Goal: Transaction & Acquisition: Purchase product/service

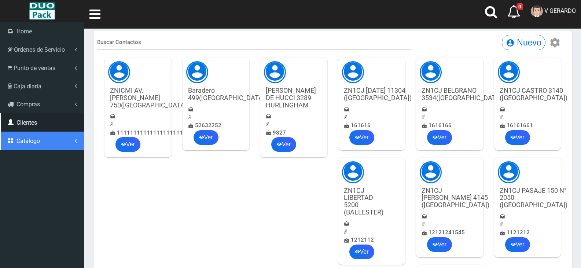
click at [15, 139] on icon at bounding box center [11, 141] width 7 height 6
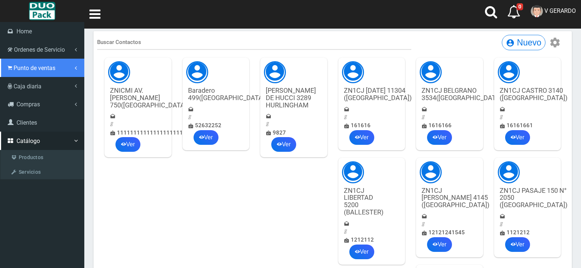
click at [26, 70] on span "Punto de ventas" at bounding box center [35, 67] width 42 height 7
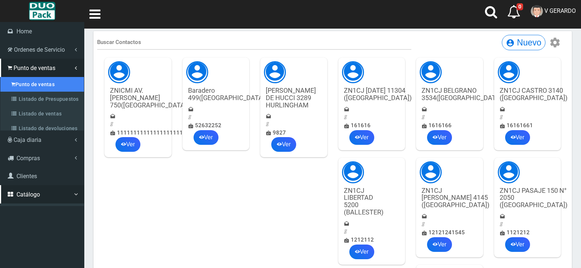
click at [30, 82] on link "Punto de ventas" at bounding box center [42, 84] width 84 height 15
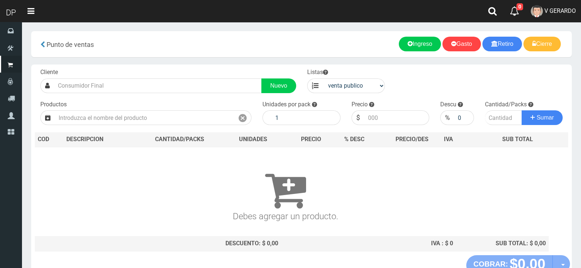
click at [214, 93] on div "Cliente Nuevo Listas venta publico Sup chinos reventas Productos" at bounding box center [301, 159] width 540 height 190
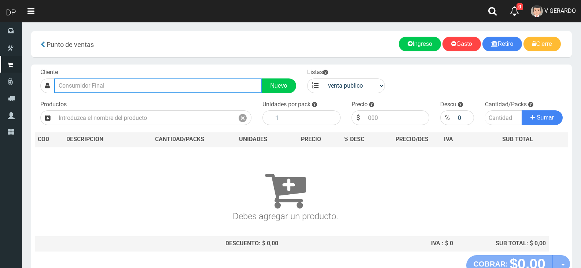
click at [214, 89] on input "text" at bounding box center [157, 85] width 207 height 15
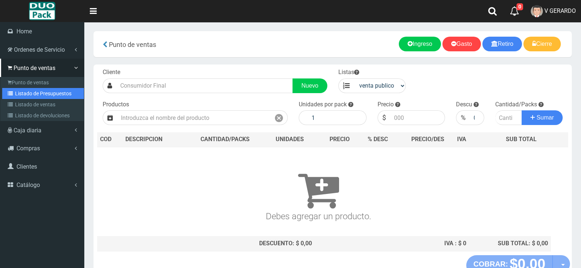
click at [20, 92] on link "Listado de Presupuestos" at bounding box center [43, 93] width 82 height 11
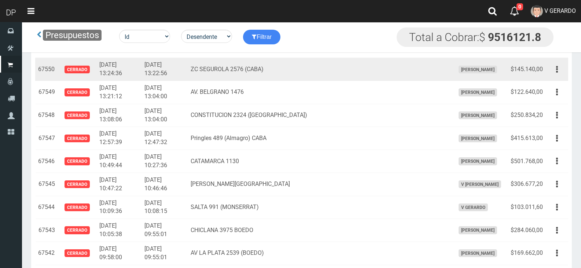
scroll to position [2233, 0]
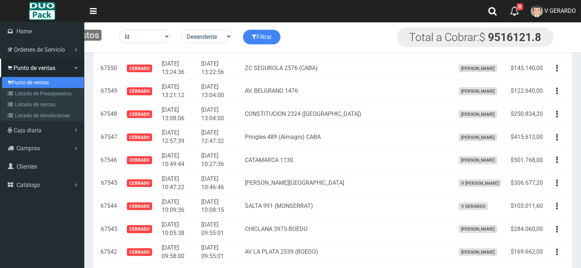
click at [19, 84] on link "Punto de ventas" at bounding box center [43, 82] width 82 height 11
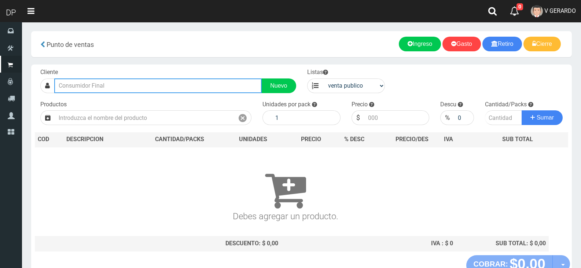
click at [152, 86] on input "text" at bounding box center [157, 85] width 207 height 15
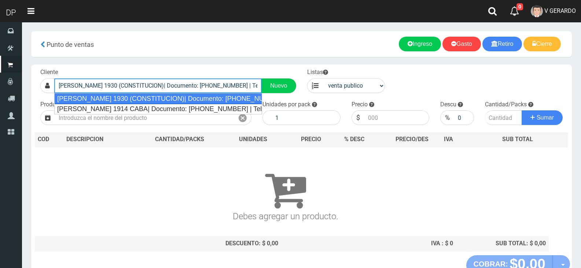
type input "[PERSON_NAME] 1930 (CONSTITUCION)| Documento: [PHONE_NUMBER] | Teléfono:"
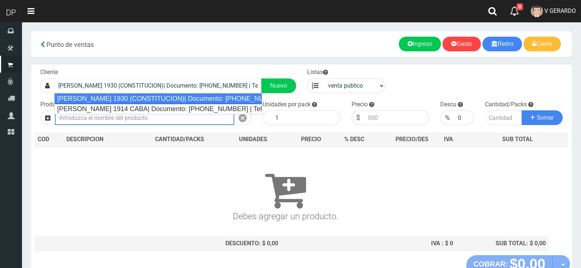
select select "2"
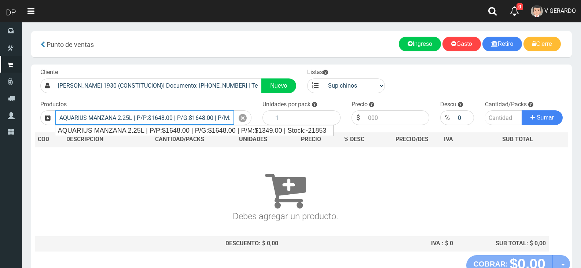
type input "AQUARIUS MANZANA 2.25L | P/P:$1648.00 | P/G:$1648.00 | P/M:$1349.00 | Stock:-21…"
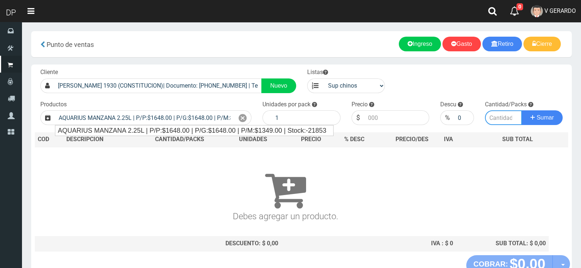
type input "6"
type input "1648.00"
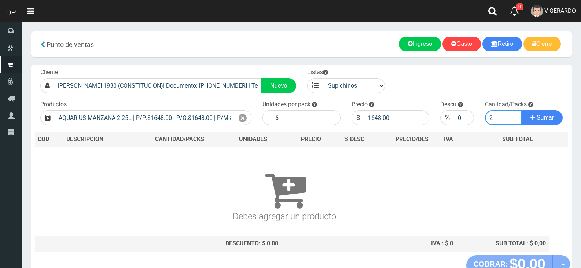
type input "2"
click at [521, 110] on button "Sumar" at bounding box center [541, 117] width 41 height 15
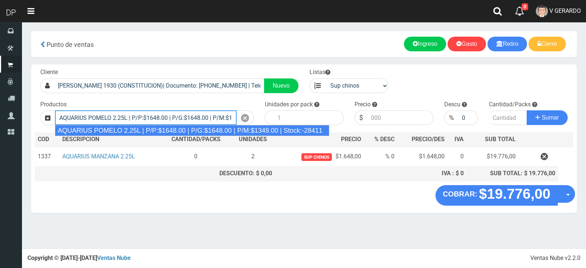
type input "AQUARIUS POMELO 2.25L | P/P:$1648.00 | P/G:$1648.00 | P/M:$1349.00 | Stock:-284…"
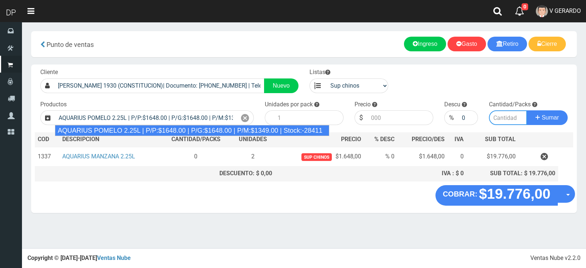
type input "6"
type input "1648.00"
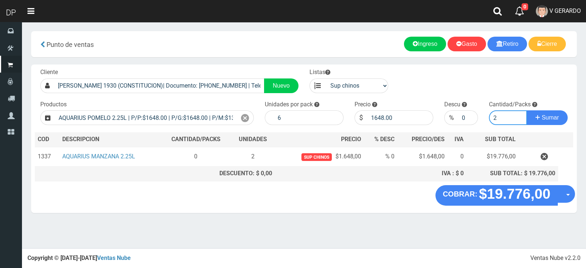
type input "2"
click at [527, 110] on button "Sumar" at bounding box center [547, 117] width 41 height 15
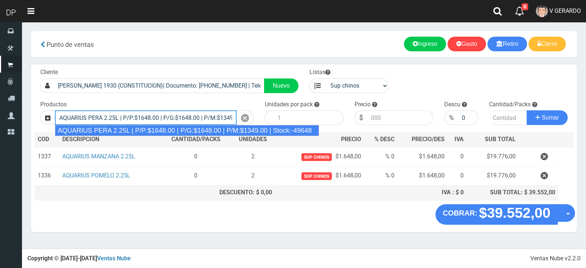
type input "AQUARIUS PERA 2.25L | P/P:$1648.00 | P/G:$1648.00 | P/M:$1349.00 | Stock:-49648"
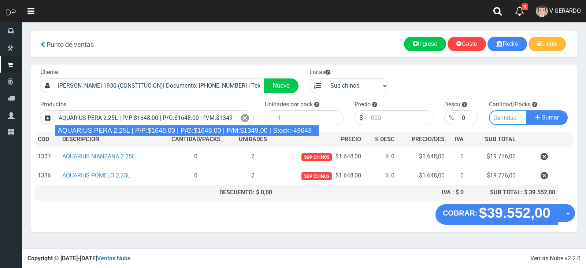
type input "6"
type input "1648.00"
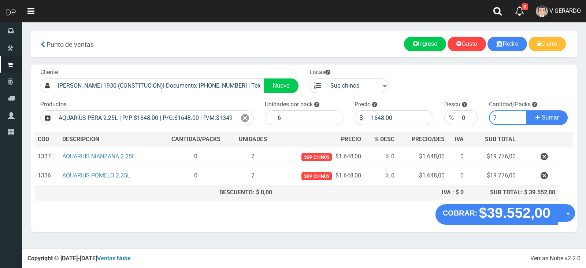
type input "7"
click at [527, 110] on button "Sumar" at bounding box center [547, 117] width 41 height 15
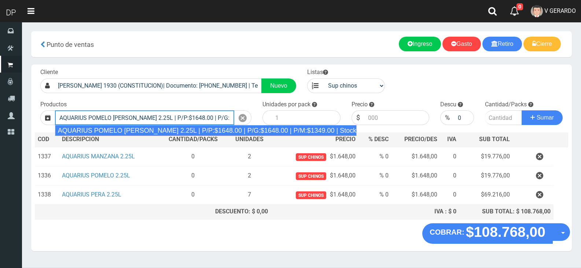
type input "AQUARIUS POMELO ROSADO 2.25L | P/P:$1648.00 | P/G:$1648.00 | P/M:$1349.00 | Sto…"
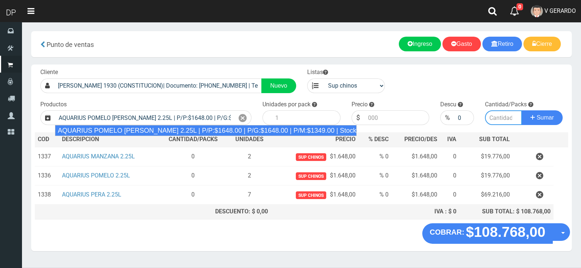
type input "6"
type input "1648.00"
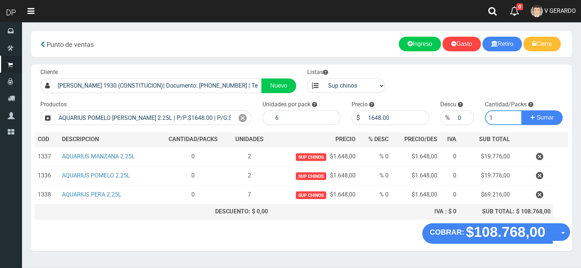
type input "1"
click at [521, 110] on button "Sumar" at bounding box center [541, 117] width 41 height 15
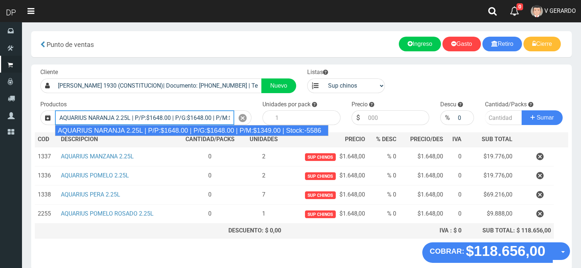
type input "AQUARIUS NARANJA 2.25L | P/P:$1648.00 | P/G:$1648.00 | P/M:$1349.00 | Stock:-55…"
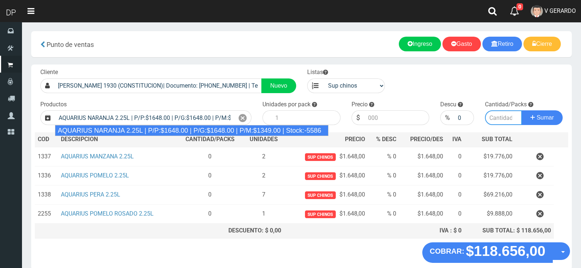
type input "6"
type input "1648.00"
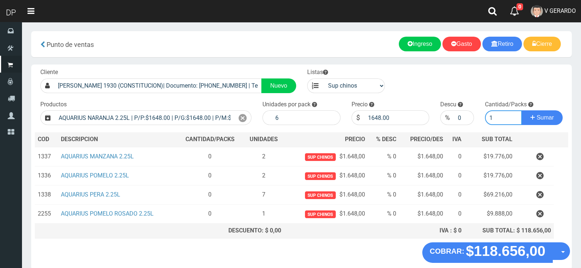
type input "1"
click at [521, 110] on button "Sumar" at bounding box center [541, 117] width 41 height 15
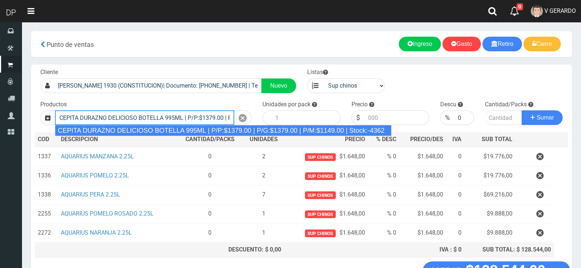
type input "CEPITA DURAZNO DELICIOSO BOTELLA 995ML | P/P:$1379.00 | P/G:$1379.00 | P/M:$114…"
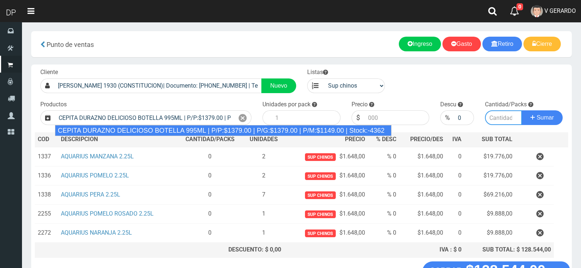
type input "6"
type input "1379.00"
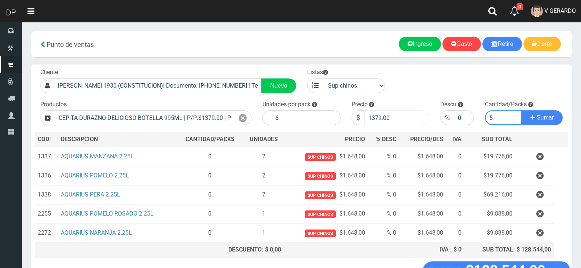
type input "5"
drag, startPoint x: 375, startPoint y: 118, endPoint x: 408, endPoint y: 116, distance: 33.4
click at [408, 116] on input "1379.00" at bounding box center [396, 117] width 65 height 15
type input "1320"
click at [521, 110] on button "Sumar" at bounding box center [541, 117] width 41 height 15
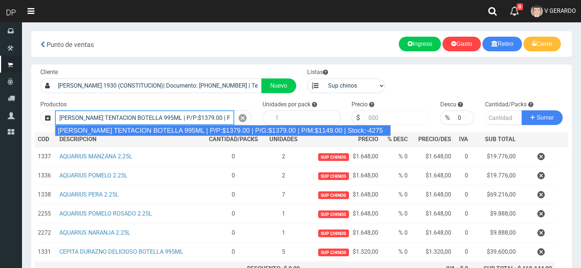
type input "CEPITA NARANJA TENTACION BOTELLA 995ML | P/P:$1379.00 | P/G:$1379.00 | P/M:$114…"
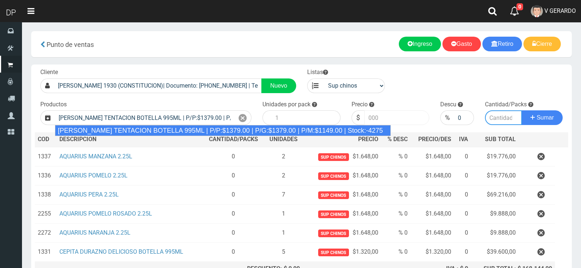
type input "6"
type input "1379.00"
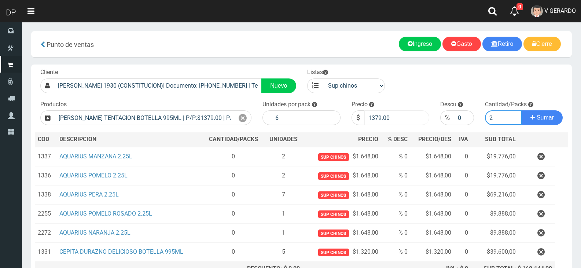
type input "2"
click at [399, 113] on input "1379.00" at bounding box center [396, 117] width 65 height 15
type input "1320"
click at [521, 110] on button "Sumar" at bounding box center [541, 117] width 41 height 15
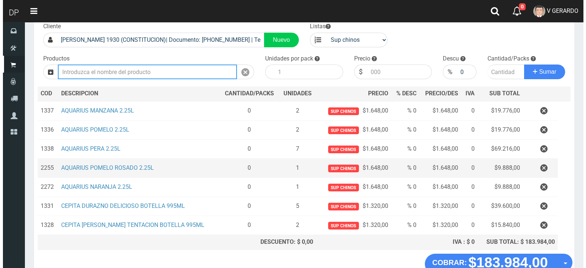
scroll to position [93, 0]
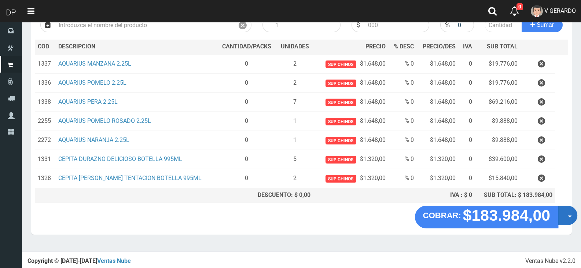
click at [567, 218] on button "Opciones" at bounding box center [567, 215] width 19 height 19
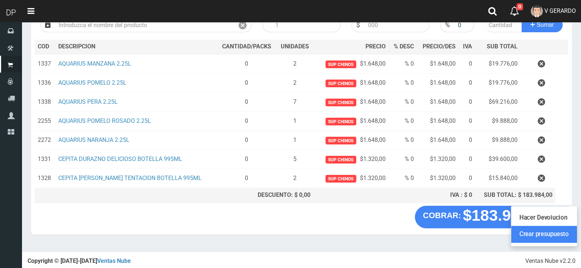
click at [563, 230] on link "Crear presupuesto" at bounding box center [544, 234] width 66 height 17
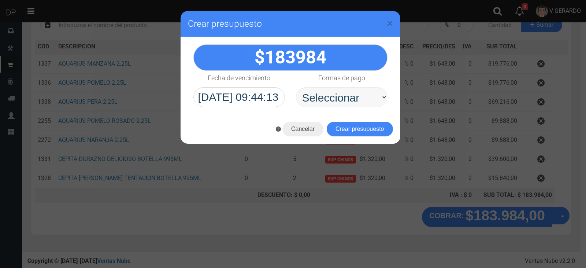
click at [369, 95] on select "Seleccionar Efectivo Tarjeta de Crédito Depósito Débito" at bounding box center [342, 97] width 92 height 20
select select "Efectivo"
click at [296, 87] on select "Seleccionar Efectivo Tarjeta de Crédito Depósito Débito" at bounding box center [342, 97] width 92 height 20
click at [378, 134] on button "Crear presupuesto" at bounding box center [360, 129] width 66 height 15
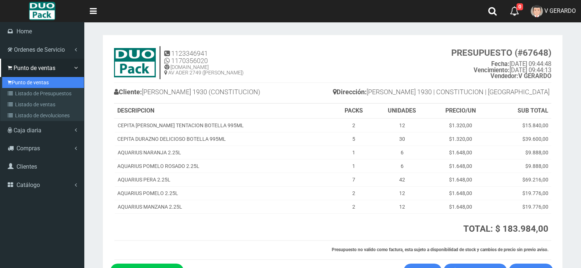
click at [19, 82] on link "Punto de ventas" at bounding box center [43, 82] width 82 height 11
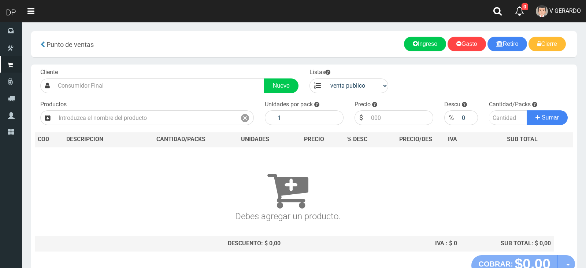
click at [137, 87] on div at bounding box center [293, 134] width 586 height 268
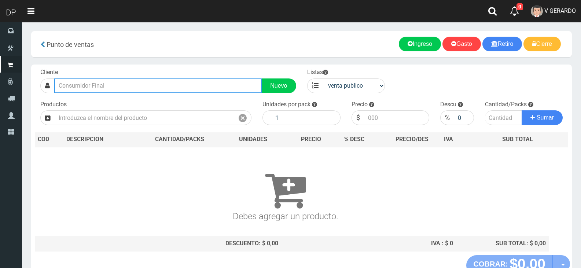
click at [137, 87] on input "text" at bounding box center [157, 85] width 207 height 15
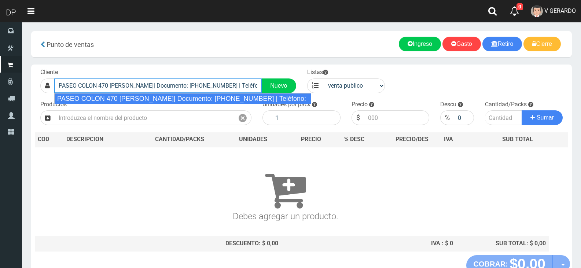
type input "PASEO COLON 470 SAN TELMO| Documento: 47000000000000000000 | Teléfono:"
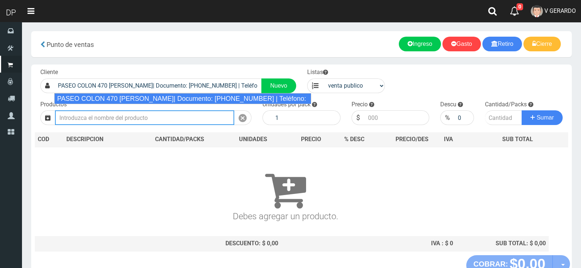
select select "2"
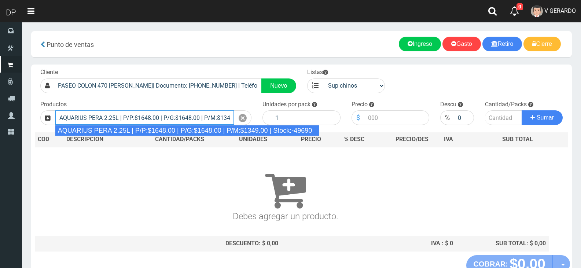
type input "AQUARIUS PERA 2.25L | P/P:$1648.00 | P/G:$1648.00 | P/M:$1349.00 | Stock:-49690"
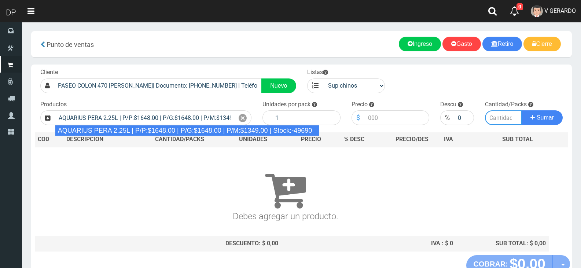
type input "6"
type input "1648.00"
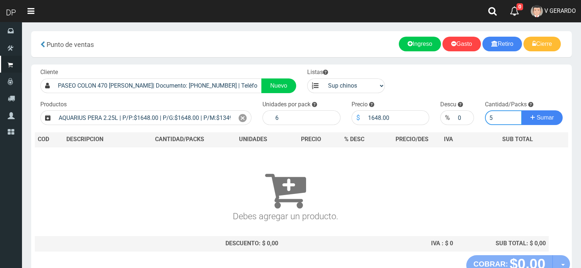
type input "5"
click at [521, 110] on button "Sumar" at bounding box center [541, 117] width 41 height 15
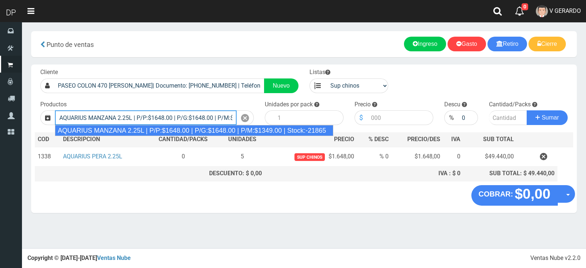
type input "AQUARIUS MANZANA 2.25L | P/P:$1648.00 | P/G:$1648.00 | P/M:$1349.00 | Stock:-21…"
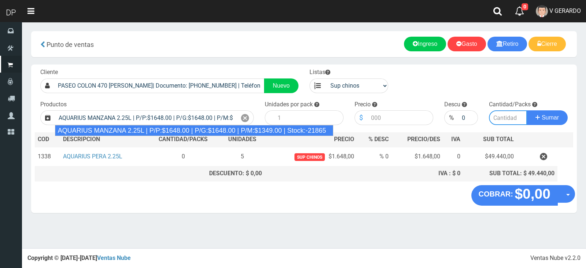
type input "6"
type input "1648.00"
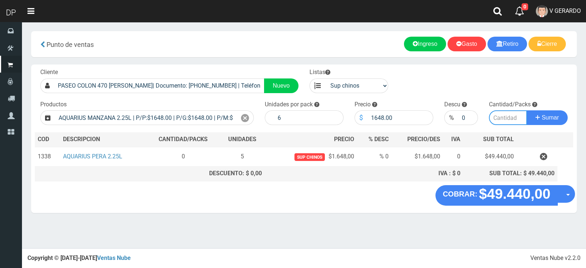
type input "1"
type input "5"
click at [527, 110] on button "Sumar" at bounding box center [547, 117] width 41 height 15
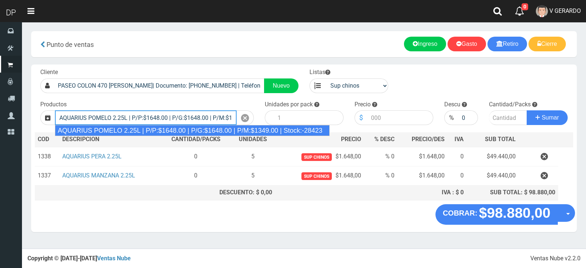
type input "AQUARIUS POMELO 2.25L | P/P:$1648.00 | P/G:$1648.00 | P/M:$1349.00 | Stock:-284…"
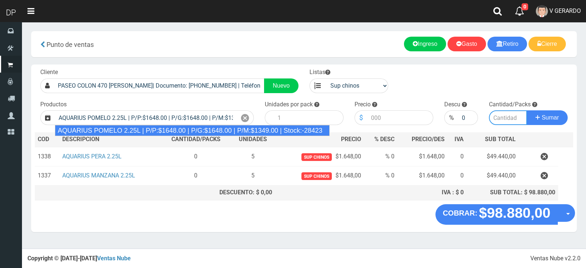
type input "6"
type input "1648.00"
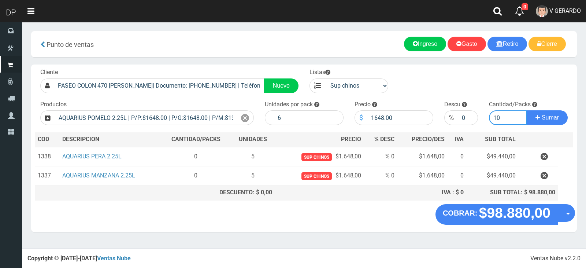
type input "10"
click at [527, 110] on button "Sumar" at bounding box center [547, 117] width 41 height 15
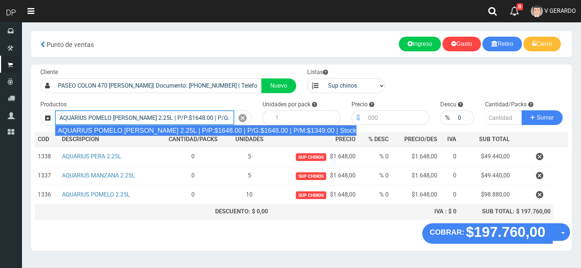
type input "AQUARIUS POMELO ROSADO 2.25L | P/P:$1648.00 | P/G:$1648.00 | P/M:$1349.00 | Sto…"
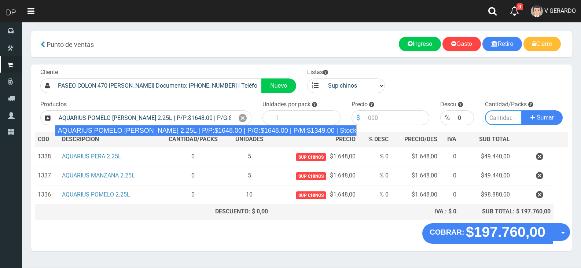
type input "6"
type input "1648.00"
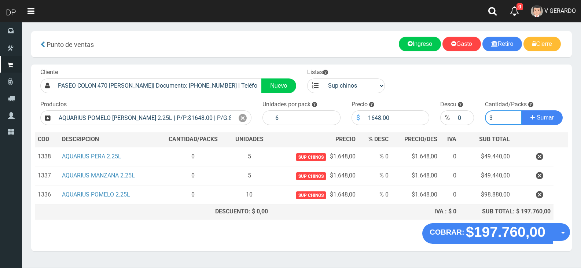
type input "3"
click at [521, 110] on button "Sumar" at bounding box center [541, 117] width 41 height 15
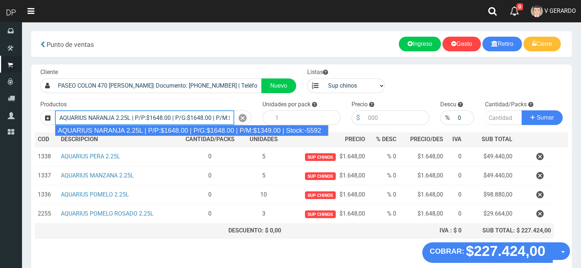
type input "AQUARIUS NARANJA 2.25L | P/P:$1648.00 | P/G:$1648.00 | P/M:$1349.00 | Stock:-55…"
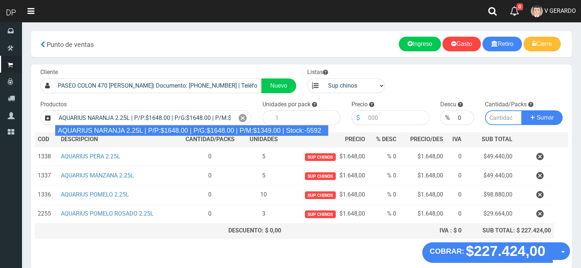
type input "6"
type input "1648.00"
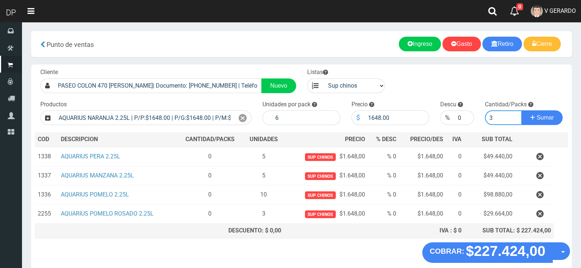
type input "3"
click at [521, 110] on button "Sumar" at bounding box center [541, 117] width 41 height 15
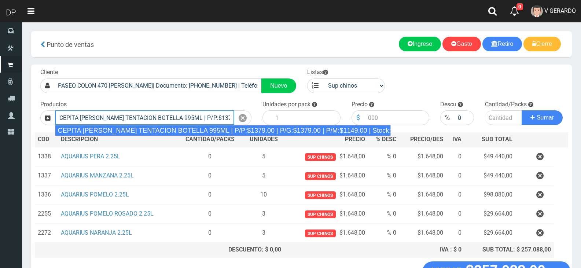
type input "CEPITA NARANJA TENTACION BOTELLA 995ML | P/P:$1379.00 | P/G:$1379.00 | P/M:$114…"
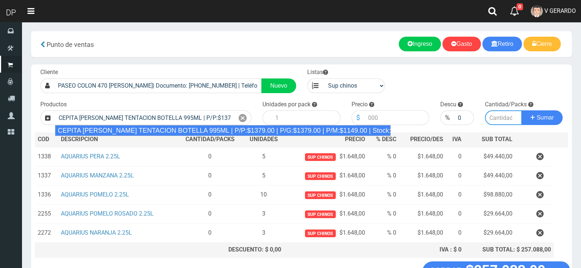
type input "6"
type input "1379.00"
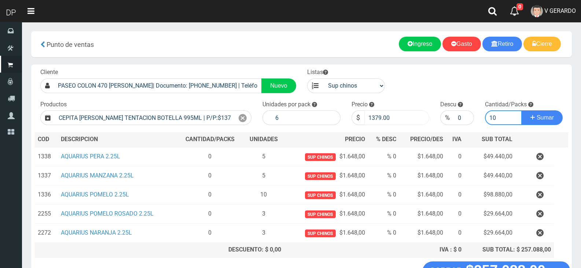
type input "10"
drag, startPoint x: 375, startPoint y: 118, endPoint x: 406, endPoint y: 117, distance: 30.4
click at [405, 117] on input "1379.00" at bounding box center [396, 117] width 65 height 15
type input "1320"
click at [521, 110] on button "Sumar" at bounding box center [541, 117] width 41 height 15
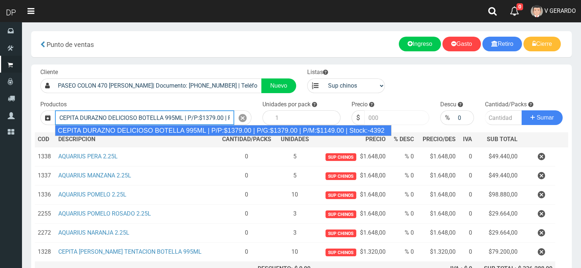
type input "CEPITA DURAZNO DELICIOSO BOTELLA 995ML | P/P:$1379.00 | P/G:$1379.00 | P/M:$114…"
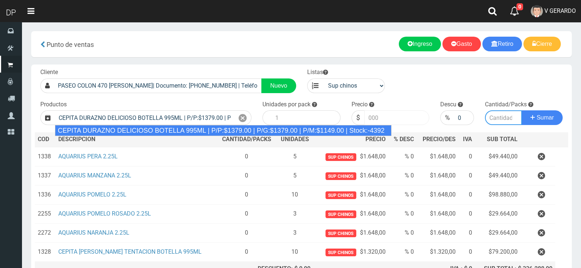
type input "6"
type input "1379.00"
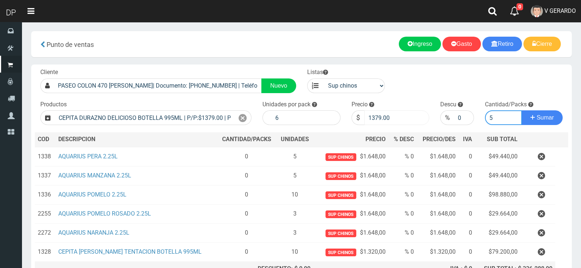
type input "5"
drag, startPoint x: 373, startPoint y: 118, endPoint x: 391, endPoint y: 115, distance: 17.8
click at [391, 115] on input "1379.00" at bounding box center [396, 117] width 65 height 15
type input "1320"
click at [521, 110] on button "Sumar" at bounding box center [541, 117] width 41 height 15
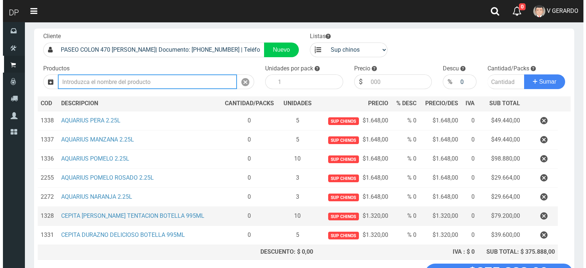
scroll to position [93, 0]
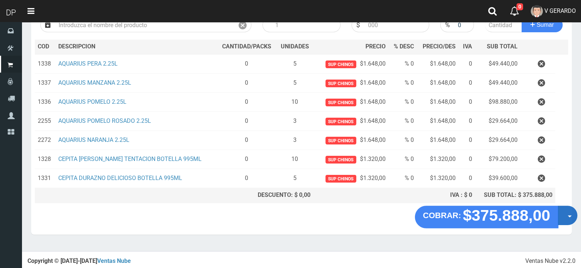
click at [569, 216] on button "Opciones" at bounding box center [567, 215] width 19 height 19
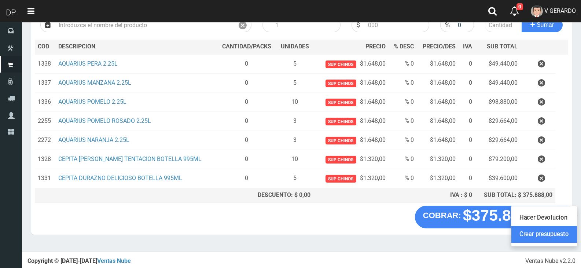
click at [566, 232] on link "Crear presupuesto" at bounding box center [544, 234] width 66 height 17
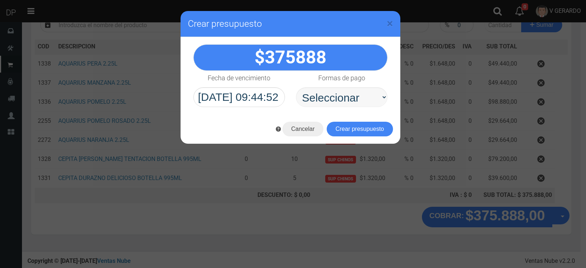
click at [340, 91] on select "Seleccionar Efectivo Tarjeta de Crédito Depósito Débito" at bounding box center [342, 97] width 92 height 20
select select "Efectivo"
click at [296, 87] on select "Seleccionar Efectivo Tarjeta de Crédito Depósito Débito" at bounding box center [342, 97] width 92 height 20
click at [352, 130] on button "Crear presupuesto" at bounding box center [360, 129] width 66 height 15
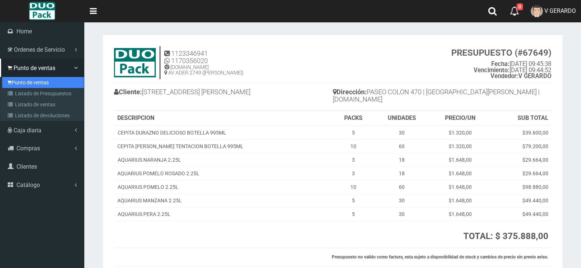
click at [16, 85] on link "Punto de ventas" at bounding box center [43, 82] width 82 height 11
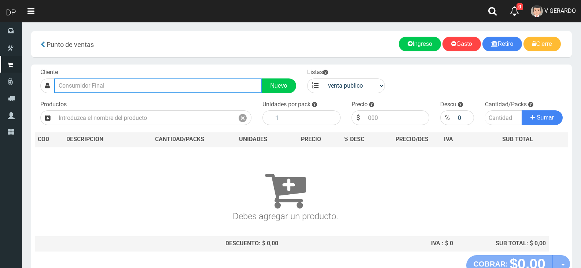
click at [130, 85] on input "text" at bounding box center [157, 85] width 207 height 15
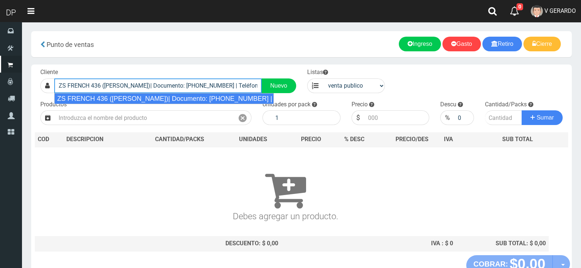
type input "ZS FRENCH 436 ([PERSON_NAME])| Documento: [PHONE_NUMBER] | Teléfono:"
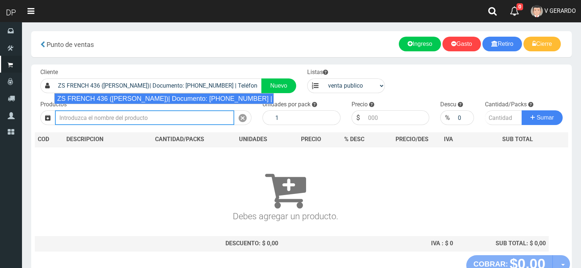
select select "2"
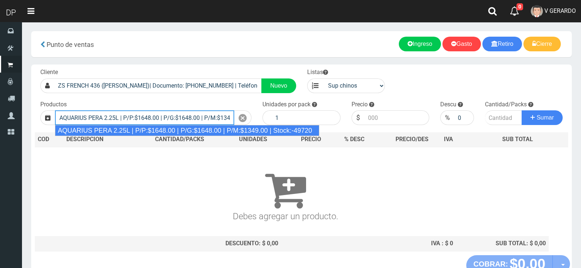
type input "AQUARIUS PERA 2.25L | P/P:$1648.00 | P/G:$1648.00 | P/M:$1349.00 | Stock:-49720"
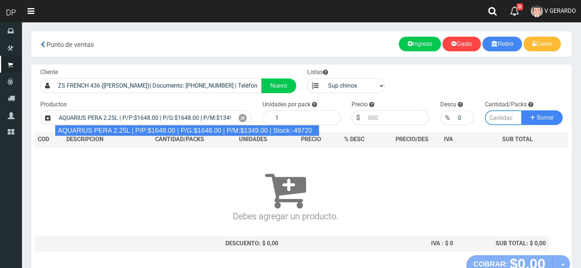
type input "6"
type input "1648.00"
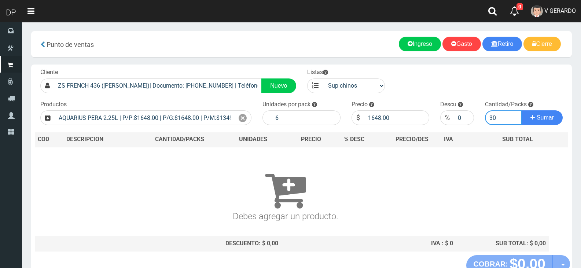
type input "30"
click at [521, 110] on button "Sumar" at bounding box center [541, 117] width 41 height 15
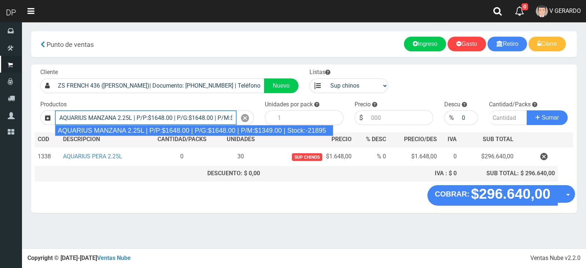
type input "AQUARIUS MANZANA 2.25L | P/P:$1648.00 | P/G:$1648.00 | P/M:$1349.00 | Stock:-21…"
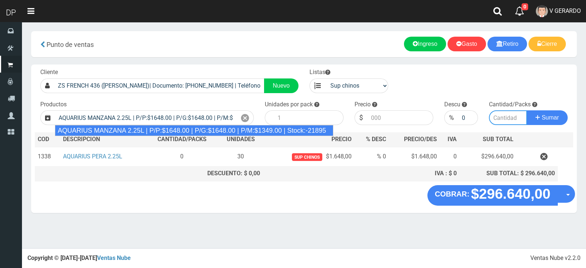
type input "6"
type input "1648.00"
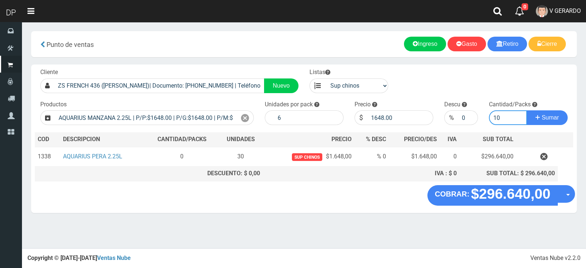
type input "10"
click at [527, 110] on button "Sumar" at bounding box center [547, 117] width 41 height 15
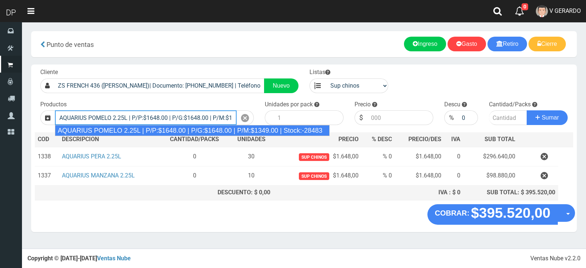
type input "AQUARIUS POMELO 2.25L | P/P:$1648.00 | P/G:$1648.00 | P/M:$1349.00 | Stock:-284…"
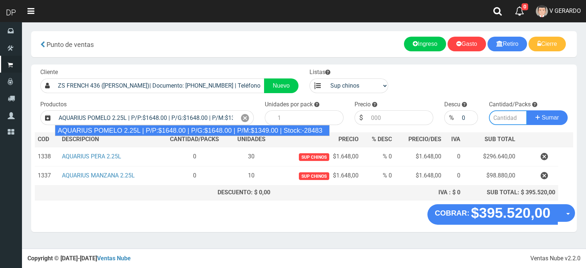
type input "6"
type input "1648.00"
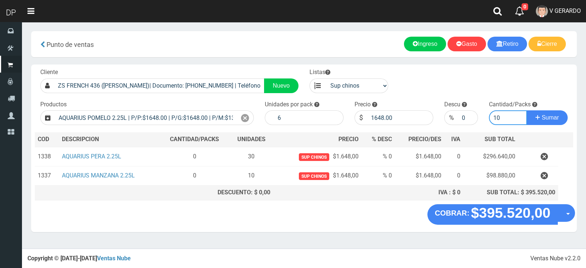
type input "10"
click at [527, 110] on button "Sumar" at bounding box center [547, 117] width 41 height 15
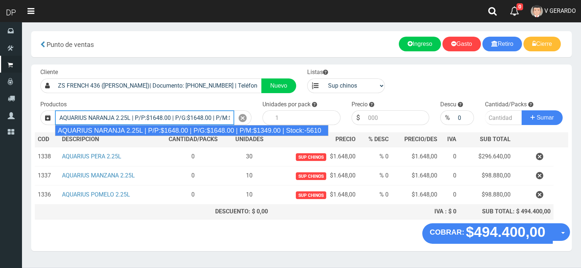
type input "AQUARIUS NARANJA 2.25L | P/P:$1648.00 | P/G:$1648.00 | P/M:$1349.00 | Stock:-56…"
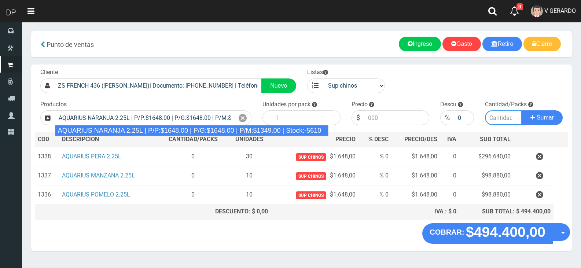
type input "6"
type input "1648.00"
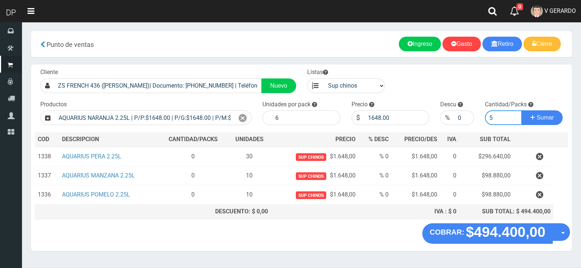
type input "5"
click at [521, 110] on button "Sumar" at bounding box center [541, 117] width 41 height 15
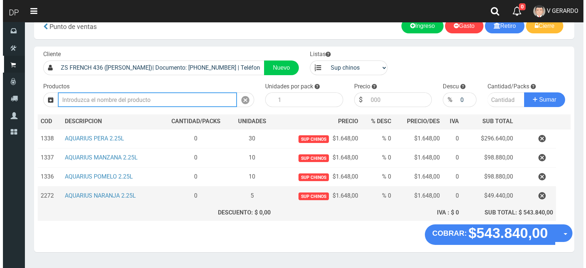
scroll to position [36, 0]
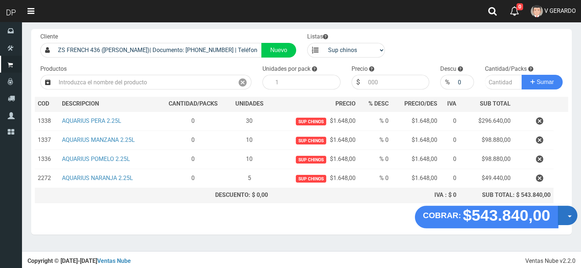
click at [570, 216] on span "button" at bounding box center [569, 216] width 4 height 2
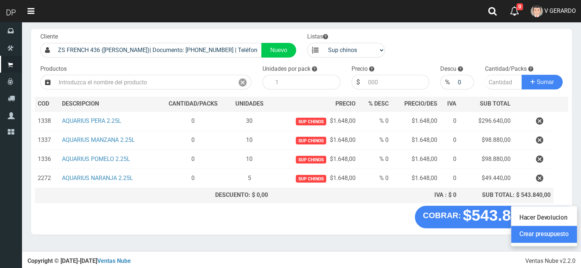
click at [565, 234] on link "Crear presupuesto" at bounding box center [544, 234] width 66 height 17
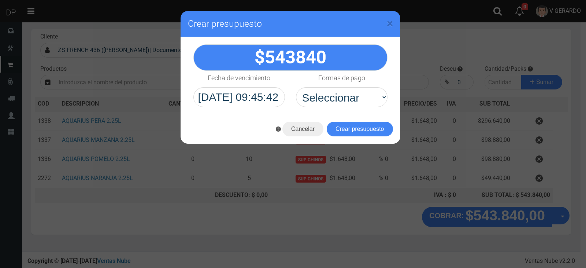
select select "Efectivo"
click at [296, 87] on select "Seleccionar Efectivo Tarjeta de Crédito Depósito Débito" at bounding box center [342, 97] width 92 height 20
click at [357, 131] on button "Crear presupuesto" at bounding box center [360, 129] width 66 height 15
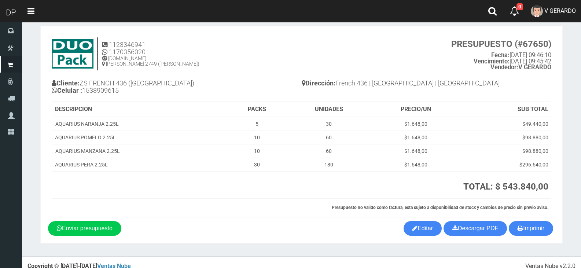
scroll to position [17, 0]
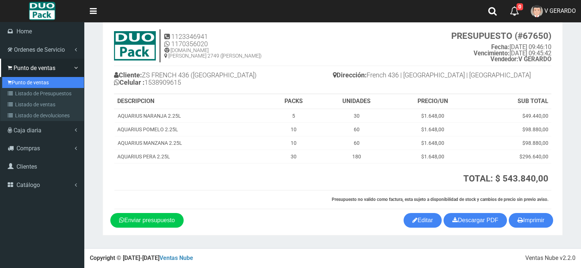
click at [30, 87] on link "Punto de ventas" at bounding box center [43, 82] width 82 height 11
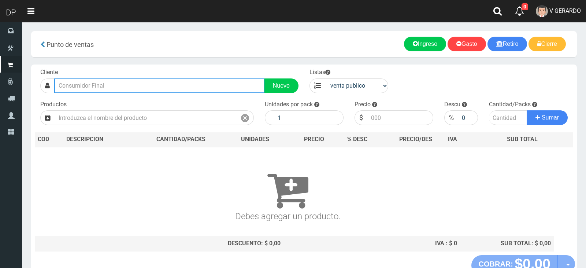
click at [137, 84] on input "text" at bounding box center [159, 85] width 210 height 15
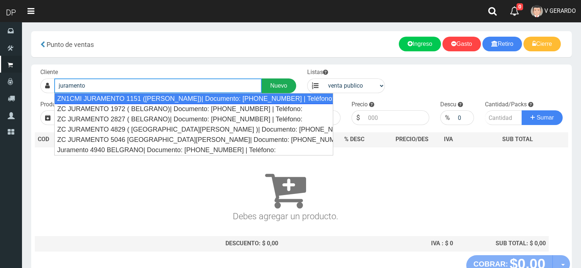
type input "juramento"
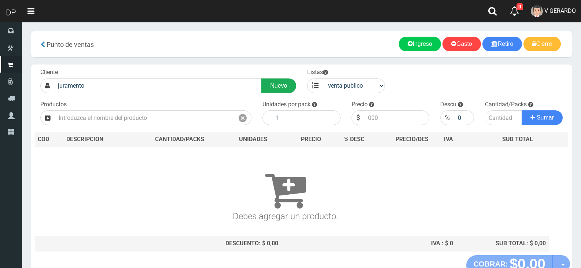
click at [270, 80] on link "Nuevo" at bounding box center [278, 85] width 34 height 15
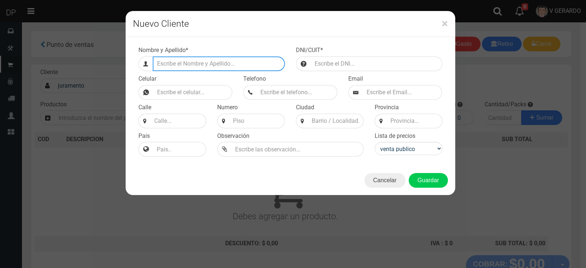
click at [234, 66] on input "Efectivo a retirar" at bounding box center [219, 63] width 132 height 15
type input "j"
type input "JURAMENTO 2640 (BELGRANO)"
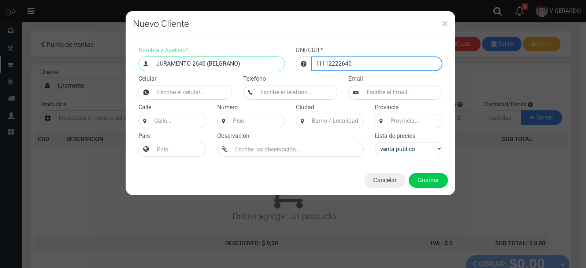
type input "11112222640"
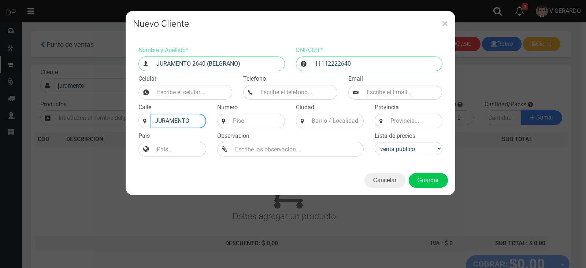
type input "JURAMENTO"
type input "2640"
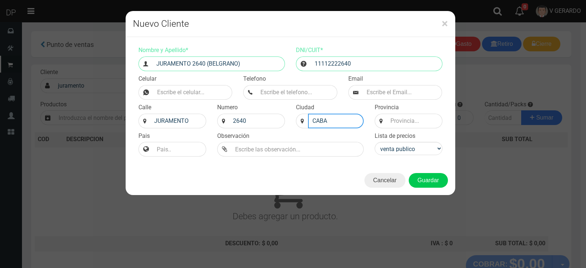
type input "CABA"
type input "BS AS"
select select "2"
click at [409, 173] on button "Guardar" at bounding box center [428, 180] width 39 height 15
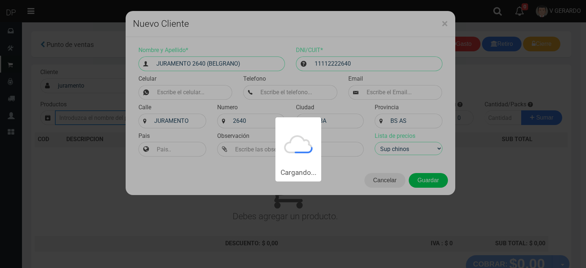
type input "JURAMENTO 2640 (BELGRANO) | Documento: 11112222640"
select select "2"
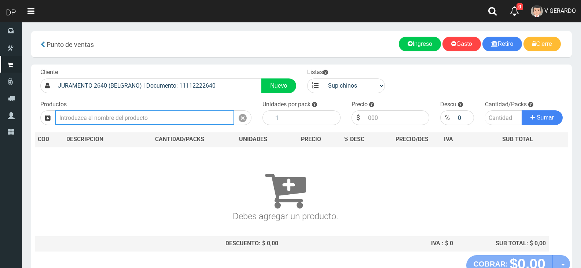
click at [218, 118] on input "text" at bounding box center [144, 117] width 179 height 15
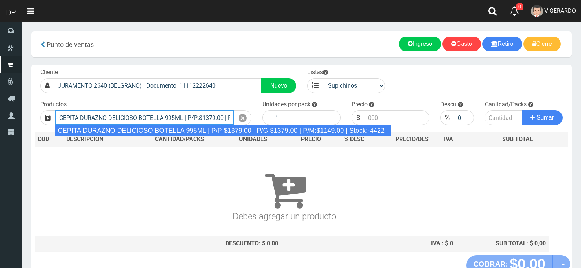
type input "CEPITA DURAZNO DELICIOSO BOTELLA 995ML | P/P:$1379.00 | P/G:$1379.00 | P/M:$114…"
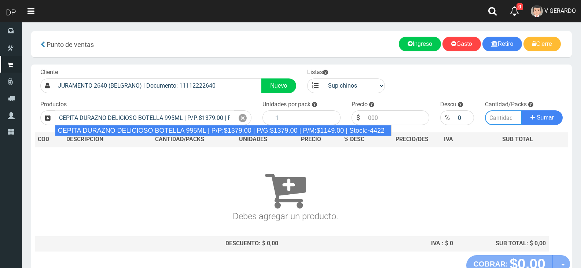
type input "6"
type input "1379.00"
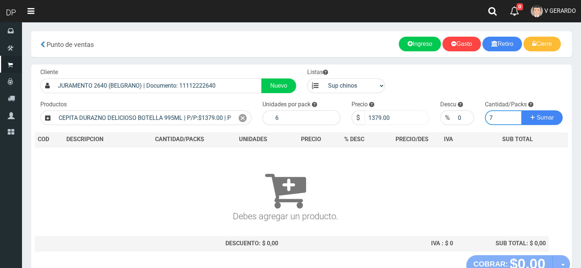
type input "7"
drag, startPoint x: 372, startPoint y: 118, endPoint x: 403, endPoint y: 121, distance: 31.7
click at [403, 121] on input "1379.00" at bounding box center [396, 117] width 65 height 15
type input "1320"
click at [521, 110] on button "Sumar" at bounding box center [541, 117] width 41 height 15
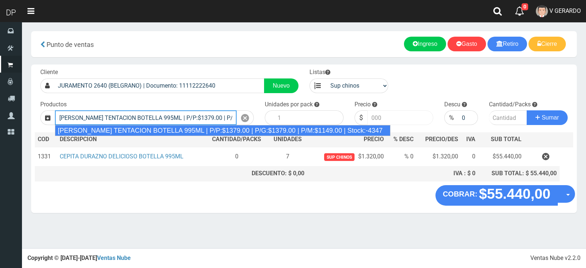
type input "CEPITA NARANJA TENTACION BOTELLA 995ML | P/P:$1379.00 | P/G:$1379.00 | P/M:$114…"
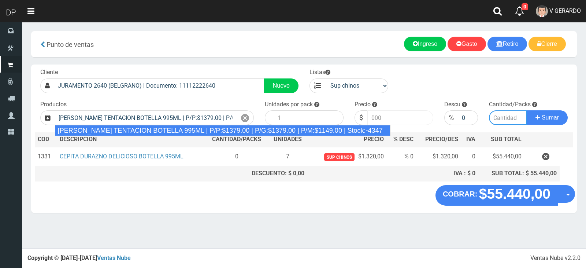
type input "6"
type input "1379.00"
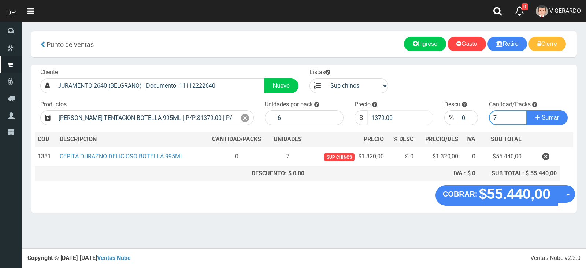
type input "7"
drag, startPoint x: 406, startPoint y: 122, endPoint x: 380, endPoint y: 118, distance: 25.6
click at [380, 118] on input "1379.00" at bounding box center [400, 117] width 66 height 15
type input "1320"
click at [527, 110] on button "Sumar" at bounding box center [547, 117] width 41 height 15
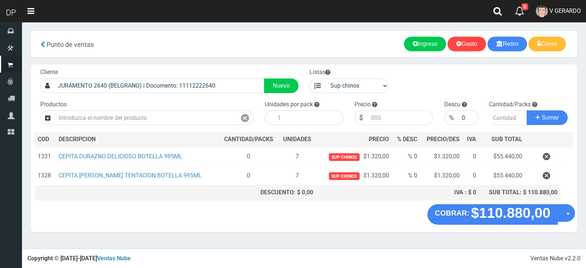
click at [580, 210] on section "× Titulo del Msj texto Mas Texto Cancelar Aceptar Punto de ventas Ingreso" at bounding box center [304, 135] width 564 height 226
click at [571, 211] on button "Opciones" at bounding box center [567, 213] width 18 height 18
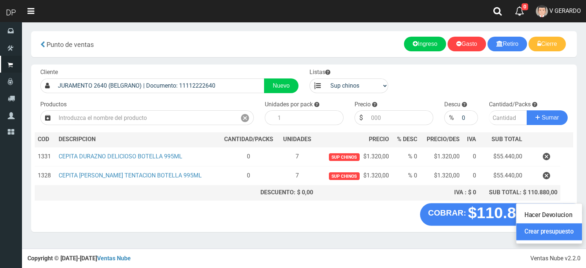
click at [569, 229] on link "Crear presupuesto" at bounding box center [550, 231] width 66 height 17
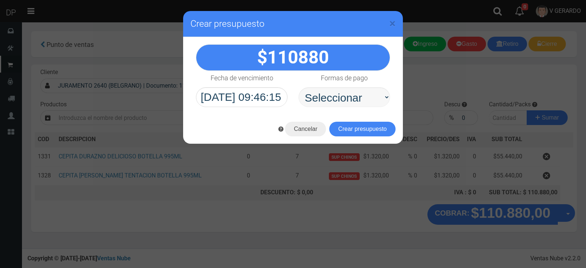
click at [378, 98] on select "Seleccionar Efectivo Tarjeta de Crédito Depósito Débito" at bounding box center [345, 97] width 92 height 20
select select "Efectivo"
click at [299, 87] on select "Seleccionar Efectivo Tarjeta de Crédito Depósito Débito" at bounding box center [345, 97] width 92 height 20
click at [374, 127] on button "Crear presupuesto" at bounding box center [362, 129] width 66 height 15
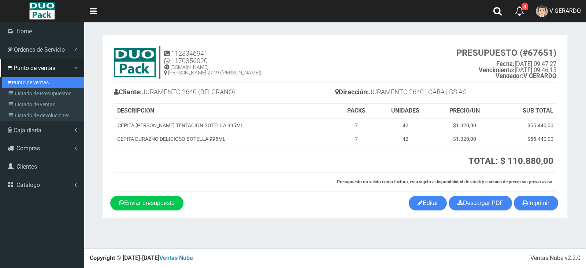
click at [17, 82] on link "Punto de ventas" at bounding box center [43, 82] width 82 height 11
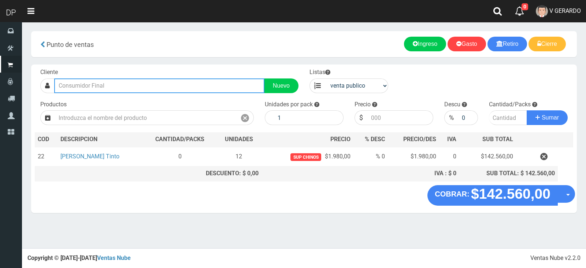
click at [191, 89] on input "text" at bounding box center [159, 85] width 210 height 15
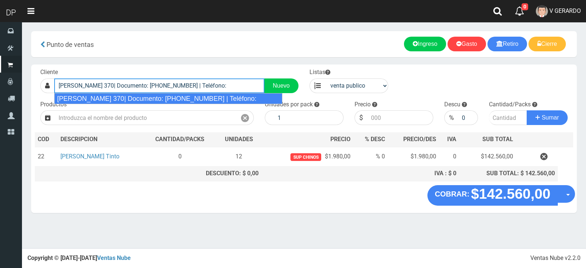
type input "[PERSON_NAME] 370| Documento: [PHONE_NUMBER] | Teléfono:"
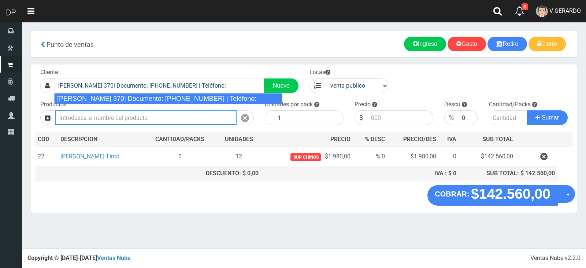
select select "2"
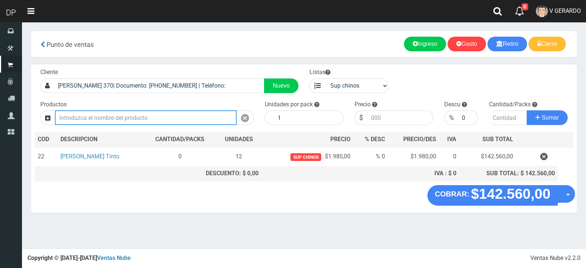
click at [186, 114] on input "text" at bounding box center [146, 117] width 182 height 15
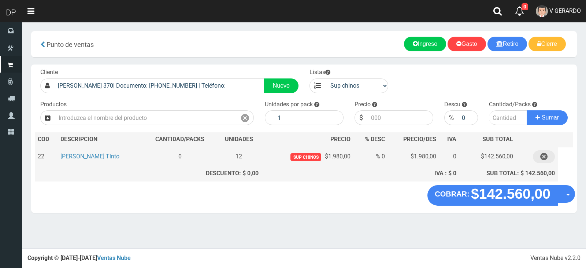
click at [540, 160] on icon "button" at bounding box center [543, 156] width 7 height 13
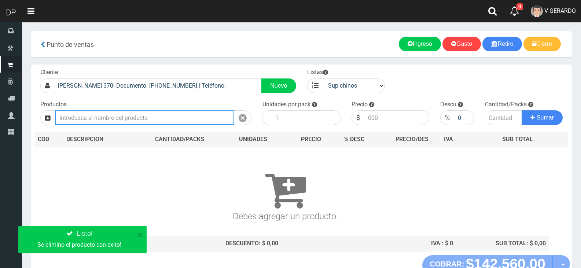
click at [200, 121] on input "text" at bounding box center [144, 117] width 179 height 15
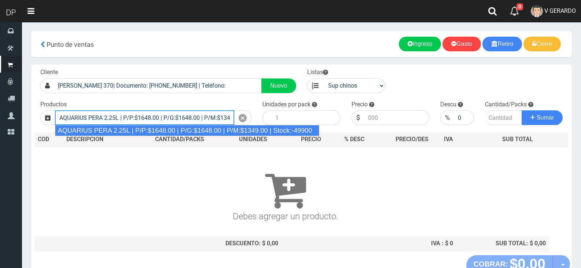
type input "AQUARIUS PERA 2.25L | P/P:$1648.00 | P/G:$1648.00 | P/M:$1349.00 | Stock:-49900"
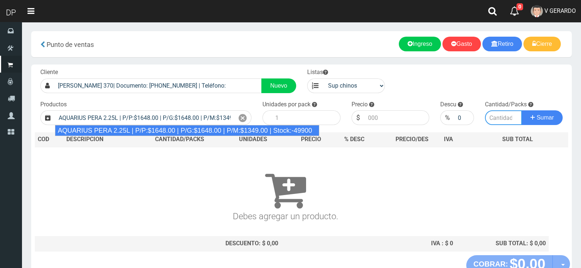
type input "6"
type input "1648.00"
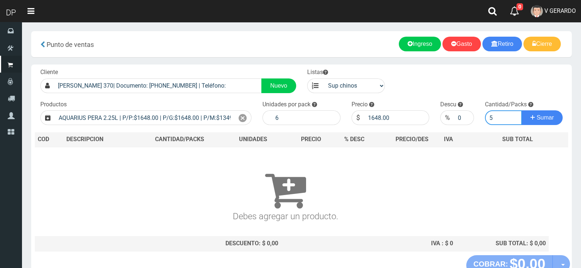
type input "6"
click at [521, 110] on button "Sumar" at bounding box center [541, 117] width 41 height 15
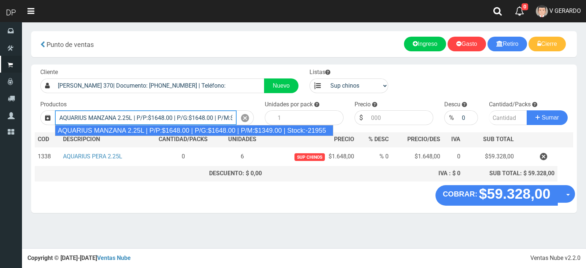
type input "AQUARIUS MANZANA 2.25L | P/P:$1648.00 | P/G:$1648.00 | P/M:$1349.00 | Stock:-21…"
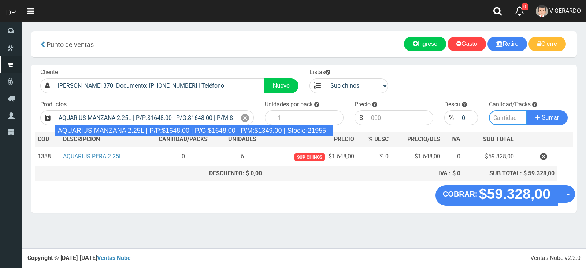
type input "6"
type input "1648.00"
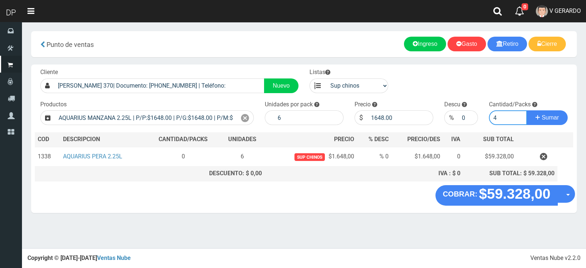
type input "4"
click at [527, 110] on button "Sumar" at bounding box center [547, 117] width 41 height 15
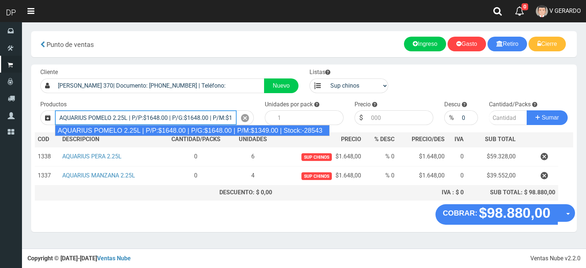
type input "AQUARIUS POMELO 2.25L | P/P:$1648.00 | P/G:$1648.00 | P/M:$1349.00 | Stock:-285…"
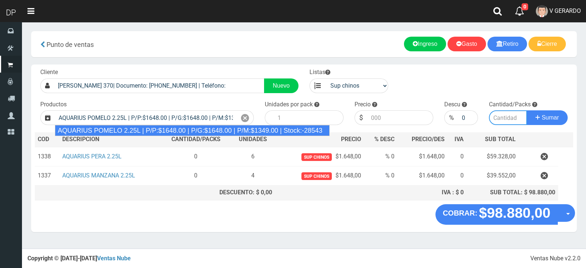
type input "6"
type input "1648.00"
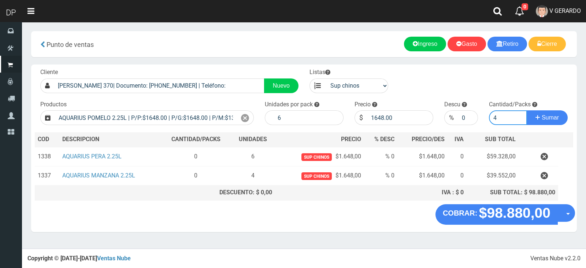
type input "4"
click at [527, 110] on button "Sumar" at bounding box center [547, 117] width 41 height 15
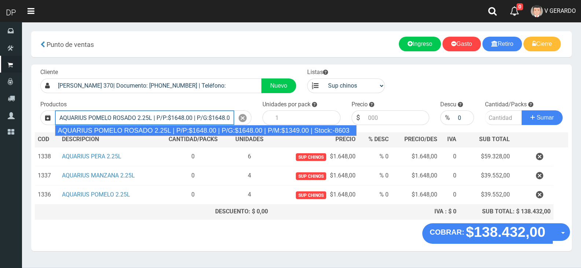
type input "AQUARIUS POMELO ROSADO 2.25L | P/P:$1648.00 | P/G:$1648.00 | P/M:$1349.00 | Sto…"
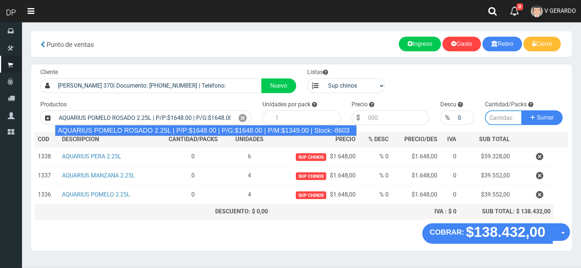
type input "6"
type input "1648.00"
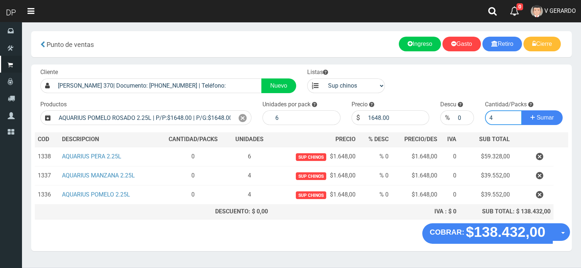
type input "4"
click at [521, 110] on button "Sumar" at bounding box center [541, 117] width 41 height 15
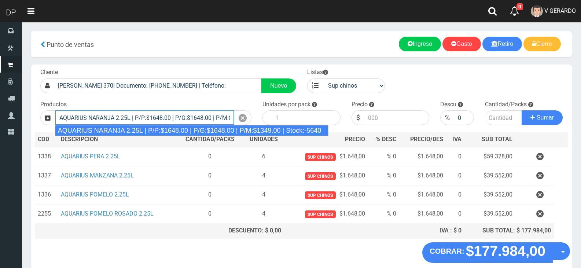
type input "AQUARIUS NARANJA 2.25L | P/P:$1648.00 | P/G:$1648.00 | P/M:$1349.00 | Stock:-56…"
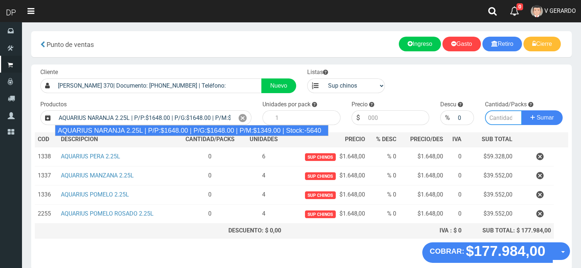
type input "6"
type input "1648.00"
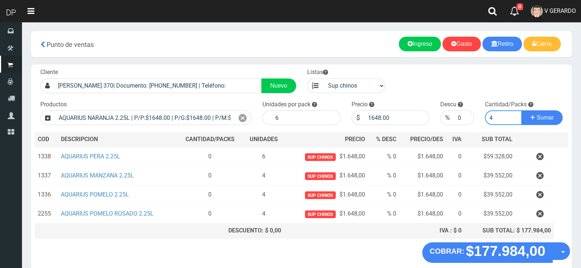
type input "4"
click at [521, 110] on button "Sumar" at bounding box center [541, 117] width 41 height 15
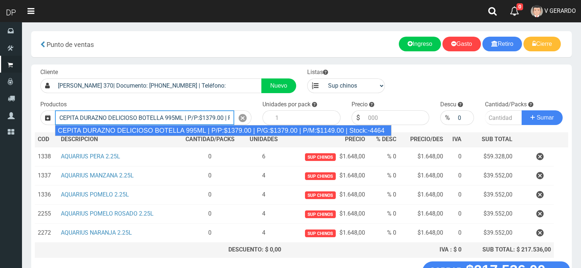
type input "CEPITA DURAZNO DELICIOSO BOTELLA 995ML | P/P:$1379.00 | P/G:$1379.00 | P/M:$114…"
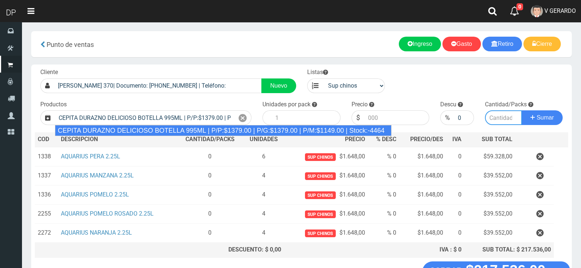
type input "6"
type input "1379.00"
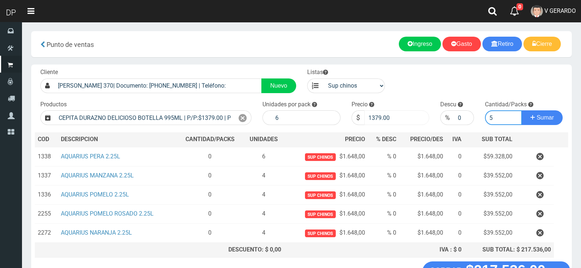
type input "5"
drag, startPoint x: 374, startPoint y: 120, endPoint x: 396, endPoint y: 116, distance: 21.6
click at [396, 116] on input "1379.00" at bounding box center [396, 117] width 65 height 15
type input "1320"
click at [521, 110] on button "Sumar" at bounding box center [541, 117] width 41 height 15
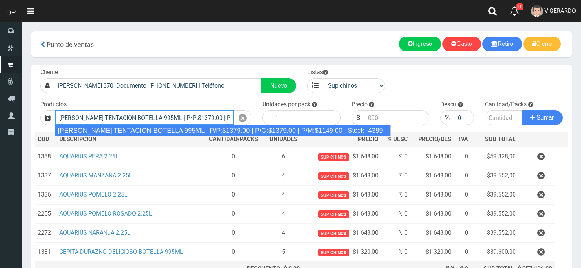
type input "CEPITA NARANJA TENTACION BOTELLA 995ML | P/P:$1379.00 | P/G:$1379.00 | P/M:$114…"
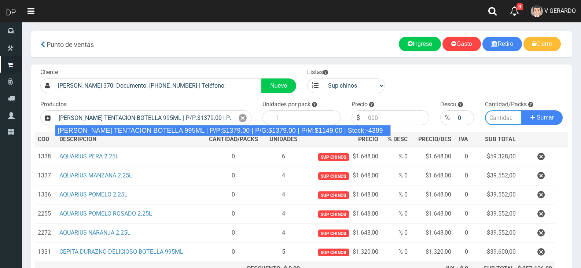
type input "6"
type input "1379.00"
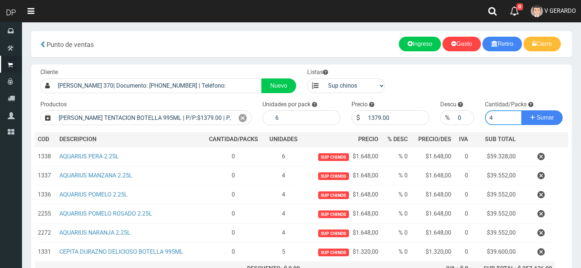
type input "4"
click at [401, 119] on input "1379.00" at bounding box center [396, 117] width 65 height 15
drag, startPoint x: 401, startPoint y: 119, endPoint x: 375, endPoint y: 125, distance: 27.1
click at [375, 125] on input "1379.00" at bounding box center [396, 117] width 65 height 15
type input "1320"
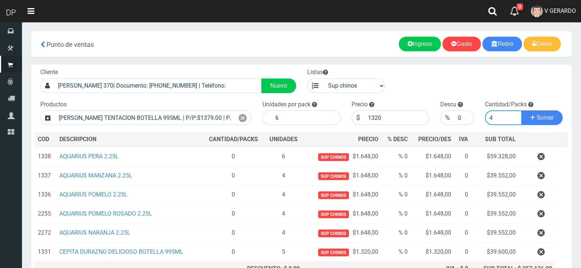
click at [517, 115] on input "4" at bounding box center [503, 117] width 37 height 15
type input "5"
click at [514, 116] on input "5" at bounding box center [503, 117] width 37 height 15
click at [539, 121] on button "Sumar" at bounding box center [541, 117] width 41 height 15
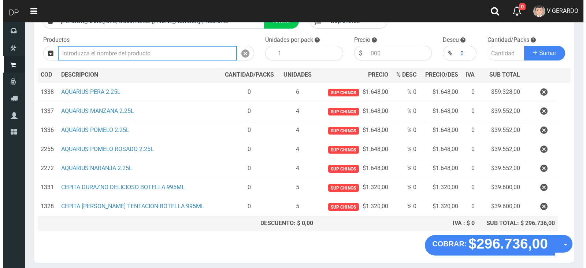
scroll to position [93, 0]
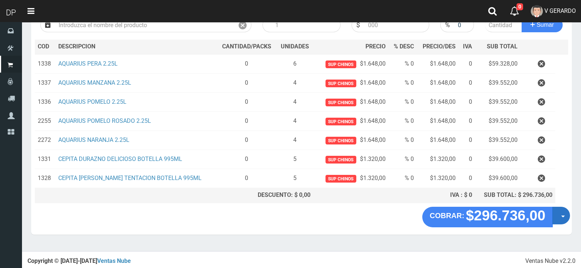
click at [561, 216] on button "Opciones" at bounding box center [561, 216] width 18 height 18
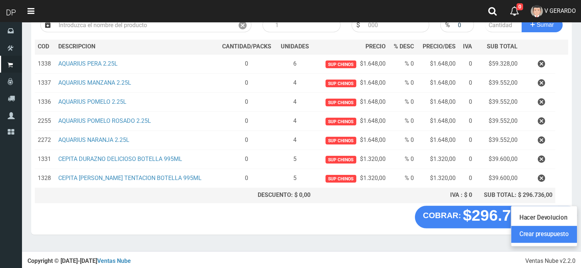
click at [558, 227] on link "Crear presupuesto" at bounding box center [544, 234] width 66 height 17
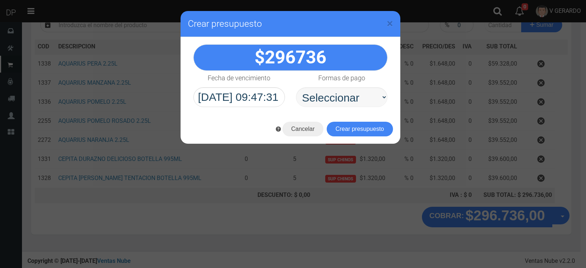
click at [357, 88] on select "Seleccionar Efectivo Tarjeta de Crédito Depósito Débito" at bounding box center [342, 97] width 92 height 20
select select "Efectivo"
click at [296, 87] on select "Seleccionar Efectivo Tarjeta de Crédito Depósito Débito" at bounding box center [342, 97] width 92 height 20
click at [359, 125] on button "Crear presupuesto" at bounding box center [360, 129] width 66 height 15
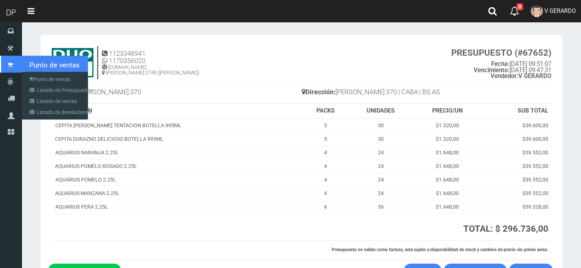
click at [15, 67] on link "Punto de ventas" at bounding box center [11, 64] width 22 height 17
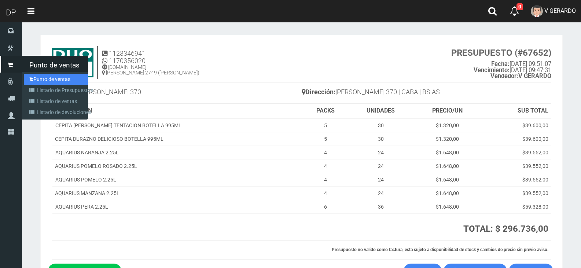
click at [27, 75] on link "Punto de ventas" at bounding box center [56, 79] width 64 height 11
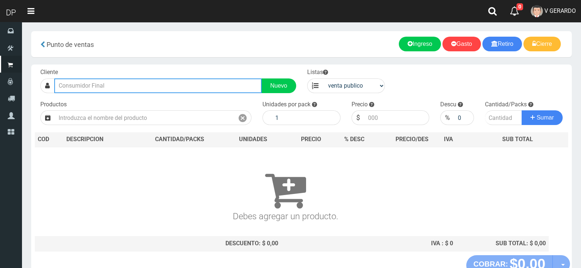
click at [79, 90] on input "text" at bounding box center [157, 85] width 207 height 15
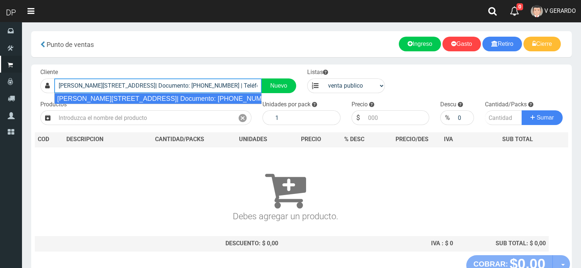
type input "[PERSON_NAME][STREET_ADDRESS]| Documento: [PHONE_NUMBER] | Teléfono:"
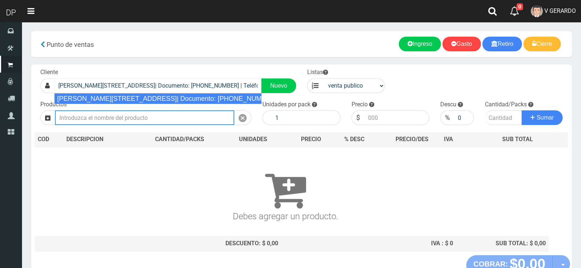
select select "2"
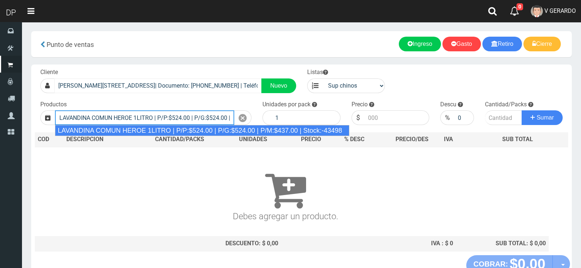
type input "LAVANDINA COMUN HEROE 1LITRO | P/P:$524.00 | P/G:$524.00 | P/M:$437.00 | Stock:…"
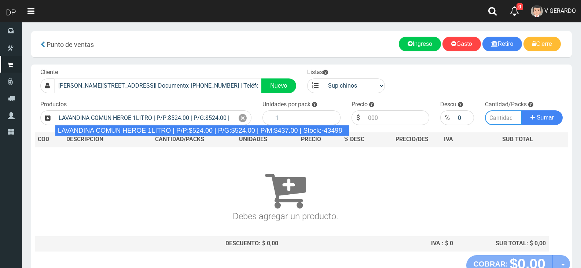
type input "15"
type input "524.00"
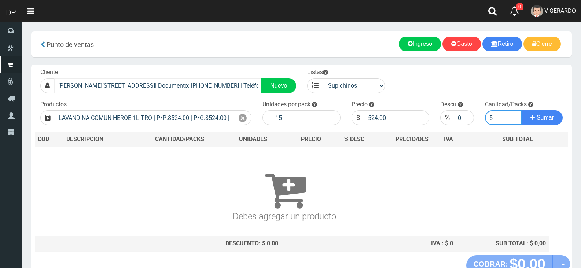
type input "5"
click at [521, 110] on button "Sumar" at bounding box center [541, 117] width 41 height 15
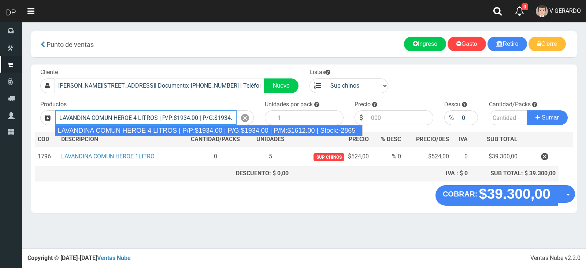
type input "LAVANDINA COMUN HEROE 4 LITROS | P/P:$1934.00 | P/G:$1934.00 | P/M:$1612.00 | S…"
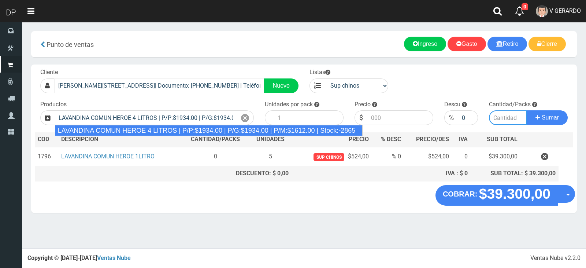
type input "3"
type input "1934.00"
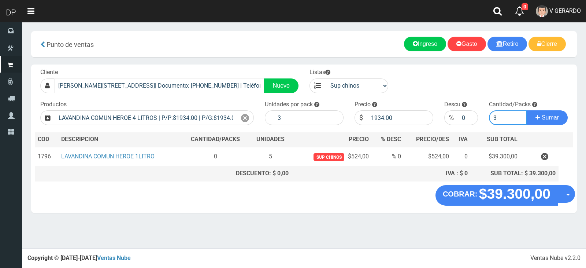
click at [527, 110] on button "Sumar" at bounding box center [547, 117] width 41 height 15
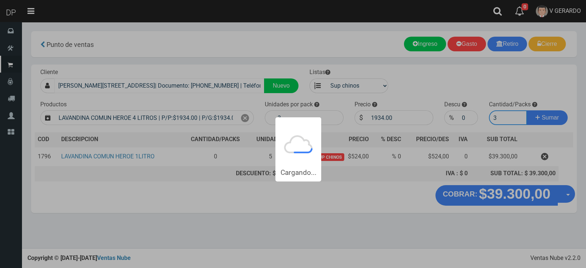
type input "31"
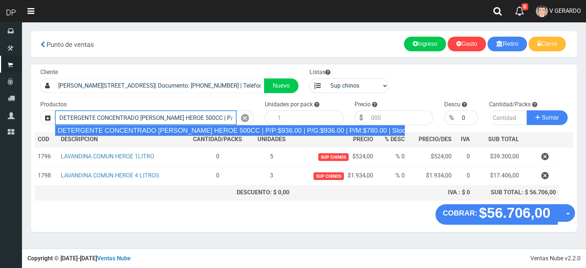
type input "DETERGENTE CONCENTRADO [PERSON_NAME] HEROE 500CC | P/P:$936.00 | P/G:$936.00 | …"
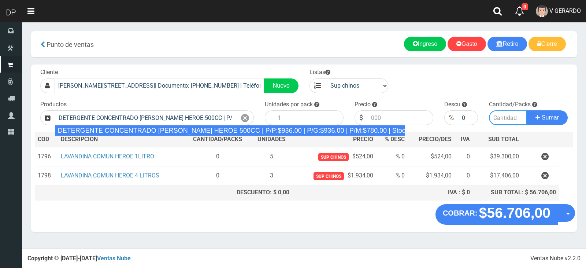
type input "12"
type input "936.00"
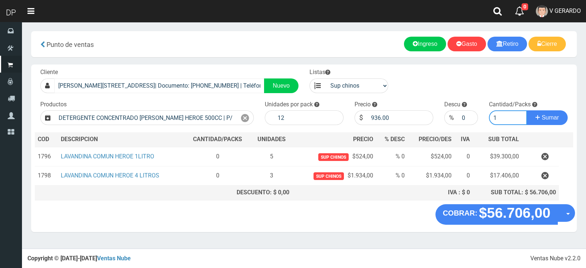
type input "1"
click at [527, 110] on button "Sumar" at bounding box center [547, 117] width 41 height 15
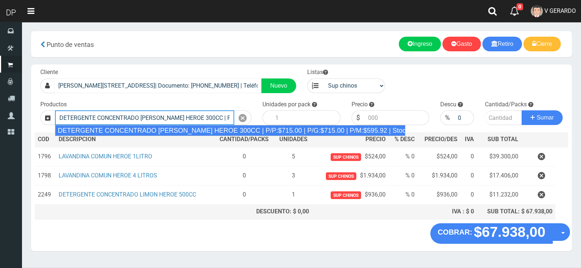
type input "DETERGENTE CONCENTRADO [PERSON_NAME] HEROE 300CC | P/P:$715.00 | P/G:$715.00 | …"
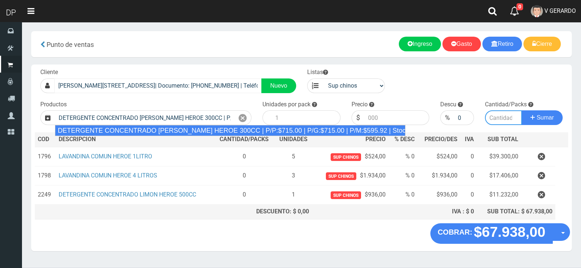
type input "24"
type input "715.00"
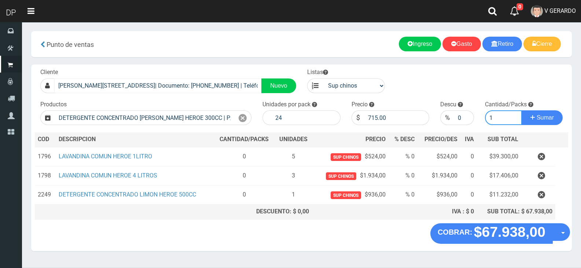
type input "1"
click at [521, 110] on button "Sumar" at bounding box center [541, 117] width 41 height 15
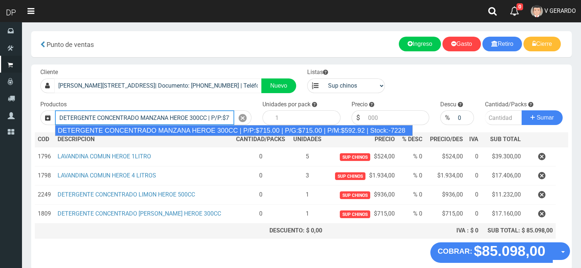
type input "DETERGENTE CONCENTRADO MANZANA HEROE 300CC | P/P:$715.00 | P/G:$715.00 | P/M:$5…"
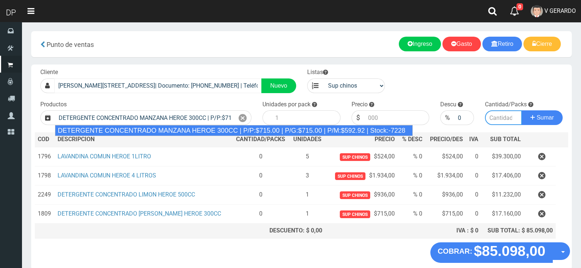
type input "24"
type input "715.00"
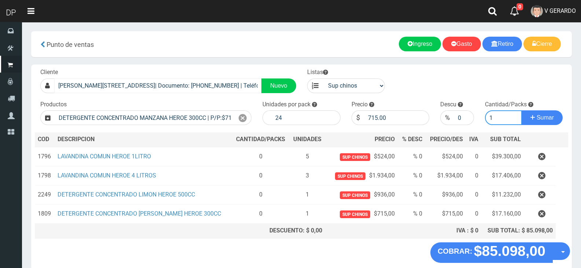
type input "1"
click at [521, 110] on button "Sumar" at bounding box center [541, 117] width 41 height 15
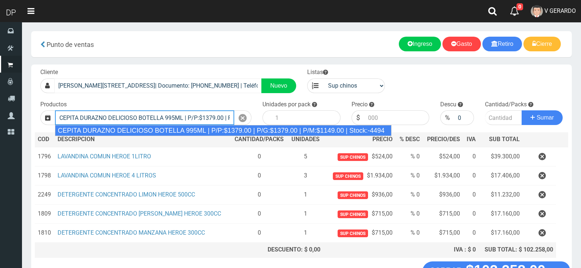
type input "CEPITA DURAZNO DELICIOSO BOTELLA 995ML | P/P:$1379.00 | P/G:$1379.00 | P/M:$114…"
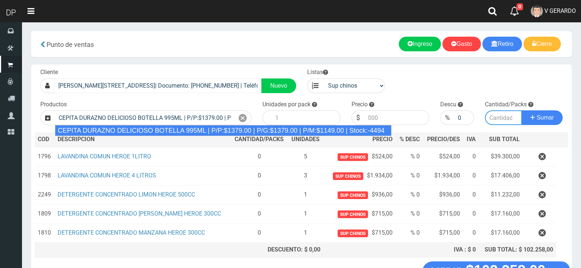
type input "6"
type input "1379.00"
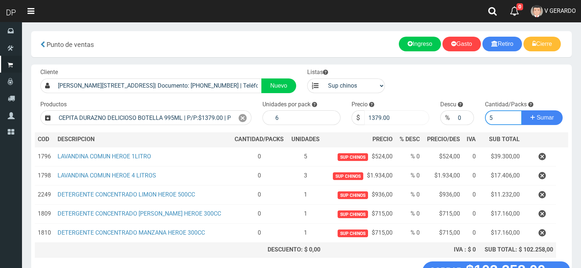
type input "5"
drag, startPoint x: 375, startPoint y: 118, endPoint x: 396, endPoint y: 118, distance: 20.5
click at [396, 118] on input "1379.00" at bounding box center [396, 117] width 65 height 15
type input "1320"
click at [521, 110] on button "Sumar" at bounding box center [541, 117] width 41 height 15
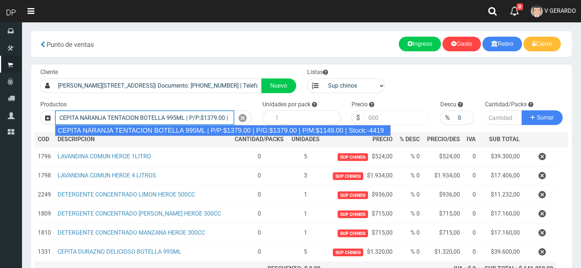
type input "CEPITA NARANJA TENTACION BOTELLA 995ML | P/P:$1379.00 | P/G:$1379.00 | P/M:$114…"
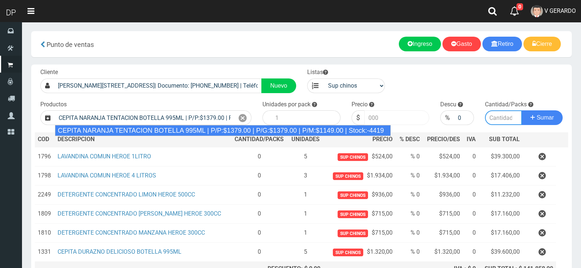
type input "6"
type input "1379.00"
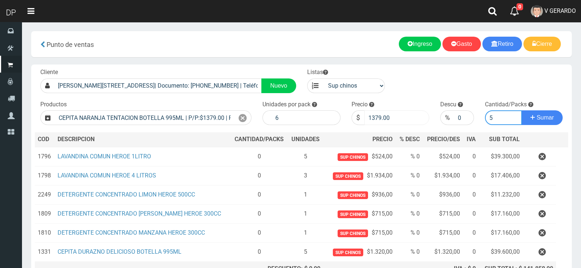
type input "6"
drag, startPoint x: 397, startPoint y: 118, endPoint x: 371, endPoint y: 122, distance: 26.3
click at [371, 122] on input "1379.00" at bounding box center [396, 117] width 65 height 15
type input "1320"
click at [521, 110] on button "Sumar" at bounding box center [541, 117] width 41 height 15
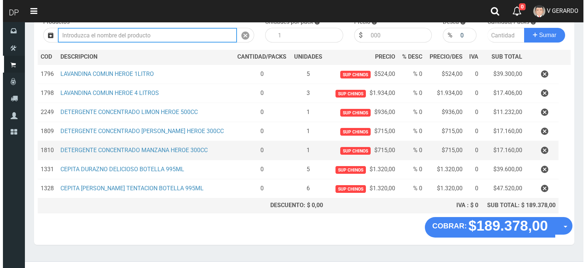
scroll to position [93, 0]
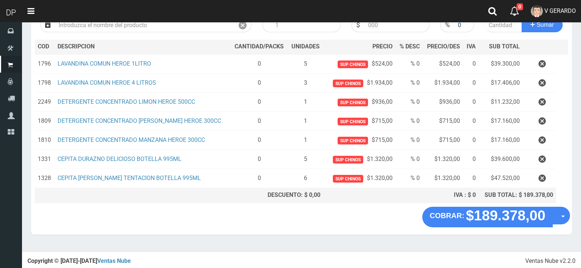
click at [575, 223] on section "× Titulo del Msj texto Mas Texto Cancelar Aceptar Punto de ventas Ingreso" at bounding box center [301, 90] width 559 height 322
drag, startPoint x: 570, startPoint y: 221, endPoint x: 570, endPoint y: 225, distance: 4.1
click at [570, 221] on div "COBRAR: $189.378,00 Opciones Hacer Devolucion Crear presupuesto" at bounding box center [301, 221] width 540 height 28
click at [567, 213] on button "Opciones" at bounding box center [561, 216] width 18 height 18
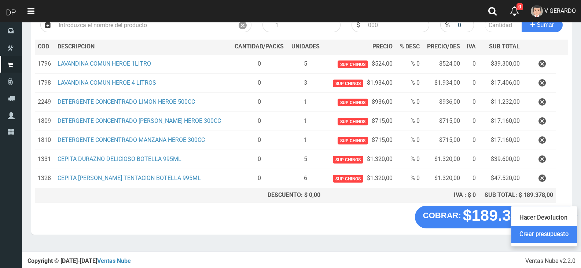
click at [564, 232] on link "Crear presupuesto" at bounding box center [544, 234] width 66 height 17
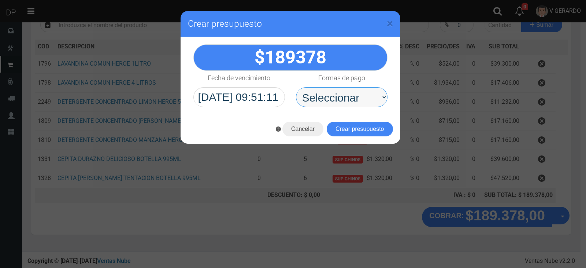
click at [362, 105] on select "Seleccionar Efectivo Tarjeta de Crédito Depósito Débito" at bounding box center [342, 97] width 92 height 20
select select "Efectivo"
click at [296, 87] on select "Seleccionar Efectivo Tarjeta de Crédito Depósito Débito" at bounding box center [342, 97] width 92 height 20
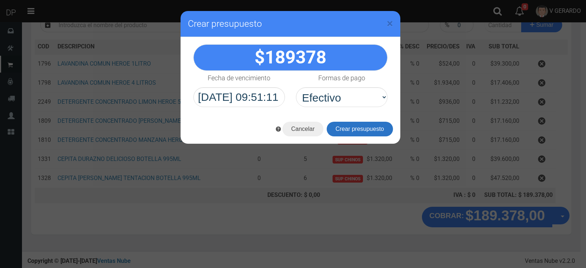
click at [360, 127] on button "Crear presupuesto" at bounding box center [360, 129] width 66 height 15
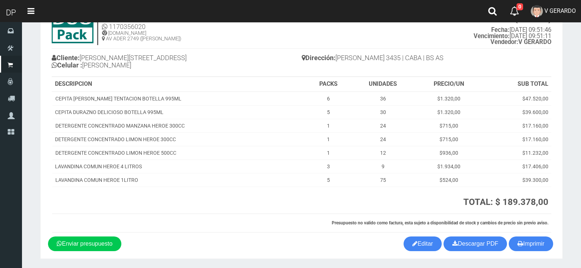
scroll to position [58, 0]
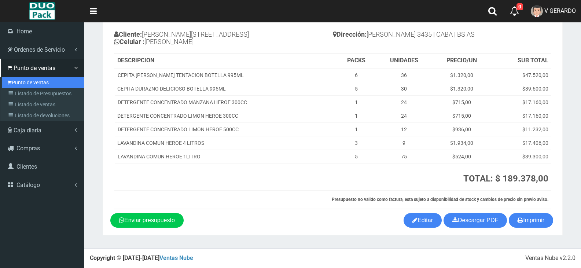
click at [26, 83] on link "Punto de ventas" at bounding box center [43, 82] width 82 height 11
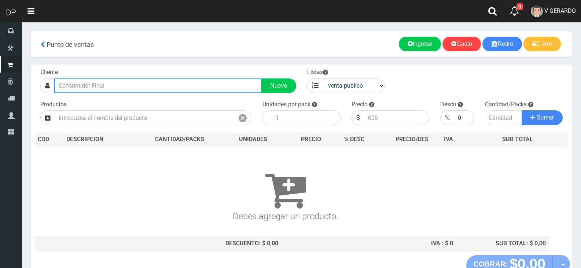
click at [62, 89] on input "text" at bounding box center [157, 85] width 207 height 15
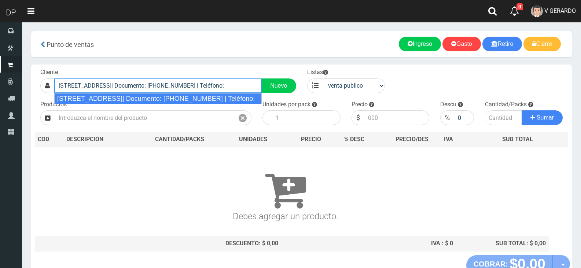
type input "ZC CORRIENTES 4780 (CABA)| Documento: 3265630 | Teléfono:"
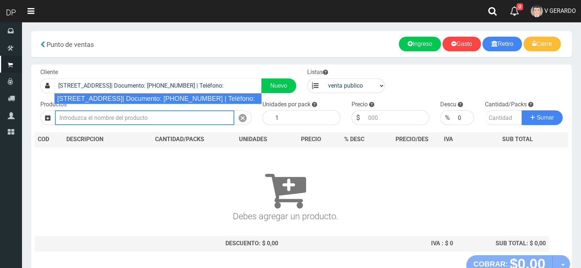
select select "2"
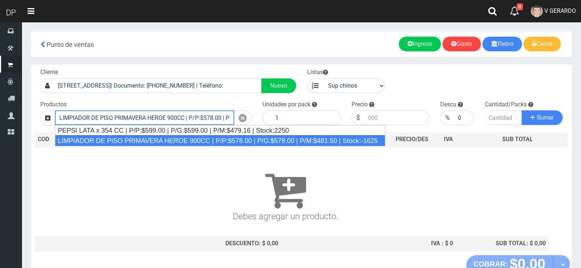
type input "LIMPIADOR DE PISO PRIMAVERA HEROE 900CC | P/P:$578.00 | P/G:$578.00 | P/M:$481.…"
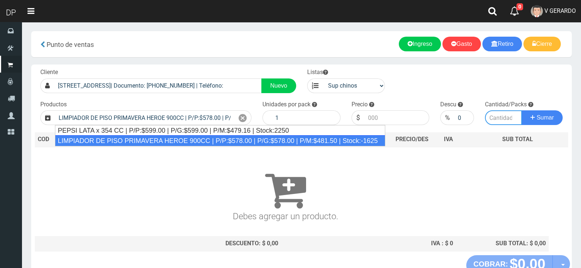
type input "12"
type input "578.00"
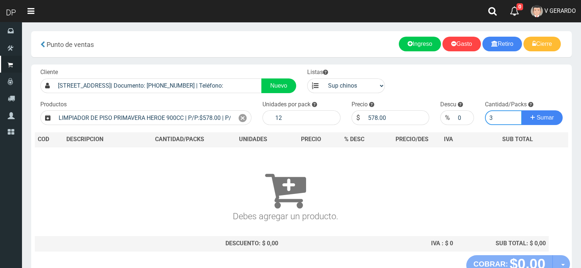
type input "3"
click at [521, 110] on button "Sumar" at bounding box center [541, 117] width 41 height 15
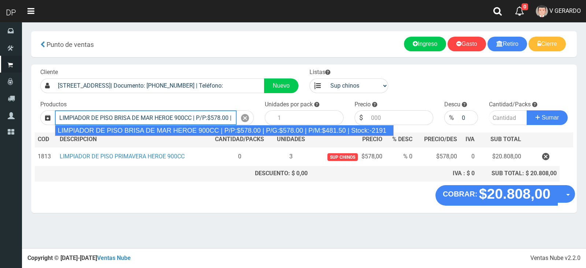
type input "LIMPIADOR DE PISO BRISA DE MAR HEROE 900CC | P/P:$578.00 | P/G:$578.00 | P/M:$4…"
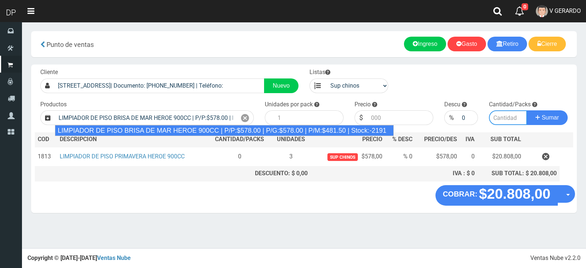
type input "12"
type input "578.00"
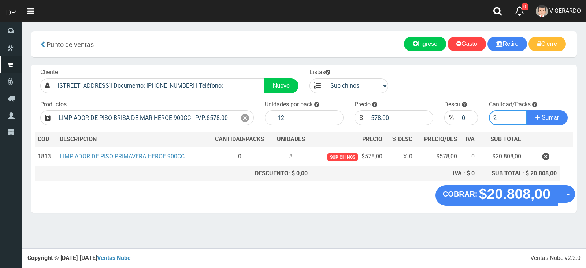
type input "2"
click at [527, 110] on button "Sumar" at bounding box center [547, 117] width 41 height 15
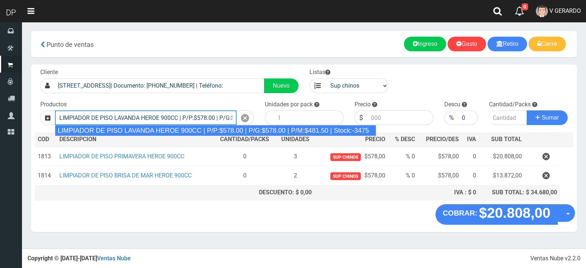
type input "LIMPIADOR DE PISO LAVANDA HEROE 900CC | P/P:$578.00 | P/G:$578.00 | P/M:$481.50…"
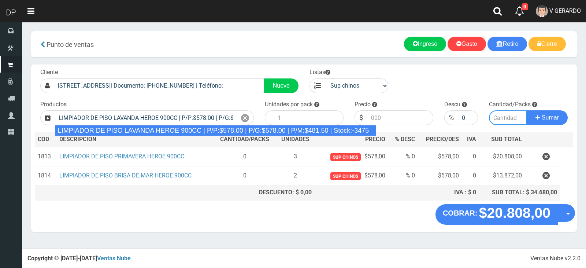
type input "12"
type input "578.00"
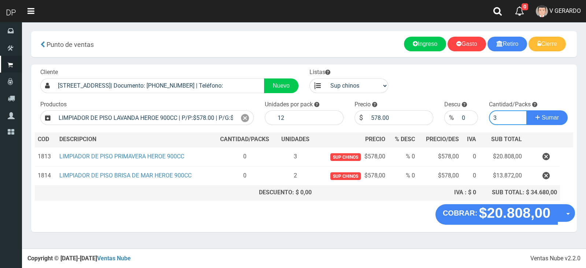
click at [527, 110] on button "Sumar" at bounding box center [547, 117] width 41 height 15
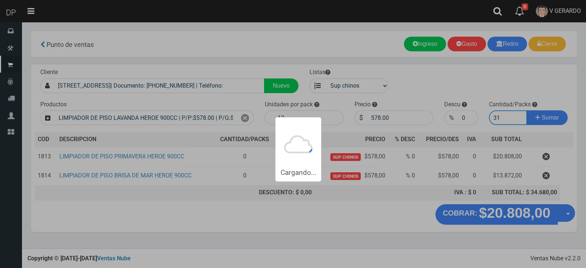
type input "318"
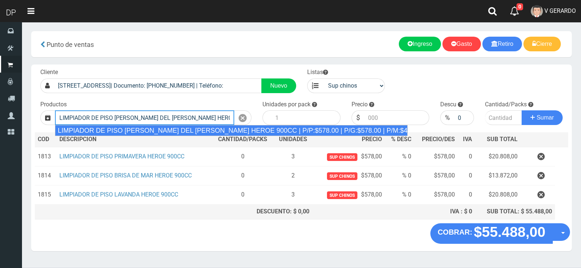
type input "LIMPIADOR DE PISO LIMON DEL PRADO HEROE 900CC | P/P:$578.00 | P/G:$578.00 | P/M…"
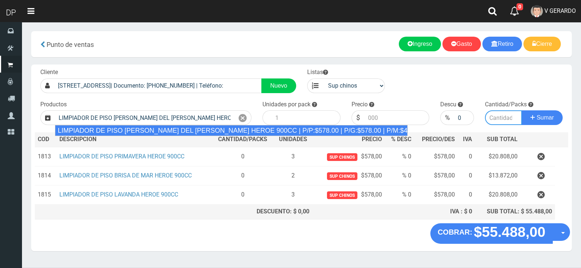
type input "12"
type input "578.00"
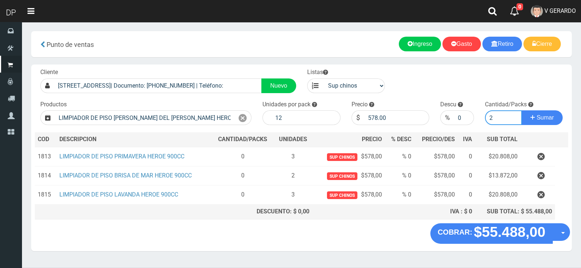
type input "2"
click at [521, 110] on button "Sumar" at bounding box center [541, 117] width 41 height 15
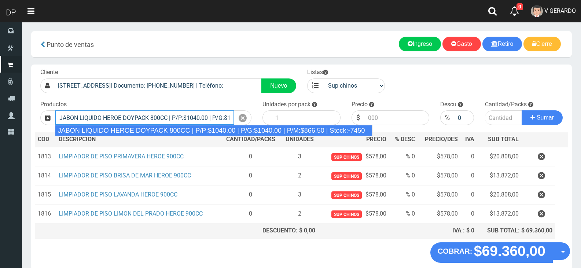
type input "JABON LIQUIDO HEROE DOYPACK 800CC | P/P:$1040.00 | P/G:$1040.00 | P/M:$866.50 |…"
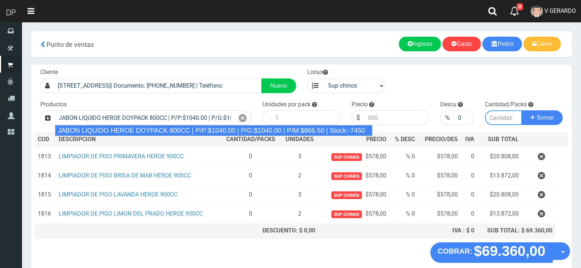
type input "12"
type input "1040.00"
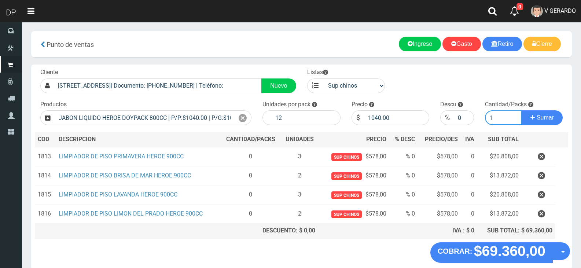
type input "1"
click at [521, 110] on button "Sumar" at bounding box center [541, 117] width 41 height 15
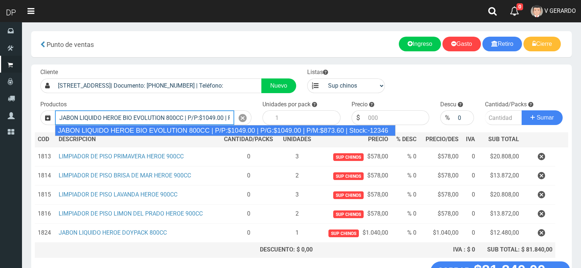
type input "JABON LIQUIDO HEROE BIO EVOLUTION 800CC | P/P:$1049.00 | P/G:$1049.00 | P/M:$87…"
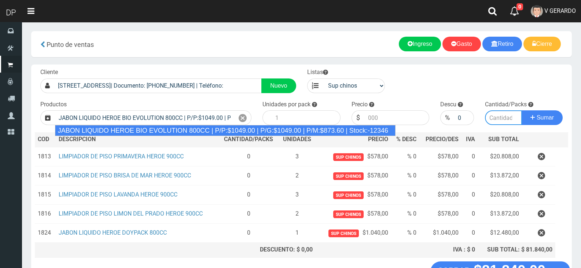
type input "15"
type input "1049.00"
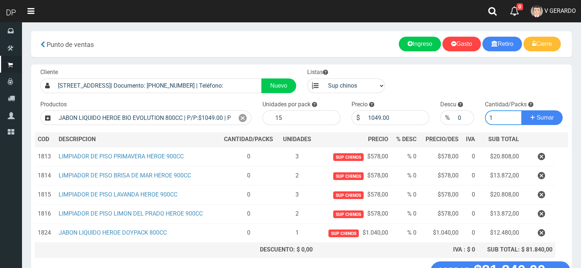
type input "1"
click at [521, 110] on button "Sumar" at bounding box center [541, 117] width 41 height 15
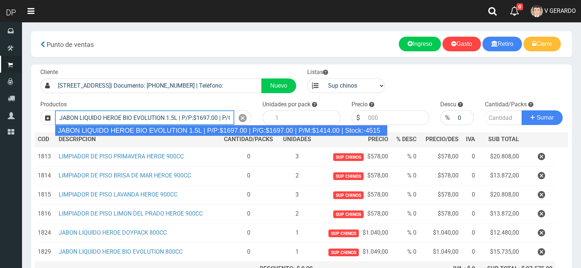
type input "JABON LIQUIDO HEROE BIO EVOLUTION 1.5L | P/P:$1697.00 | P/G:$1697.00 | P/M:$141…"
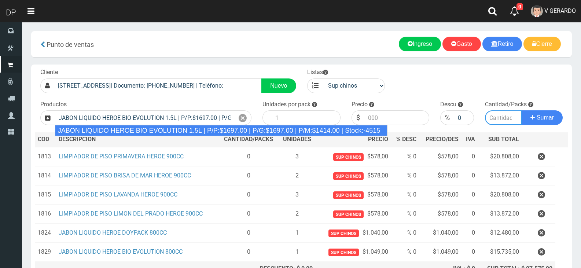
type input "6"
type input "1697.00"
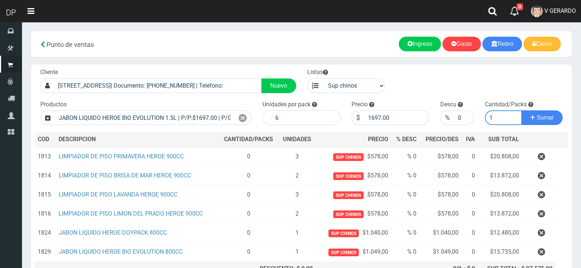
type input "1"
click at [521, 110] on button "Sumar" at bounding box center [541, 117] width 41 height 15
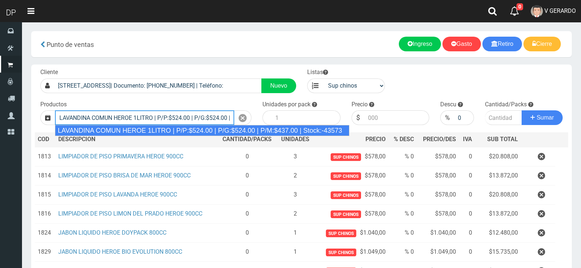
type input "LAVANDINA COMUN HEROE 1LITRO | P/P:$524.00 | P/G:$524.00 | P/M:$437.00 | Stock:…"
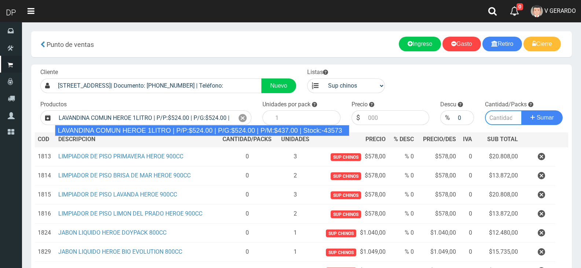
type input "15"
type input "524.00"
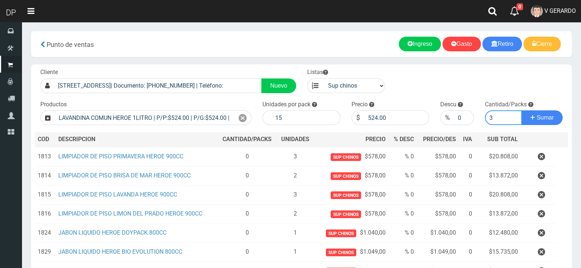
type input "3"
click at [521, 110] on button "Sumar" at bounding box center [541, 117] width 41 height 15
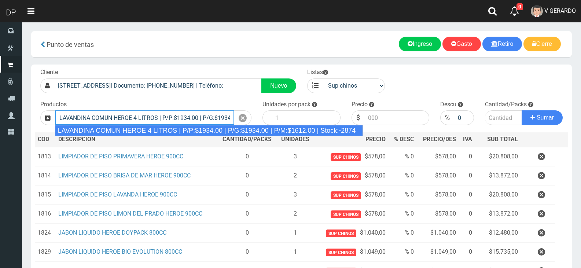
type input "LAVANDINA COMUN HEROE 4 LITROS | P/P:$1934.00 | P/G:$1934.00 | P/M:$1612.00 | S…"
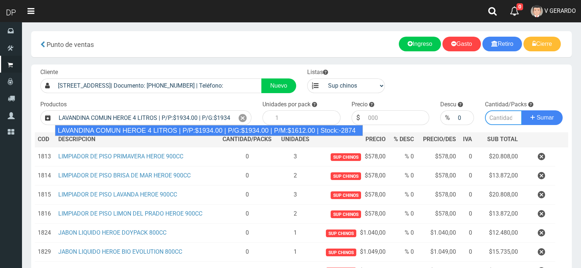
type input "3"
type input "1934.00"
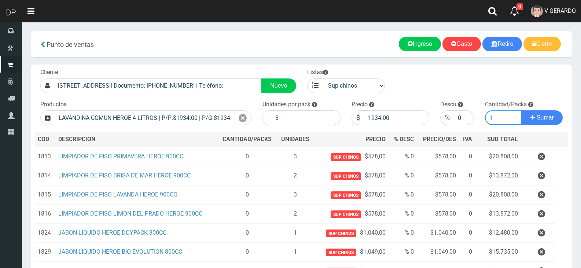
type input "1"
click at [521, 110] on button "Sumar" at bounding box center [541, 117] width 41 height 15
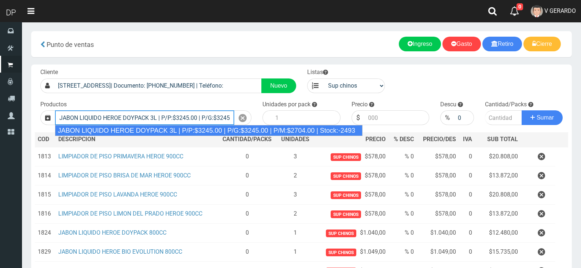
type input "JABON LIQUIDO HEROE DOYPACK 3L | P/P:$3245.00 | P/G:$3245.00 | P/M:$2704.00 | S…"
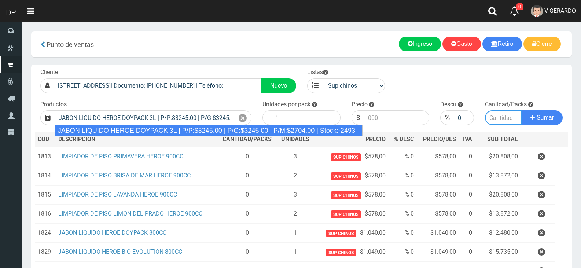
type input "4"
type input "3245.00"
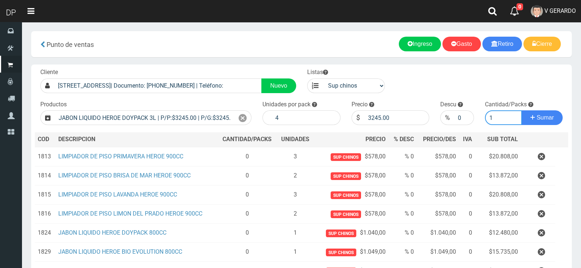
type input "1"
click at [521, 110] on button "Sumar" at bounding box center [541, 117] width 41 height 15
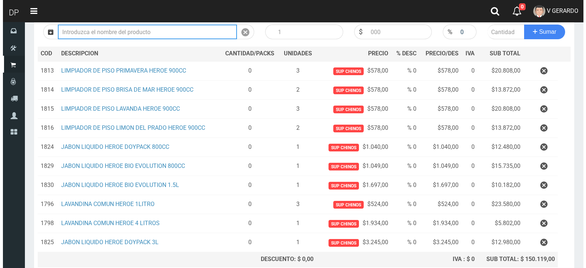
scroll to position [150, 0]
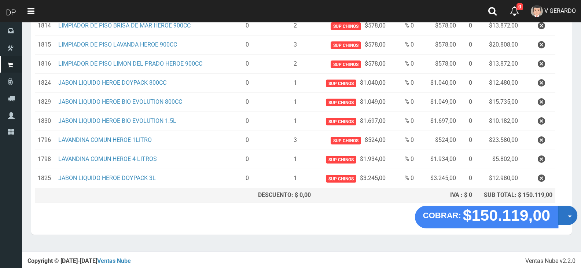
click at [570, 221] on button "Opciones" at bounding box center [567, 215] width 19 height 19
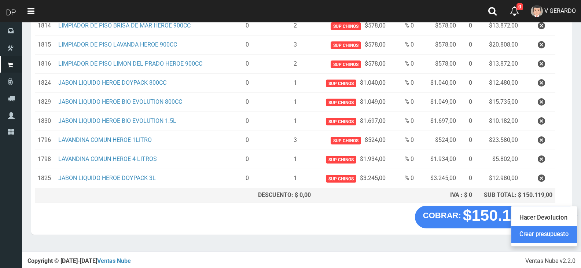
click at [556, 235] on link "Crear presupuesto" at bounding box center [544, 234] width 66 height 17
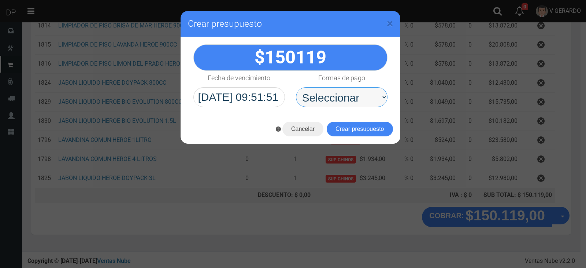
drag, startPoint x: 340, startPoint y: 101, endPoint x: 338, endPoint y: 106, distance: 4.9
click at [340, 101] on select "Seleccionar Efectivo Tarjeta de Crédito Depósito Débito" at bounding box center [342, 97] width 92 height 20
select select "Efectivo"
click at [296, 87] on select "Seleccionar Efectivo Tarjeta de Crédito Depósito Débito" at bounding box center [342, 97] width 92 height 20
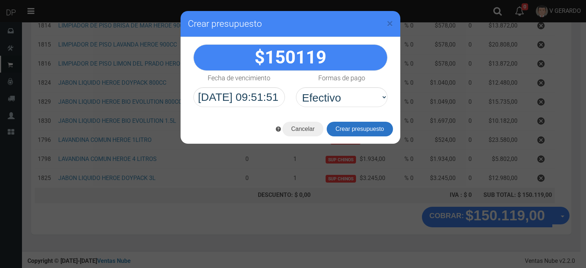
click at [340, 130] on button "Crear presupuesto" at bounding box center [360, 129] width 66 height 15
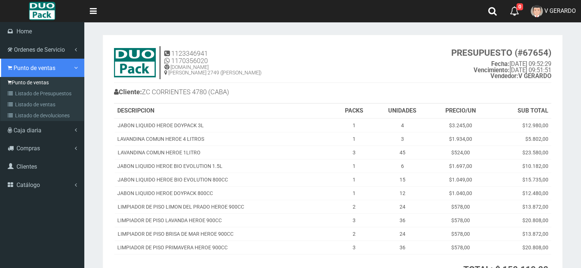
click at [27, 77] on li "Punto de ventas Punto de ventas Listado de Presupuestos Listado de ventas Lista…" at bounding box center [42, 90] width 84 height 62
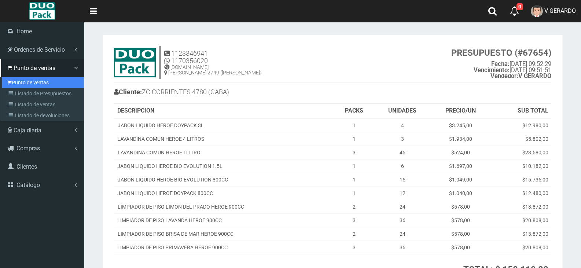
click at [28, 77] on link "Punto de ventas" at bounding box center [43, 82] width 82 height 11
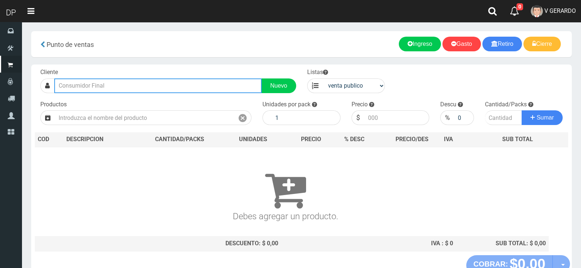
click at [102, 81] on input "text" at bounding box center [157, 85] width 207 height 15
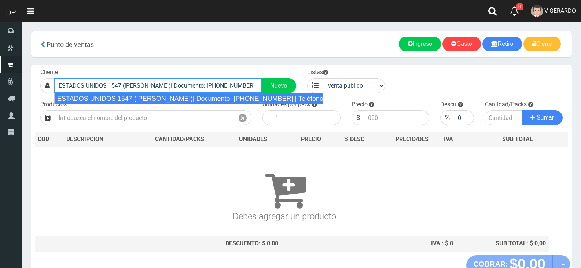
type input "ESTADOS UNIDOS 1547 (MONSERRAT)| Documento: 12222222222444458 | Teléfono:"
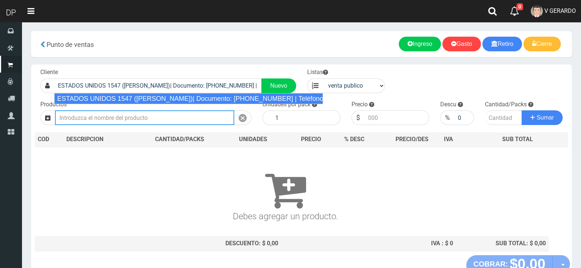
select select "2"
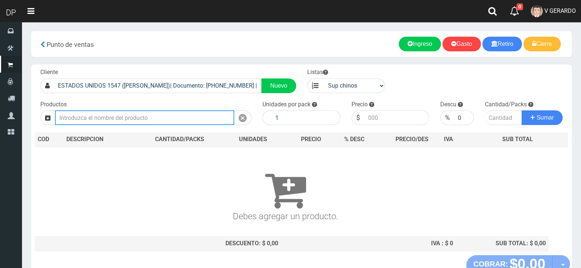
type input "1"
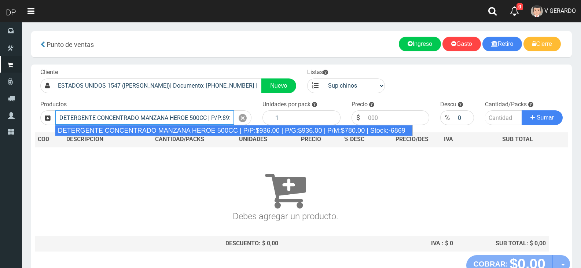
type input "DETERGENTE CONCENTRADO MANZANA HEROE 500CC | P/P:$936.00 | P/G:$936.00 | P/M:$7…"
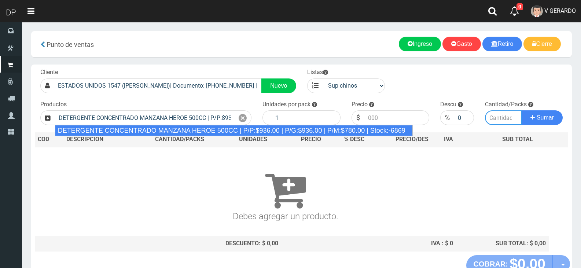
type input "12"
type input "936.00"
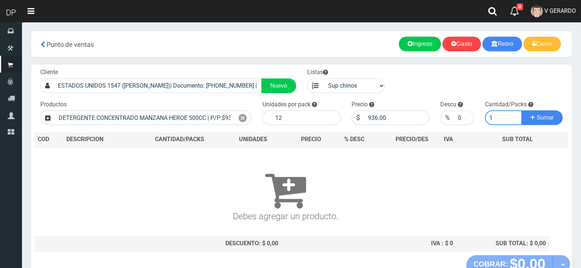
type input "1"
click at [521, 110] on button "Sumar" at bounding box center [541, 117] width 41 height 15
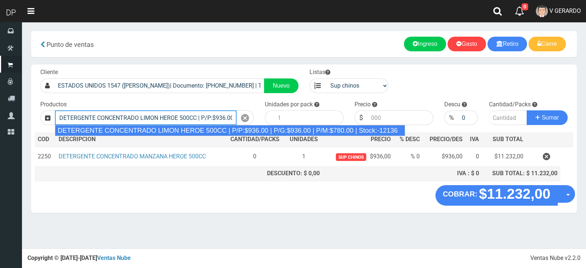
type input "DETERGENTE CONCENTRADO LIMON HEROE 500CC | P/P:$936.00 | P/G:$936.00 | P/M:$780…"
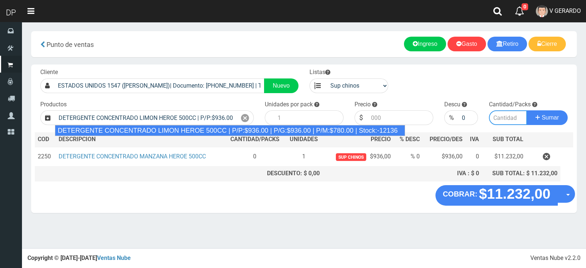
type input "12"
type input "936.00"
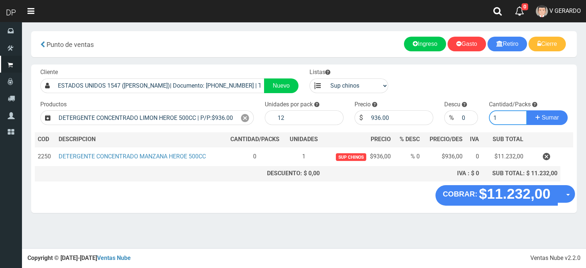
type input "1"
click at [527, 110] on button "Sumar" at bounding box center [547, 117] width 41 height 15
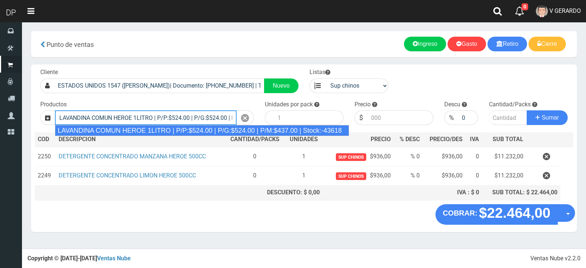
type input "LAVANDINA COMUN HEROE 1LITRO | P/P:$524.00 | P/G:$524.00 | P/M:$437.00 | Stock:…"
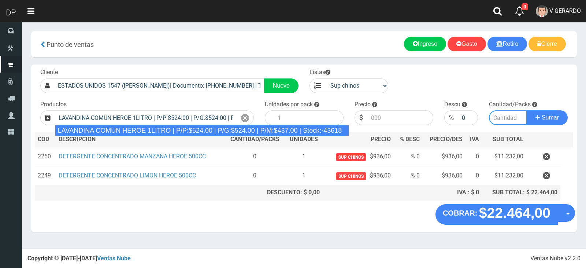
type input "15"
type input "524.00"
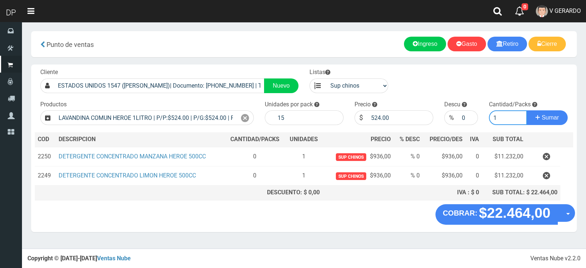
type input "1"
click at [527, 110] on button "Sumar" at bounding box center [547, 117] width 41 height 15
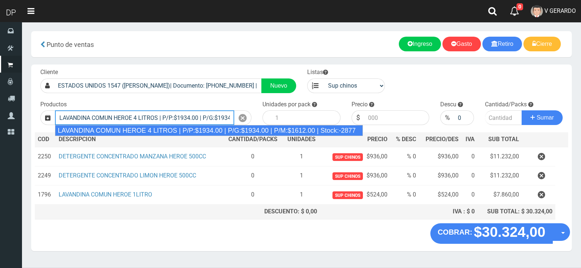
type input "LAVANDINA COMUN HEROE 4 LITROS | P/P:$1934.00 | P/G:$1934.00 | P/M:$1612.00 | S…"
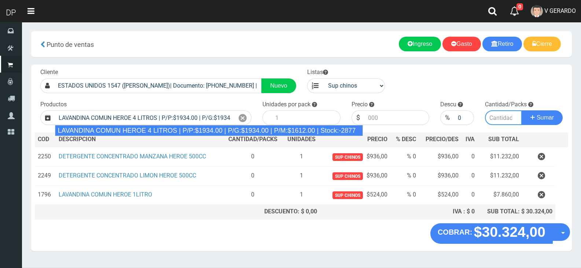
type input "3"
type input "1934.00"
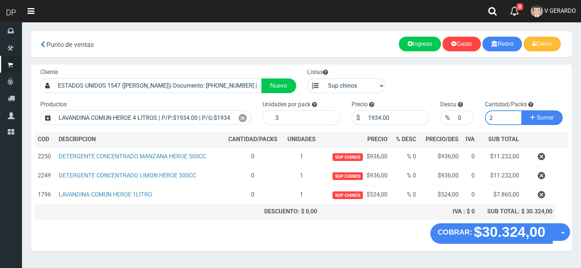
type input "2"
click at [521, 110] on button "Sumar" at bounding box center [541, 117] width 41 height 15
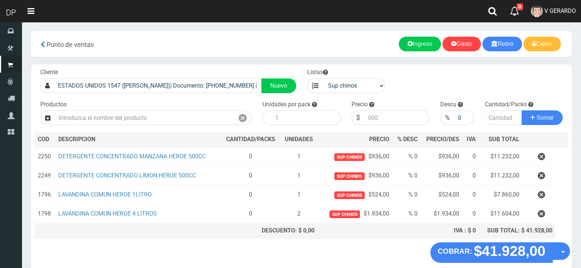
drag, startPoint x: 576, startPoint y: 252, endPoint x: 569, endPoint y: 255, distance: 7.4
click at [575, 252] on section "× Titulo del Msj texto Mas Texto Cancelar Aceptar Punto de ventas Ingreso" at bounding box center [301, 154] width 559 height 264
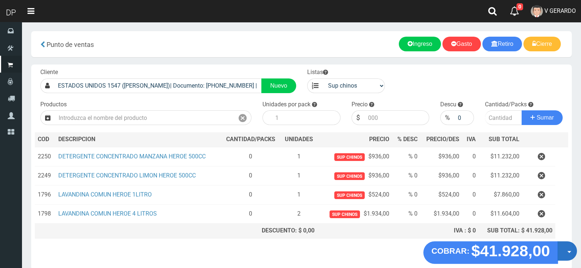
click at [567, 255] on button "Opciones" at bounding box center [566, 250] width 19 height 19
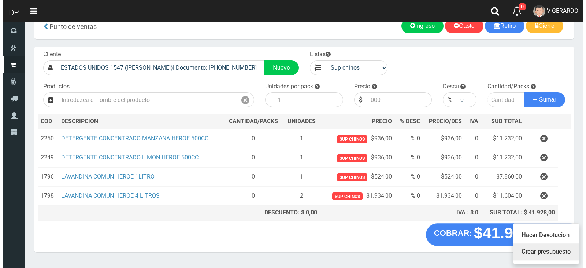
scroll to position [36, 0]
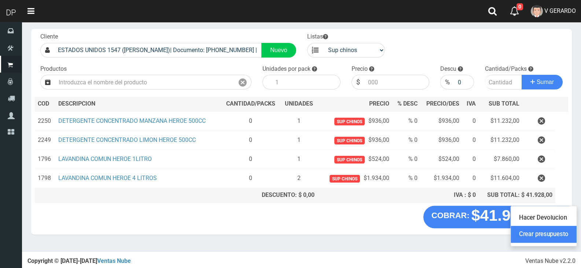
click at [548, 227] on link "Crear presupuesto" at bounding box center [544, 234] width 66 height 17
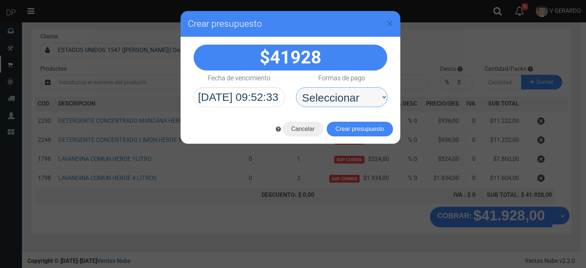
drag, startPoint x: 334, startPoint y: 100, endPoint x: 336, endPoint y: 105, distance: 5.1
click at [334, 100] on select "Seleccionar Efectivo Tarjeta de Crédito Depósito Débito" at bounding box center [342, 97] width 92 height 20
select select "Efectivo"
click at [296, 87] on select "Seleccionar Efectivo Tarjeta de Crédito Depósito Débito" at bounding box center [342, 97] width 92 height 20
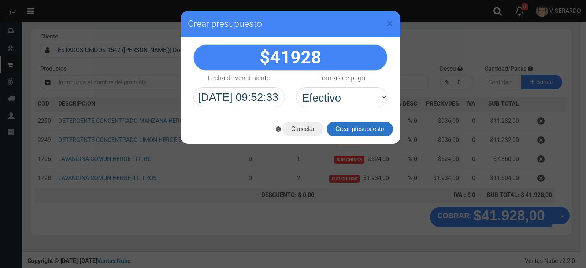
click at [342, 123] on button "Crear presupuesto" at bounding box center [360, 129] width 66 height 15
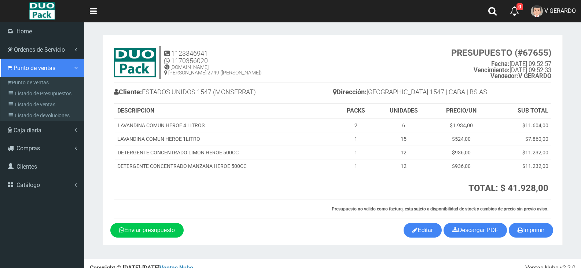
click at [14, 71] on span "Punto de ventas" at bounding box center [35, 67] width 42 height 7
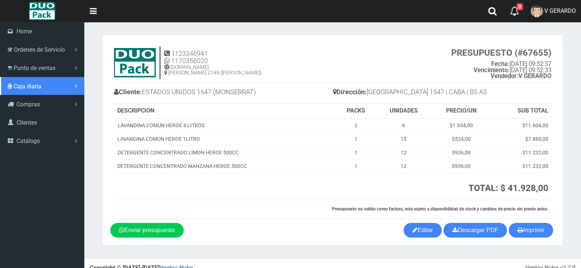
click at [47, 77] on link "Caja diaria" at bounding box center [42, 86] width 84 height 18
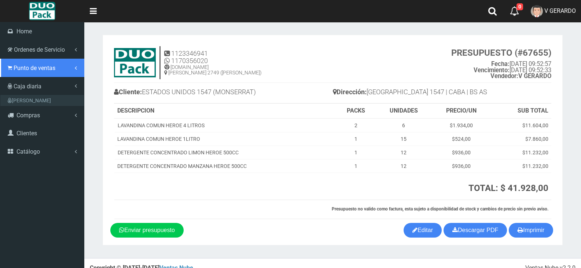
click at [50, 70] on span "Punto de ventas" at bounding box center [35, 67] width 42 height 7
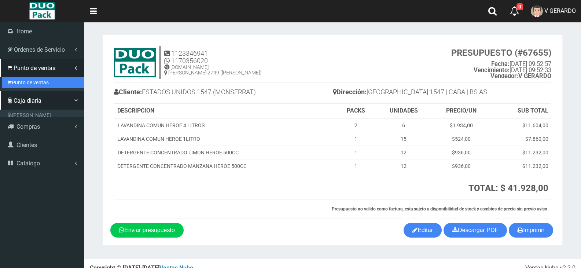
click at [53, 79] on link "Punto de ventas" at bounding box center [43, 82] width 82 height 11
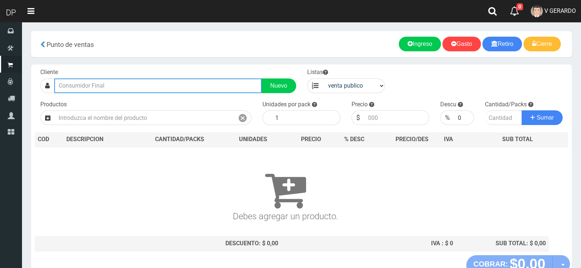
click at [124, 85] on input "text" at bounding box center [157, 85] width 207 height 15
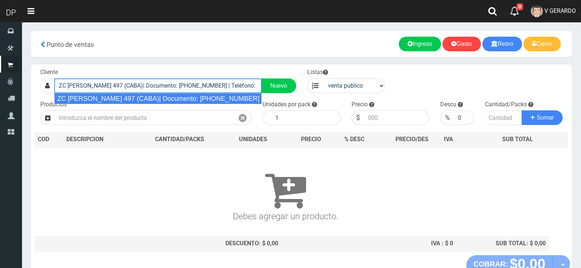
type input "ZC [PERSON_NAME] 497 (CABA)| Documento: [PHONE_NUMBER] | Teléfono:"
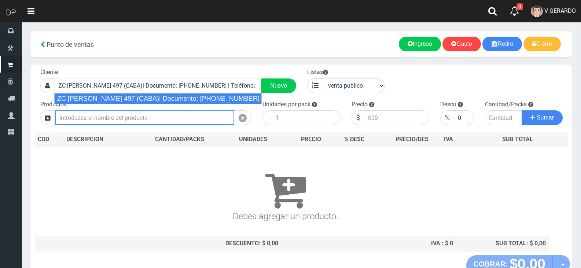
select select "2"
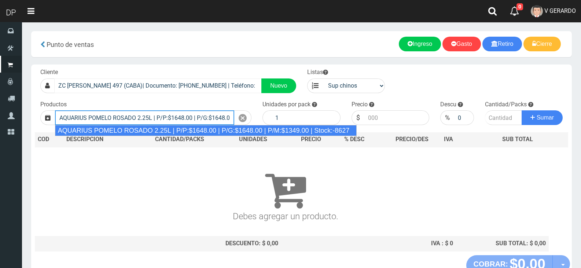
type input "AQUARIUS POMELO ROSADO 2.25L | P/P:$1648.00 | P/G:$1648.00 | P/M:$1349.00 | Sto…"
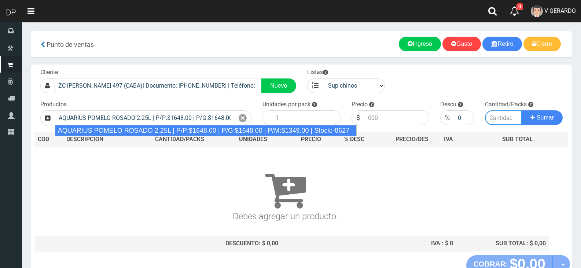
type input "6"
type input "1648.00"
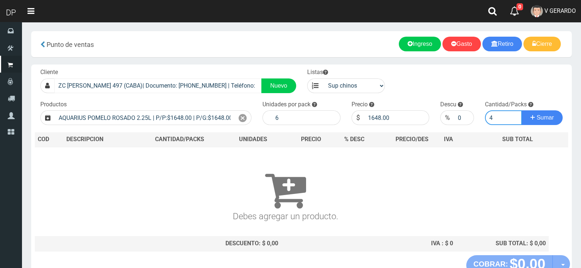
type input "4"
click at [521, 110] on button "Sumar" at bounding box center [541, 117] width 41 height 15
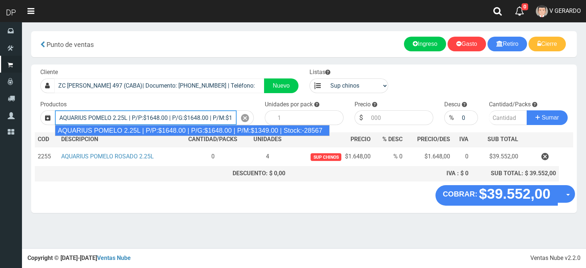
type input "AQUARIUS POMELO 2.25L | P/P:$1648.00 | P/G:$1648.00 | P/M:$1349.00 | Stock:-285…"
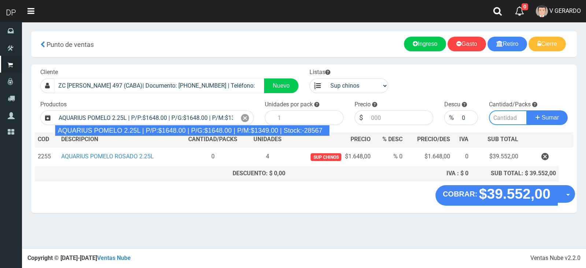
type input "6"
type input "1648.00"
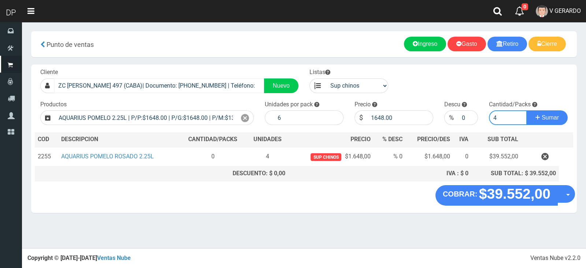
type input "4"
click at [527, 110] on button "Sumar" at bounding box center [547, 117] width 41 height 15
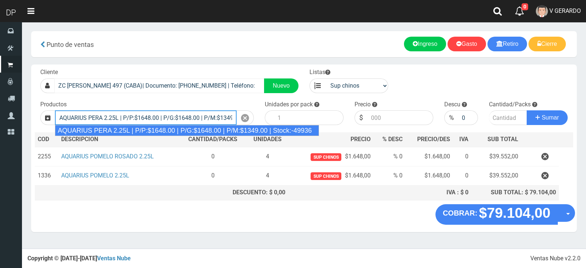
type input "AQUARIUS PERA 2.25L | P/P:$1648.00 | P/G:$1648.00 | P/M:$1349.00 | Stock:-49936"
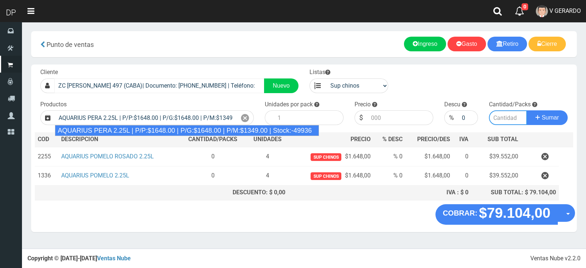
type input "6"
type input "1648.00"
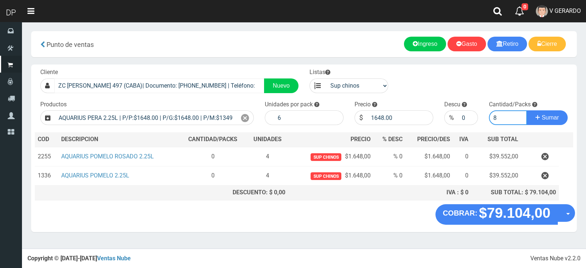
type input "8"
click at [527, 110] on button "Sumar" at bounding box center [547, 117] width 41 height 15
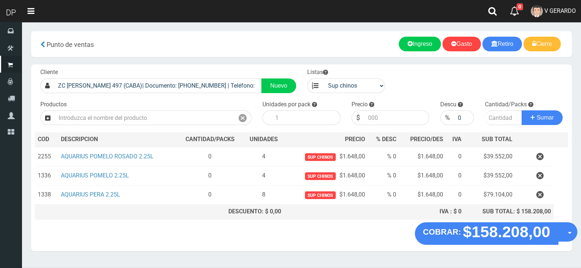
click at [561, 229] on button "Opciones" at bounding box center [567, 231] width 19 height 19
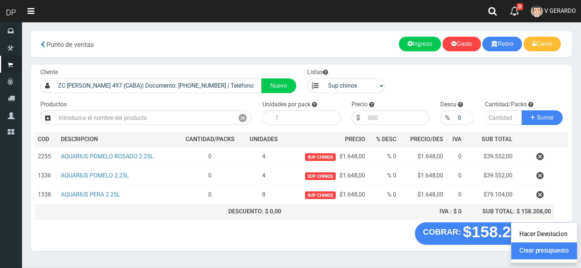
click at [563, 249] on link "Crear presupuesto" at bounding box center [544, 251] width 66 height 17
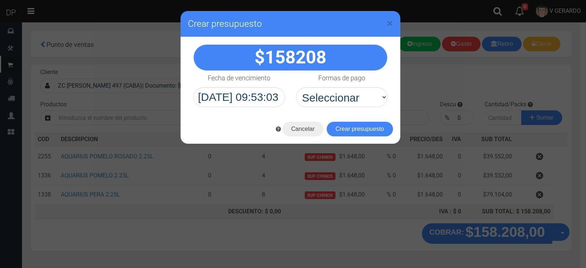
click at [332, 107] on div "158208" at bounding box center [291, 75] width 220 height 77
click at [334, 102] on select "Seleccionar Efectivo Tarjeta de Crédito Depósito Débito" at bounding box center [342, 97] width 92 height 20
select select "Efectivo"
click at [296, 87] on select "Seleccionar Efectivo Tarjeta de Crédito Depósito Débito" at bounding box center [342, 97] width 92 height 20
click at [347, 129] on button "Crear presupuesto" at bounding box center [360, 129] width 66 height 15
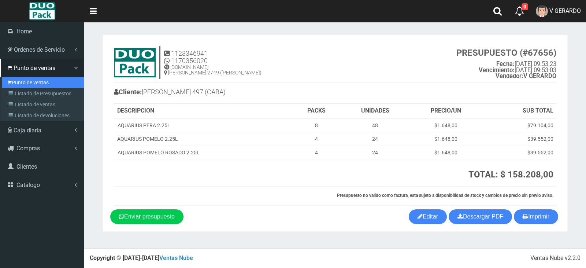
click at [21, 81] on link "Punto de ventas" at bounding box center [43, 82] width 82 height 11
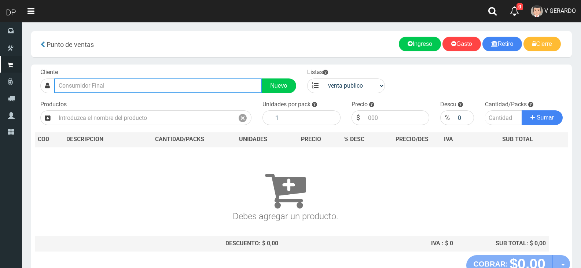
click at [137, 82] on input "text" at bounding box center [157, 85] width 207 height 15
type input "LAS [PERSON_NAME] 37"
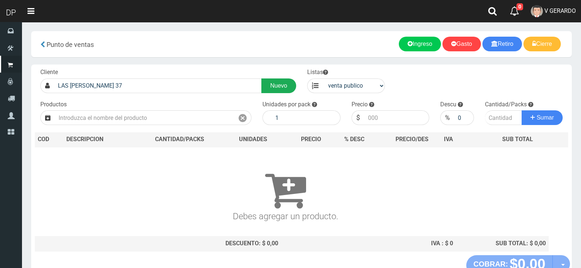
click at [290, 85] on link "Nuevo" at bounding box center [278, 85] width 34 height 15
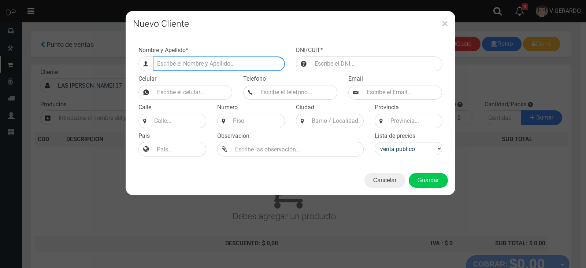
click at [252, 66] on input "Efectivo a retirar" at bounding box center [219, 63] width 132 height 15
type input "LAS [PERSON_NAME] 3777 ([GEOGRAPHIC_DATA])"
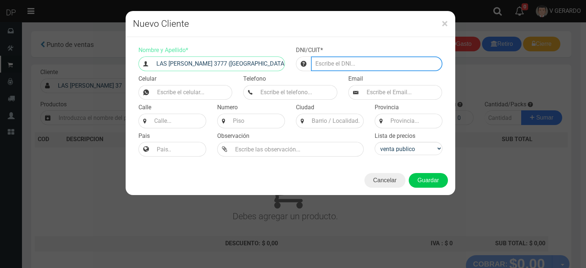
click at [406, 56] on input "number" at bounding box center [377, 63] width 132 height 15
type input "37777777777777"
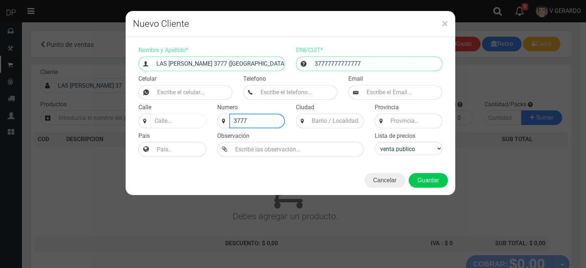
type input "3777"
click at [198, 125] on input at bounding box center [179, 121] width 56 height 15
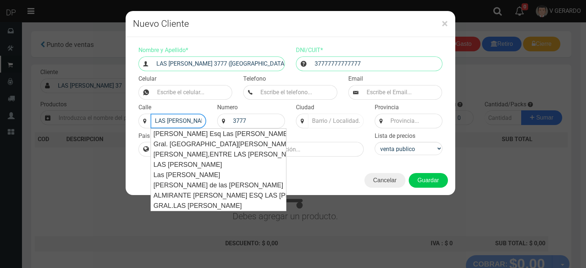
type input "LAS [PERSON_NAME]"
click at [319, 122] on input at bounding box center [336, 121] width 56 height 15
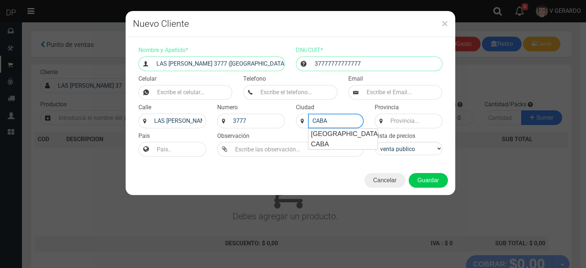
type input "CABA"
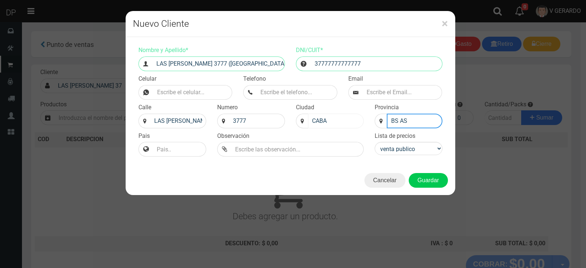
type input "BS AS"
select select "2"
click at [409, 173] on button "Guardar" at bounding box center [428, 180] width 39 height 15
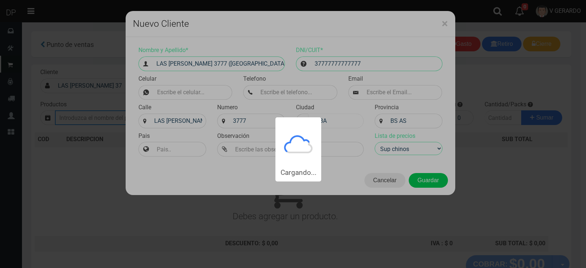
type input "LAS [PERSON_NAME] 3777 ([GEOGRAPHIC_DATA]) | Documento: 37777777777777"
select select "2"
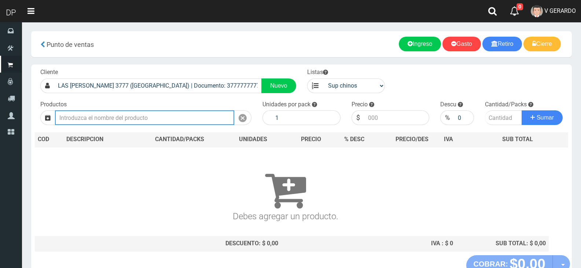
click at [132, 122] on input "text" at bounding box center [144, 117] width 179 height 15
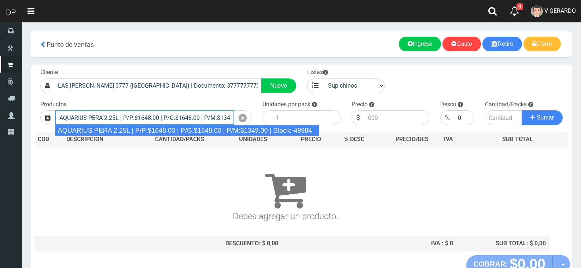
type input "AQUARIUS PERA 2.25L | P/P:$1648.00 | P/G:$1648.00 | P/M:$1349.00 | Stock:-49984"
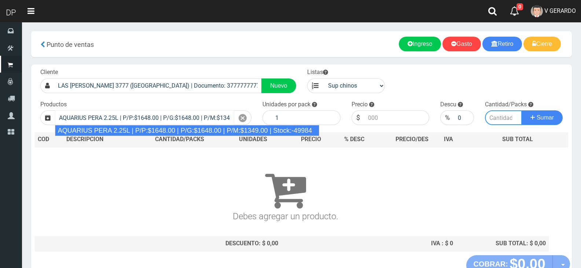
type input "6"
type input "1648.00"
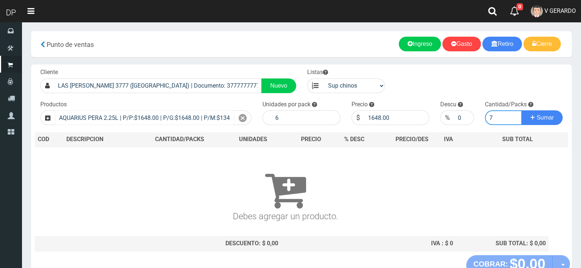
type input "7"
click at [521, 110] on button "Sumar" at bounding box center [541, 117] width 41 height 15
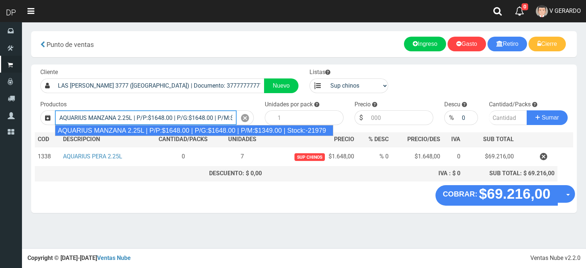
type input "AQUARIUS MANZANA 2.25L | P/P:$1648.00 | P/G:$1648.00 | P/M:$1349.00 | Stock:-21…"
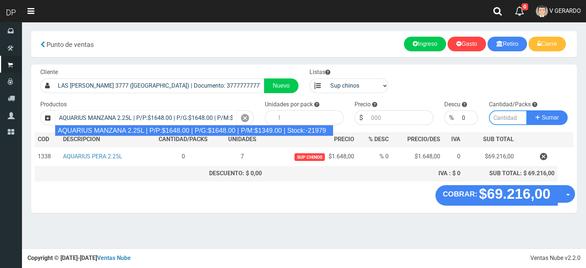
type input "6"
type input "1648.00"
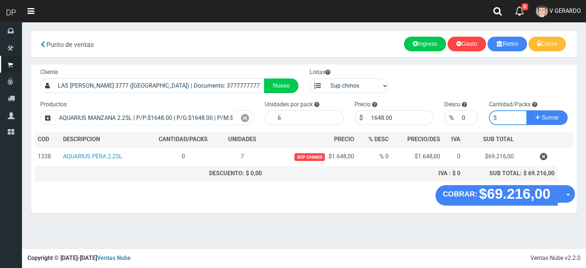
type input "5"
click at [527, 110] on button "Sumar" at bounding box center [547, 117] width 41 height 15
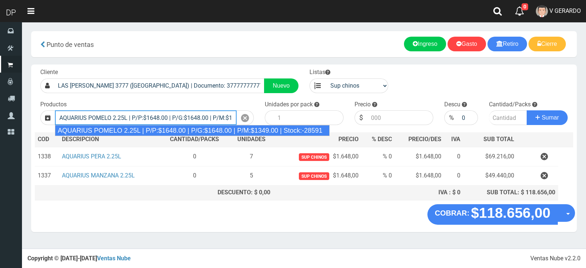
type input "AQUARIUS POMELO 2.25L | P/P:$1648.00 | P/G:$1648.00 | P/M:$1349.00 | Stock:-285…"
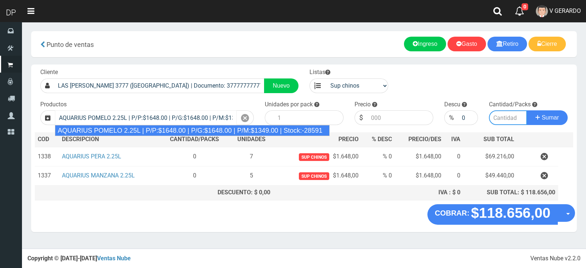
type input "6"
type input "1648.00"
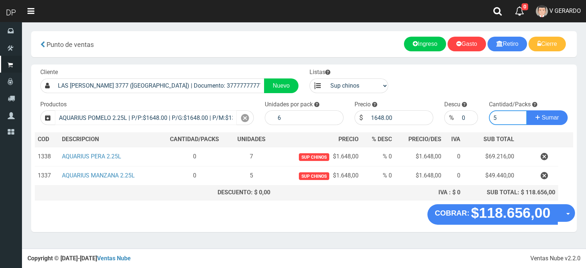
type input "5"
click at [527, 110] on button "Sumar" at bounding box center [547, 117] width 41 height 15
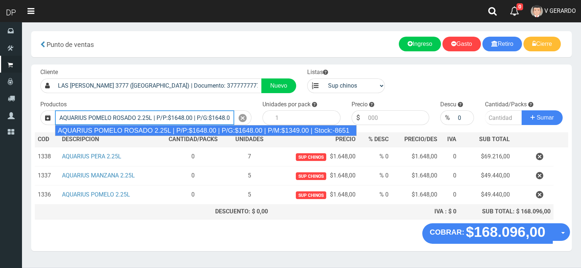
type input "AQUARIUS POMELO ROSADO 2.25L | P/P:$1648.00 | P/G:$1648.00 | P/M:$1349.00 | Sto…"
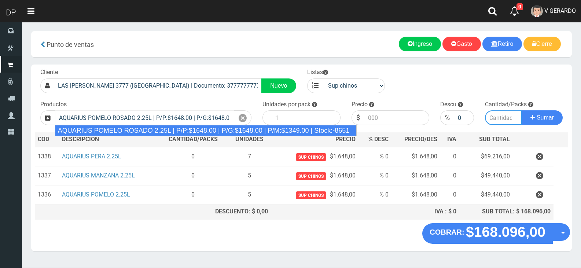
type input "6"
type input "1648.00"
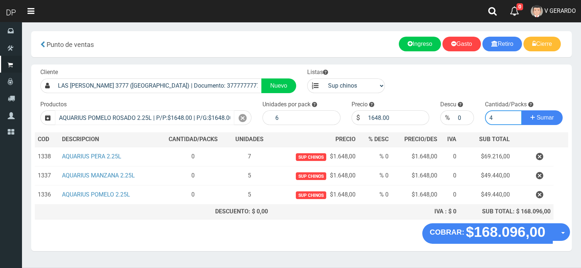
type input "4"
click at [521, 110] on button "Sumar" at bounding box center [541, 117] width 41 height 15
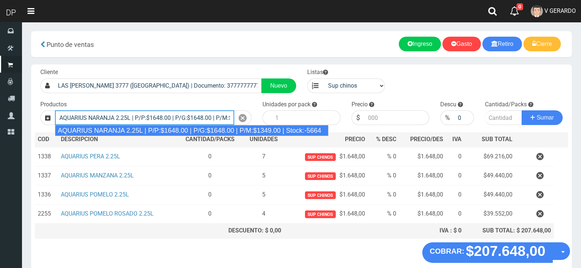
type input "AQUARIUS NARANJA 2.25L | P/P:$1648.00 | P/G:$1648.00 | P/M:$1349.00 | Stock:-56…"
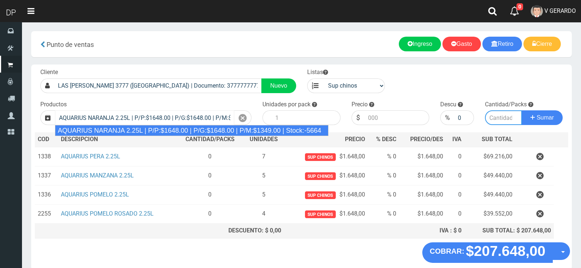
type input "6"
type input "1648.00"
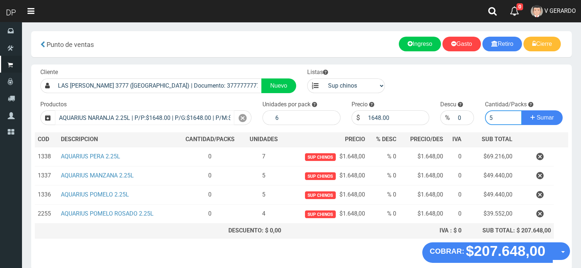
type input "5"
click at [521, 110] on button "Sumar" at bounding box center [541, 117] width 41 height 15
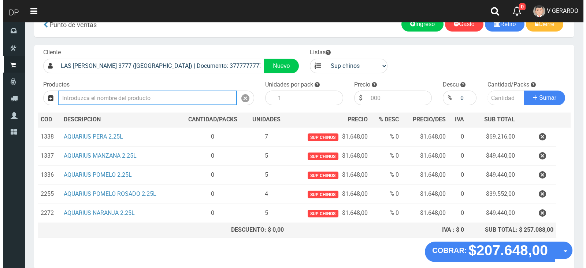
scroll to position [55, 0]
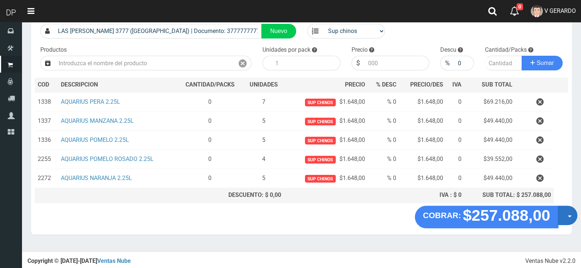
click at [565, 219] on button "Opciones" at bounding box center [567, 215] width 19 height 19
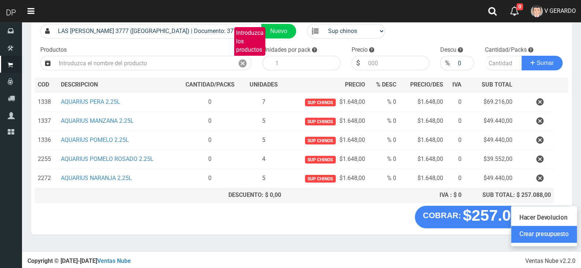
click at [560, 229] on link "Crear presupuesto" at bounding box center [544, 234] width 66 height 17
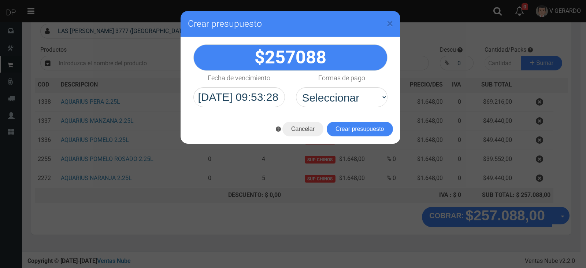
select select "Efectivo"
click at [296, 87] on select "Seleccionar Efectivo Tarjeta de Crédito Depósito Débito" at bounding box center [342, 97] width 92 height 20
click at [333, 129] on button "Crear presupuesto" at bounding box center [360, 129] width 66 height 15
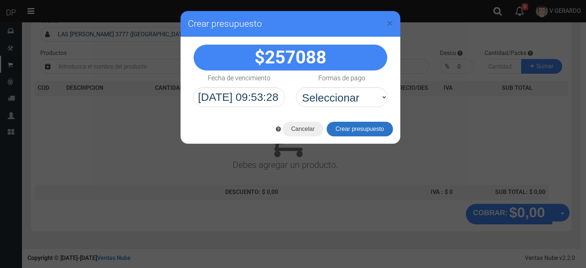
scroll to position [48, 0]
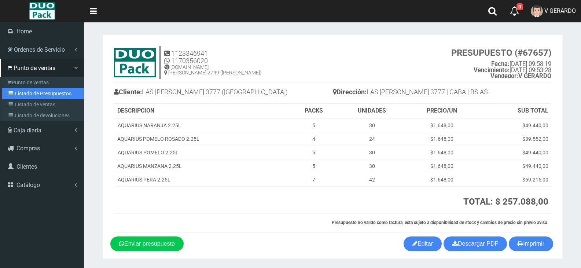
click at [8, 89] on link "Listado de Presupuestos" at bounding box center [43, 93] width 82 height 11
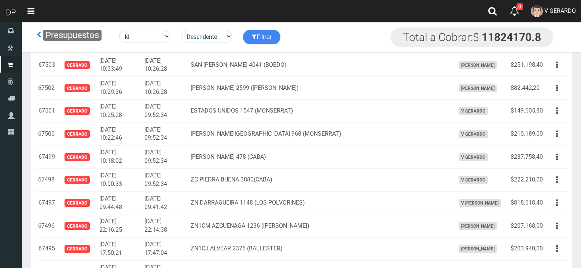
scroll to position [10710, 0]
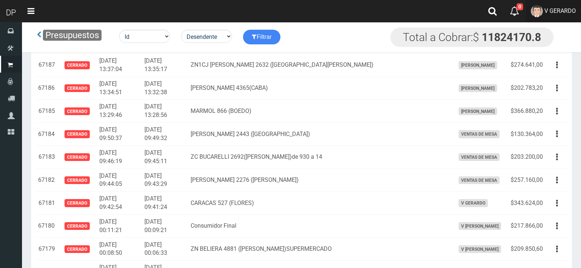
click at [562, 15] on link "V GERARDO" at bounding box center [552, 11] width 55 height 22
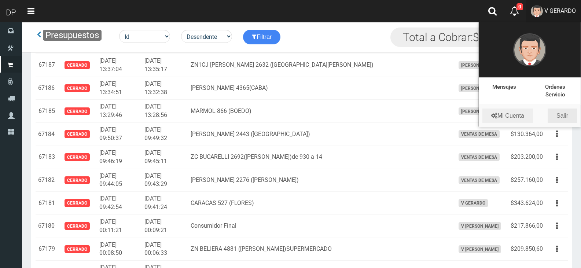
click at [570, 118] on link "Salir" at bounding box center [561, 115] width 29 height 15
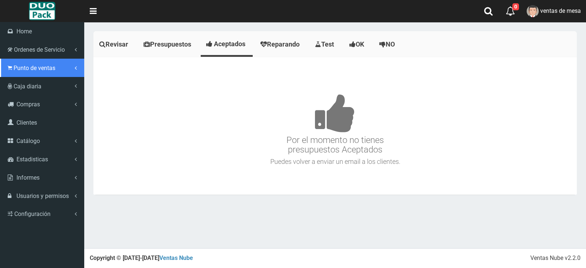
click at [42, 75] on link "Punto de ventas" at bounding box center [42, 68] width 84 height 18
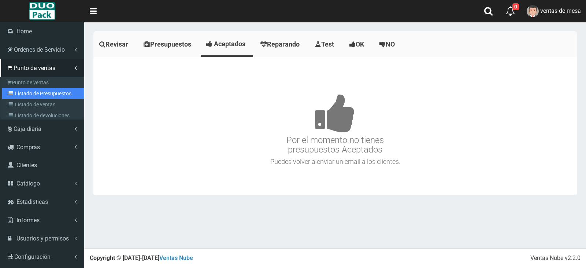
click at [57, 95] on link "Listado de Presupuestos" at bounding box center [43, 93] width 82 height 11
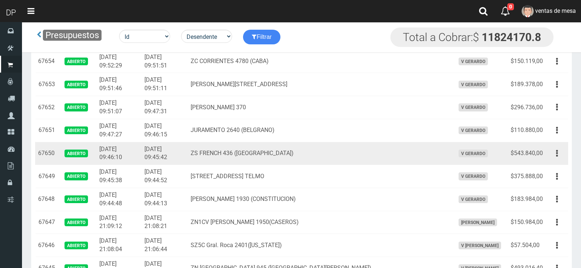
scroll to position [147, 0]
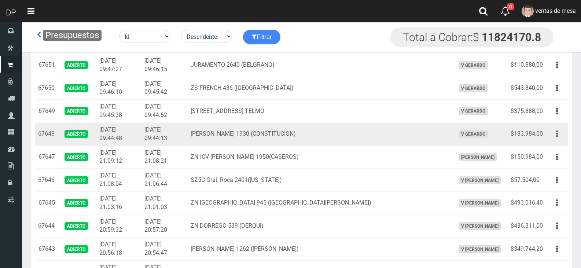
click at [551, 135] on button "button" at bounding box center [556, 133] width 16 height 13
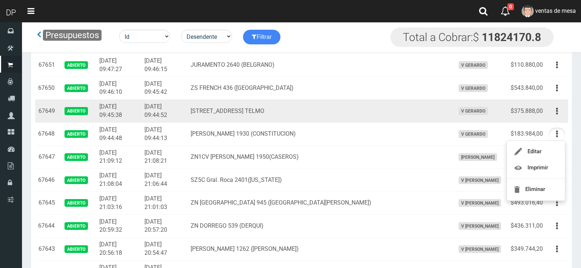
click at [564, 107] on div "Editar Imprimir Eliminar" at bounding box center [556, 111] width 16 height 13
click at [559, 113] on button "button" at bounding box center [556, 111] width 16 height 13
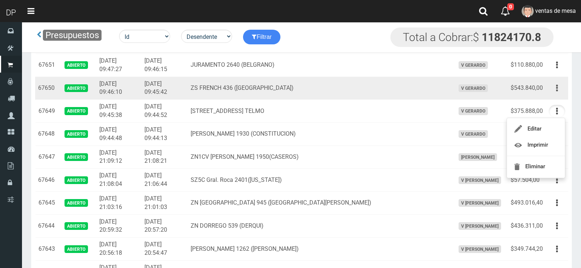
click at [554, 85] on button "button" at bounding box center [556, 88] width 16 height 13
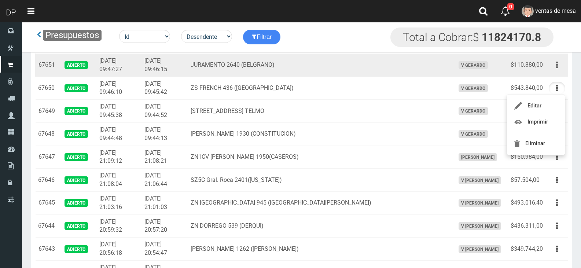
click at [555, 69] on button "button" at bounding box center [556, 65] width 16 height 13
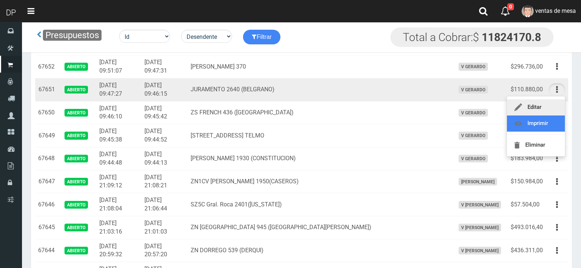
scroll to position [110, 0]
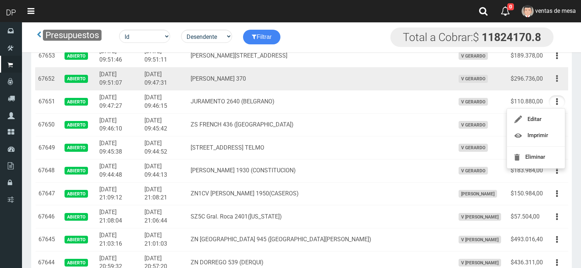
click at [555, 79] on button "button" at bounding box center [556, 78] width 16 height 13
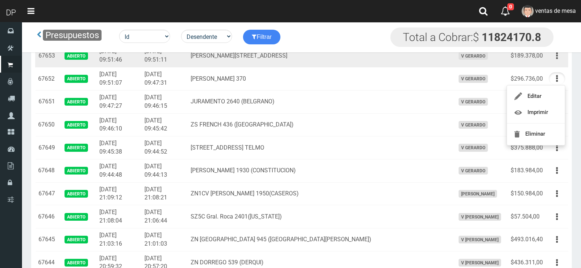
click at [555, 59] on button "button" at bounding box center [556, 55] width 16 height 13
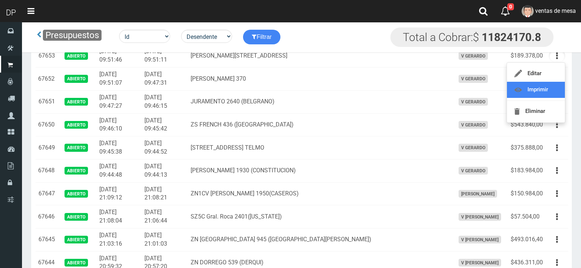
scroll to position [73, 0]
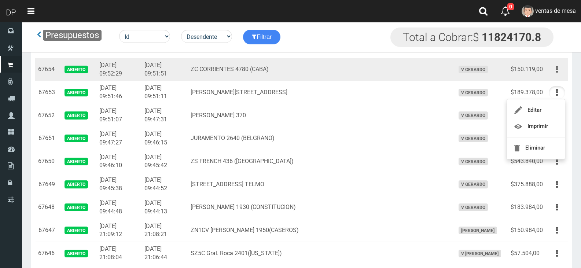
click at [555, 71] on button "button" at bounding box center [556, 69] width 16 height 13
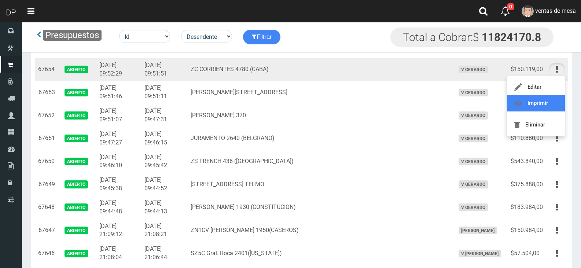
scroll to position [37, 0]
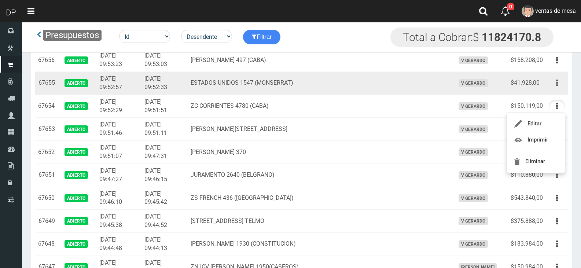
click at [556, 81] on icon "button" at bounding box center [557, 83] width 2 height 13
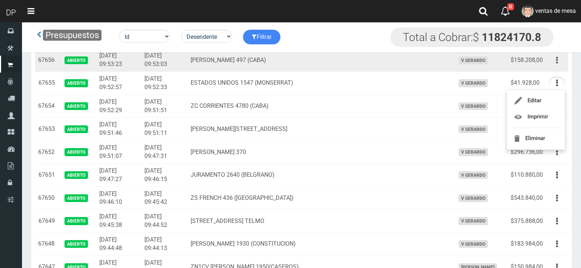
click at [555, 64] on button "button" at bounding box center [556, 60] width 16 height 13
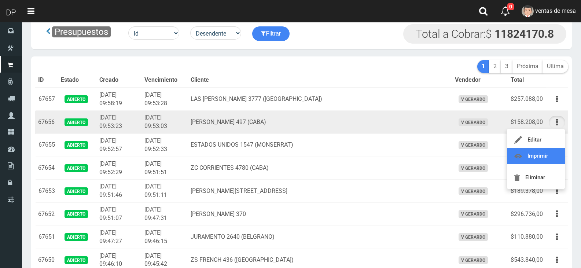
scroll to position [0, 0]
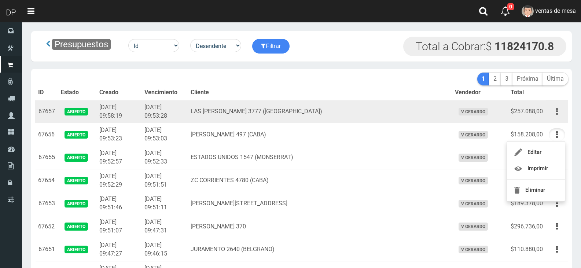
click at [556, 105] on icon "button" at bounding box center [557, 111] width 2 height 13
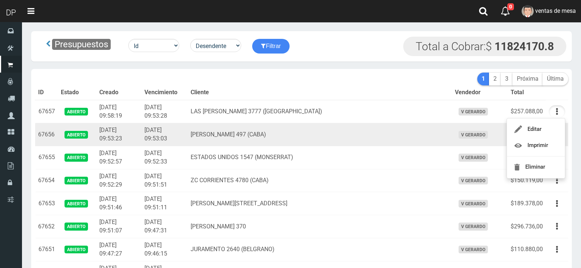
drag, startPoint x: 402, startPoint y: 145, endPoint x: 404, endPoint y: 140, distance: 6.4
click at [403, 144] on td "ZC OLAVARRIA 497 (CABA)" at bounding box center [320, 134] width 264 height 23
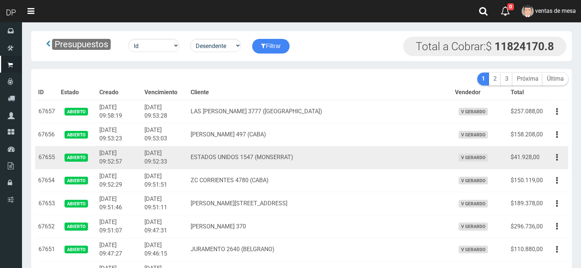
click at [428, 151] on td "ESTADOS UNIDOS 1547 (MONSERRAT)" at bounding box center [320, 157] width 264 height 23
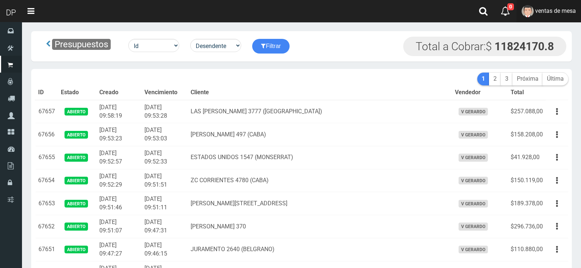
click at [560, 22] on link "ventas de mesa" at bounding box center [548, 11] width 64 height 22
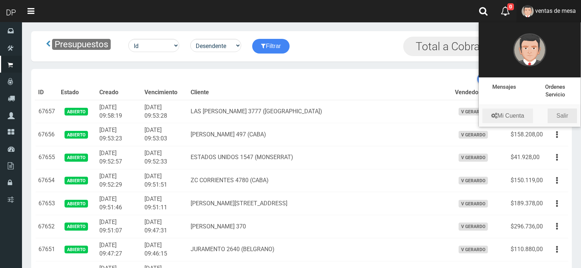
click at [557, 114] on link "Salir" at bounding box center [561, 115] width 29 height 15
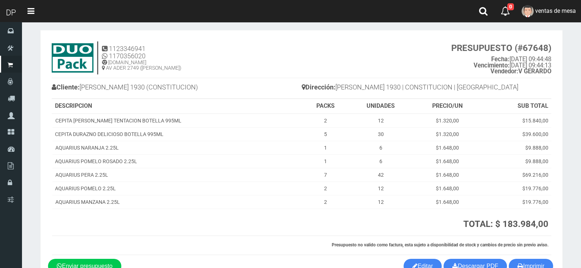
scroll to position [50, 0]
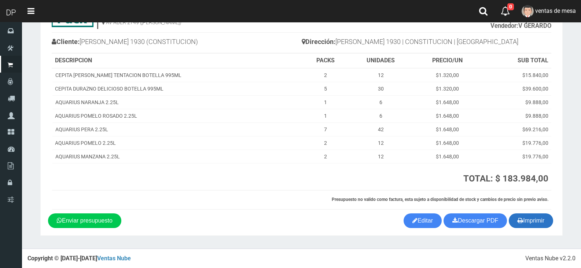
click at [535, 222] on button "Imprimir" at bounding box center [530, 220] width 44 height 15
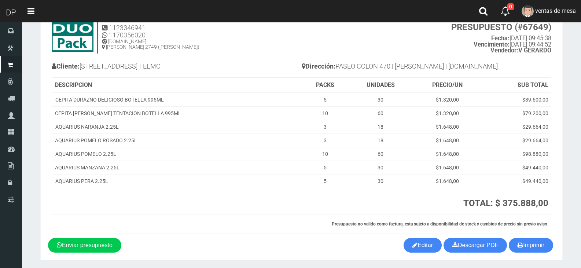
scroll to position [50, 0]
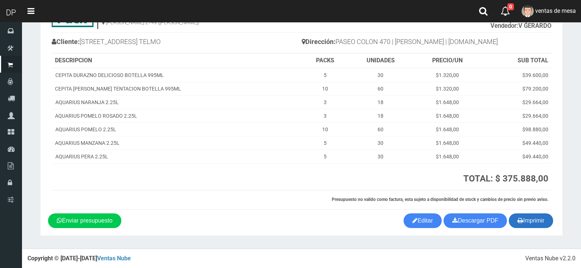
click at [533, 222] on button "Imprimir" at bounding box center [530, 220] width 44 height 15
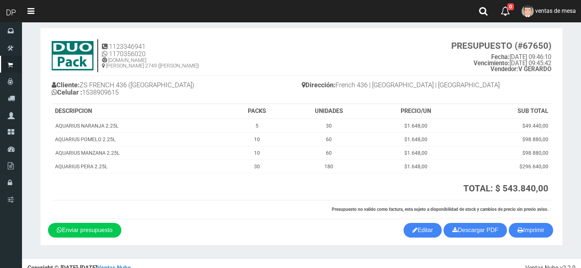
scroll to position [17, 0]
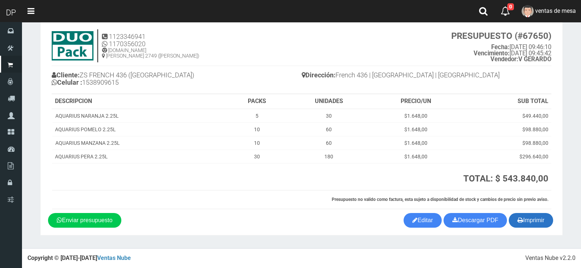
click at [536, 218] on button "Imprimir" at bounding box center [530, 220] width 44 height 15
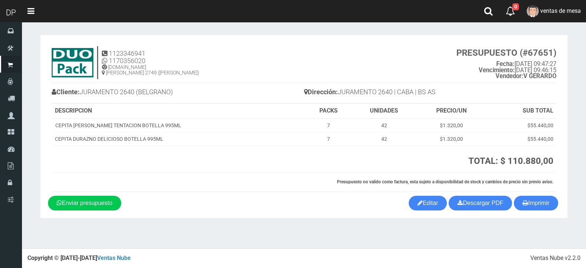
click at [525, 111] on th "SUB TOTAL" at bounding box center [521, 111] width 70 height 15
click at [530, 198] on button "Imprimir" at bounding box center [536, 203] width 44 height 15
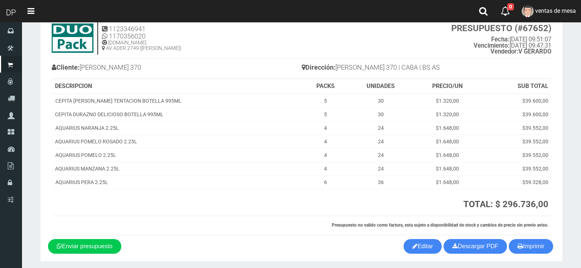
scroll to position [50, 0]
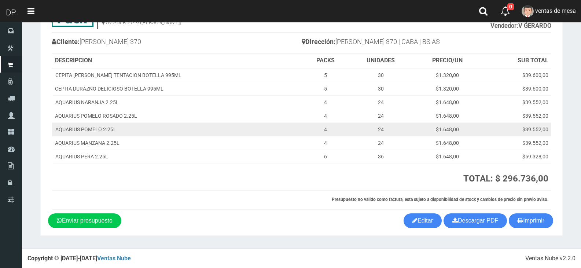
drag, startPoint x: 469, startPoint y: 115, endPoint x: 477, endPoint y: 129, distance: 16.2
click at [469, 115] on td "$1.648,00" at bounding box center [447, 116] width 69 height 14
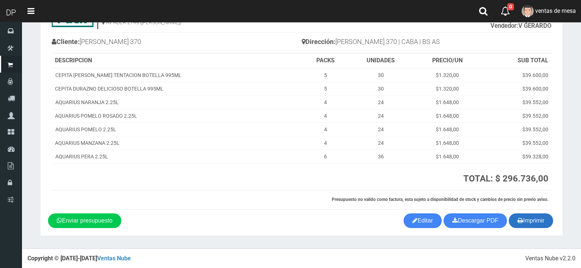
click at [526, 219] on button "Imprimir" at bounding box center [530, 220] width 44 height 15
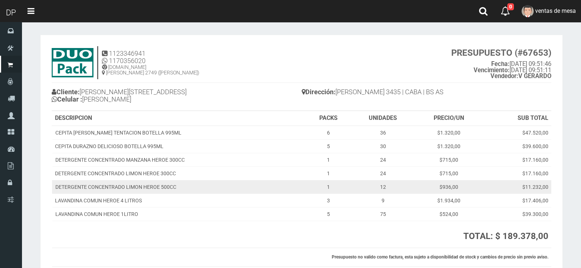
scroll to position [58, 0]
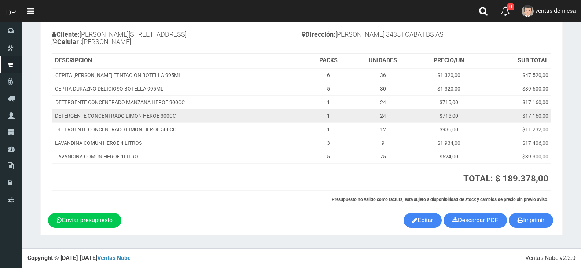
click at [510, 114] on td "$17.160,00" at bounding box center [516, 116] width 69 height 14
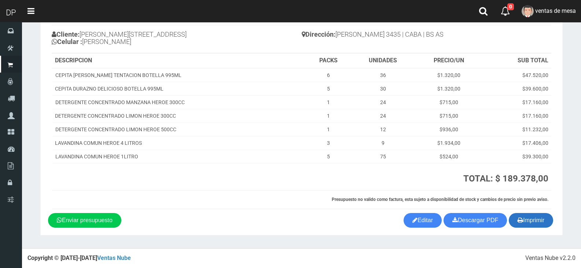
click at [538, 217] on button "Imprimir" at bounding box center [530, 220] width 44 height 15
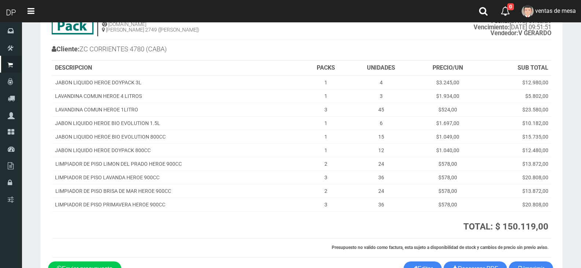
scroll to position [91, 0]
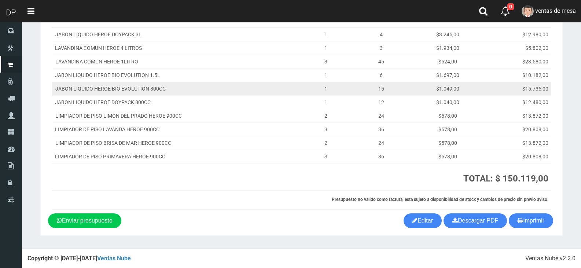
click at [498, 93] on td "$15.735,00" at bounding box center [516, 89] width 69 height 14
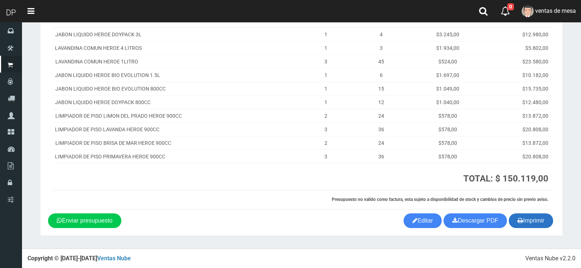
click at [523, 226] on button "Imprimir" at bounding box center [530, 220] width 44 height 15
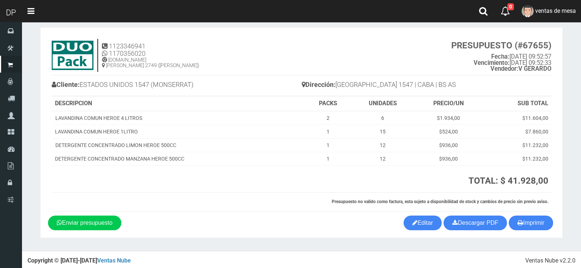
scroll to position [10, 0]
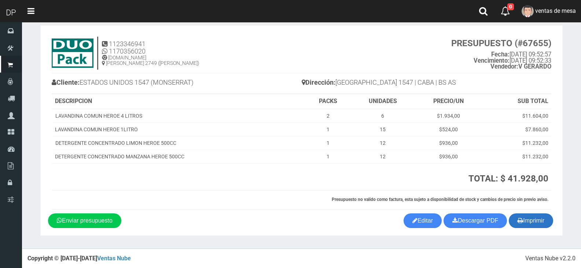
click at [535, 224] on button "Imprimir" at bounding box center [530, 220] width 44 height 15
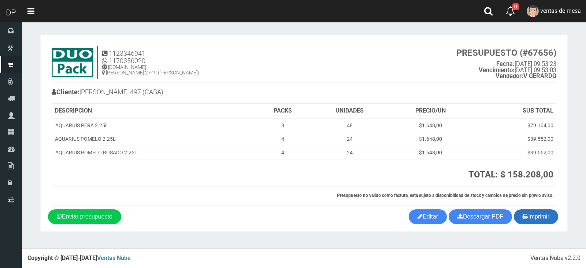
click at [535, 221] on button "Imprimir" at bounding box center [536, 216] width 44 height 15
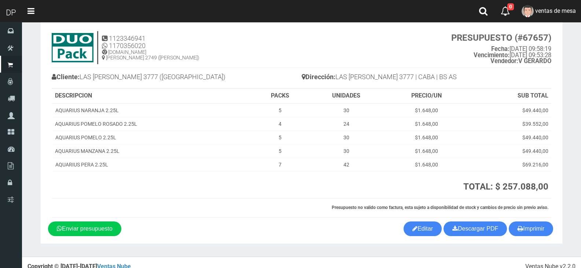
scroll to position [23, 0]
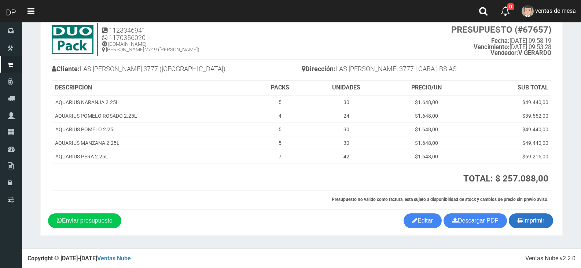
click at [539, 226] on button "Imprimir" at bounding box center [530, 220] width 44 height 15
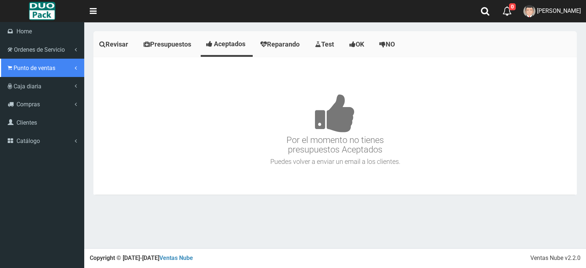
click at [13, 76] on link "Punto de ventas" at bounding box center [42, 68] width 84 height 18
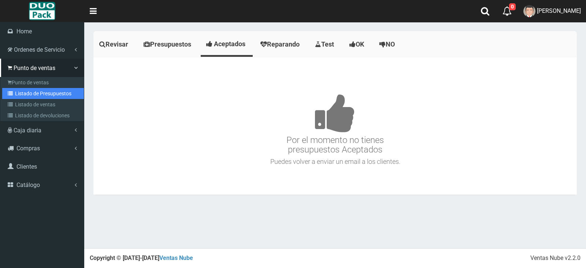
click at [20, 91] on link "Listado de Presupuestos" at bounding box center [43, 93] width 82 height 11
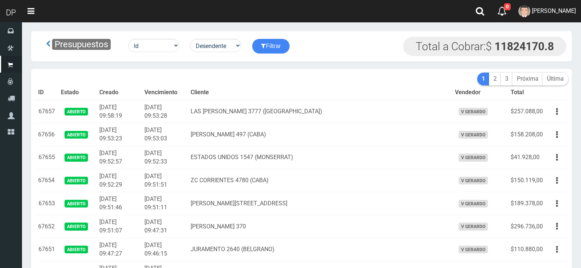
scroll to position [2458, 0]
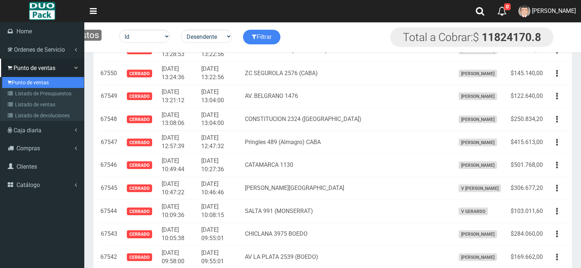
click at [19, 81] on link "Punto de ventas" at bounding box center [43, 82] width 82 height 11
click at [21, 83] on link "Punto de ventas" at bounding box center [43, 82] width 82 height 11
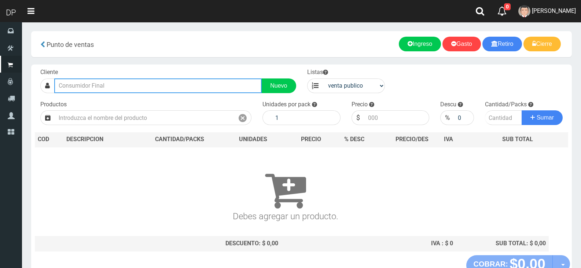
click at [95, 90] on input "text" at bounding box center [157, 85] width 207 height 15
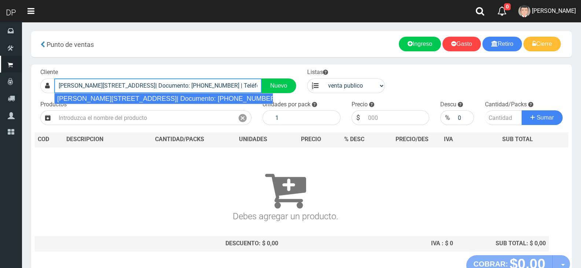
type input "[PERSON_NAME][STREET_ADDRESS]| Documento: [PHONE_NUMBER] | Teléfono:"
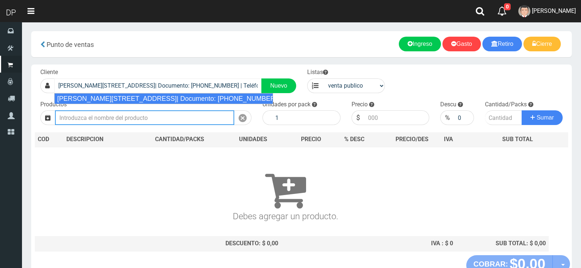
select select "2"
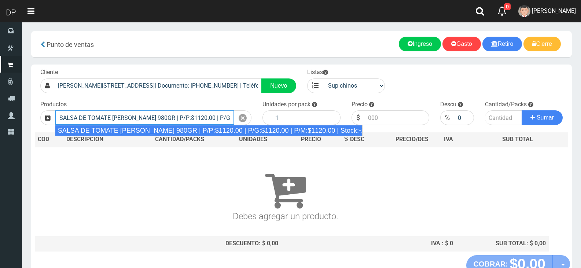
type input "SALSA DE TOMATE [PERSON_NAME] 980GR | P/P:$1120.00 | P/G:$1120.00 | P/M:$1120.0…"
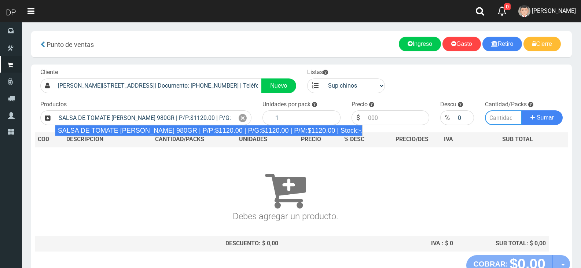
type input "8"
type input "1120.00"
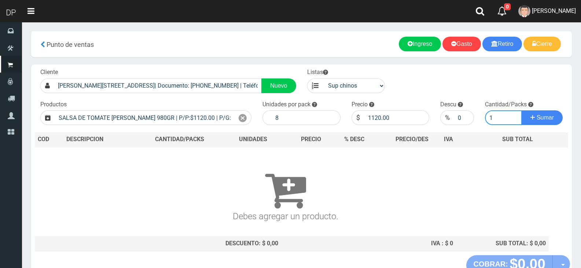
type input "1"
click at [521, 110] on button "Sumar" at bounding box center [541, 117] width 41 height 15
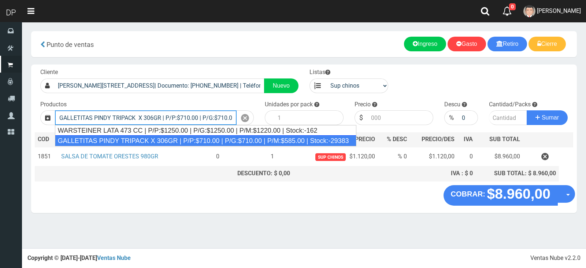
type input "GALLETITAS PINDY TRIPACK X 306GR | P/P:$710.00 | P/G:$710.00 | P/M:$585.00 | St…"
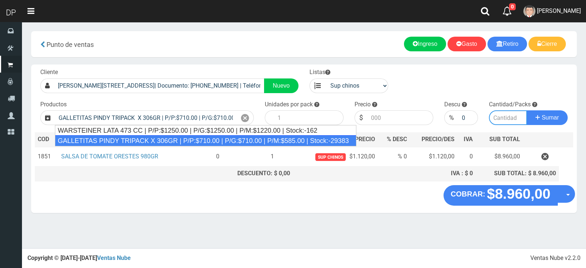
type input "12"
type input "710.00"
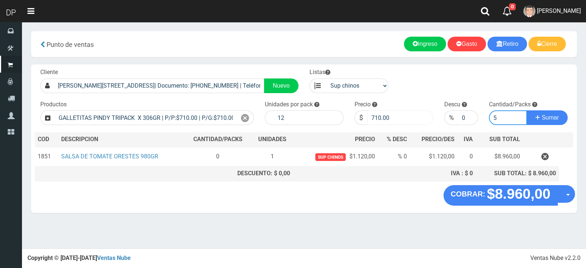
type input "5"
click at [374, 118] on input "710.00" at bounding box center [400, 117] width 66 height 15
type input "685"
click at [527, 110] on button "Sumar" at bounding box center [547, 117] width 41 height 15
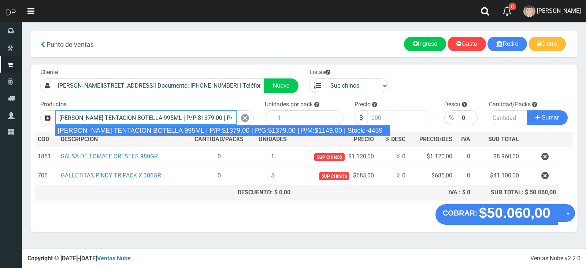
type input "CEPITA NARANJA TENTACION BOTELLA 995ML | P/P:$1379.00 | P/G:$1379.00 | P/M:$114…"
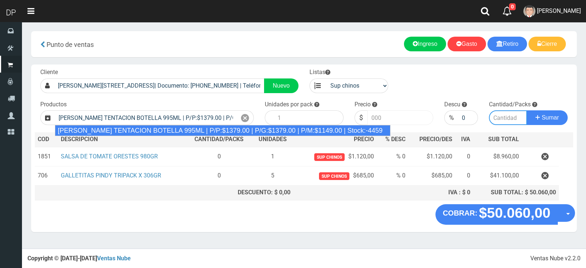
type input "6"
type input "1379.00"
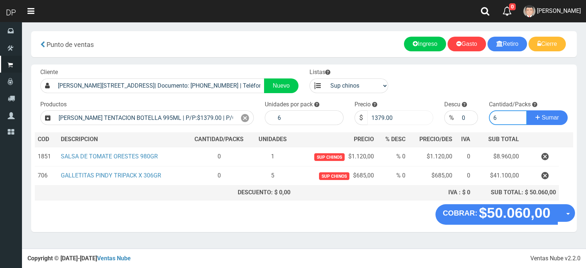
type input "6"
drag, startPoint x: 379, startPoint y: 114, endPoint x: 399, endPoint y: 118, distance: 20.5
click at [399, 118] on input "1379.00" at bounding box center [400, 117] width 66 height 15
type input "1320"
click at [527, 110] on button "Sumar" at bounding box center [547, 117] width 41 height 15
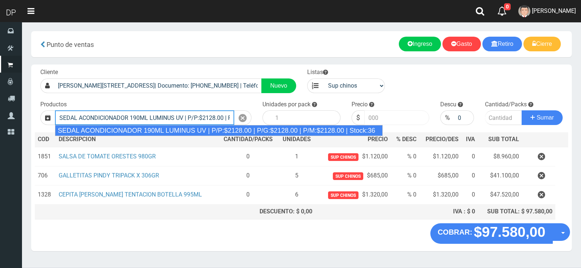
type input "SEDAL ACONDICIONADOR 190ML LUMINUS UV | P/P:$2128.00 | P/G:$2128.00 | P/M:$2128…"
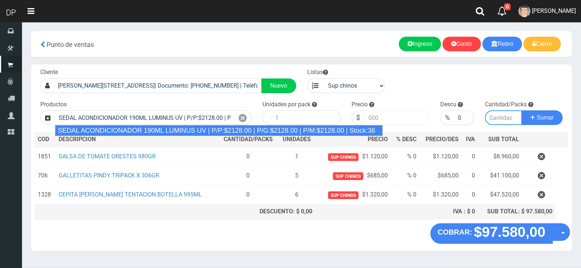
type input "12"
type input "2128.00"
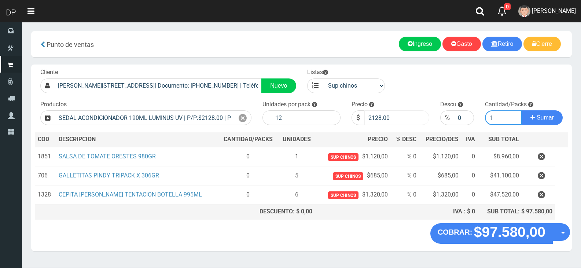
type input "1"
click at [374, 116] on input "2128.00" at bounding box center [396, 117] width 65 height 15
type input "2040"
click at [521, 110] on button "Sumar" at bounding box center [541, 117] width 41 height 15
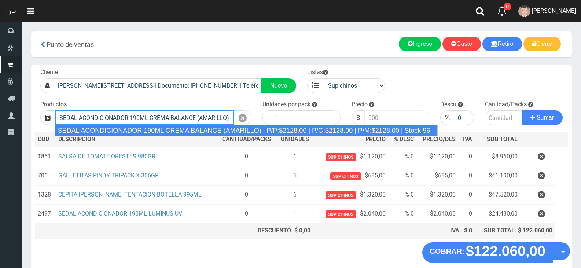
type input "SEDAL ACONDICIONADOR 190ML CREMA BALANCE (AMARILLO) | P/P:$2128.00 | P/G:$2128.…"
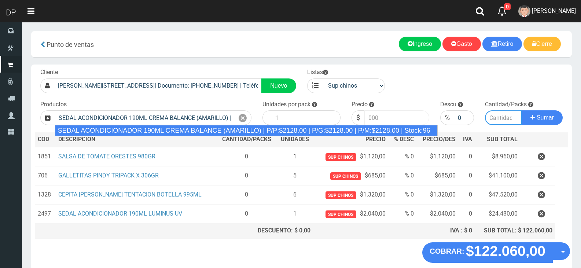
type input "12"
type input "2128.00"
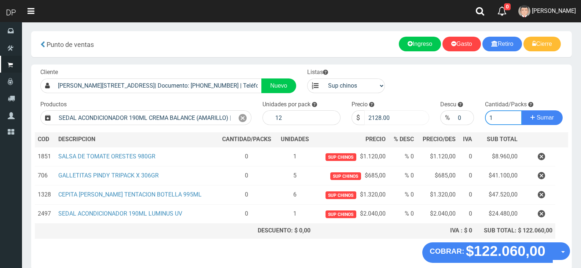
type input "1"
click at [375, 116] on input "2128.00" at bounding box center [396, 117] width 65 height 15
type input "2040"
click at [521, 110] on button "Sumar" at bounding box center [541, 117] width 41 height 15
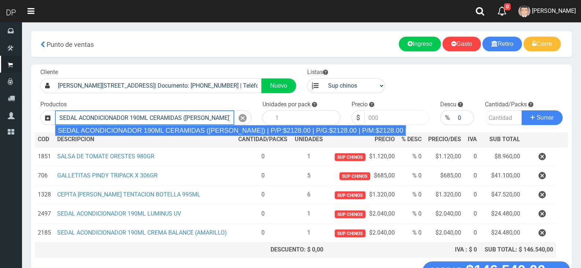
type input "SEDAL ACONDICIONADOR 190ML CERAMIDAS (ROSA) | P/P:$2128.00 | P/G:$2128.00 | P/M…"
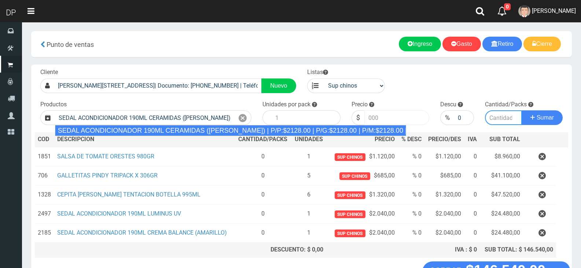
type input "12"
type input "2128.00"
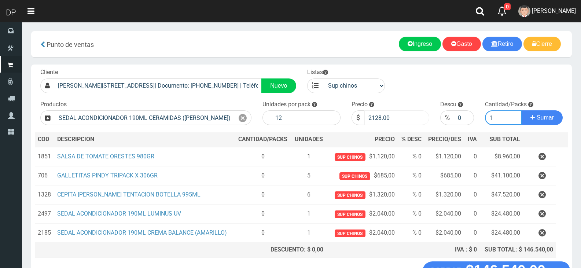
type input "1"
click at [375, 116] on input "2128.00" at bounding box center [396, 117] width 65 height 15
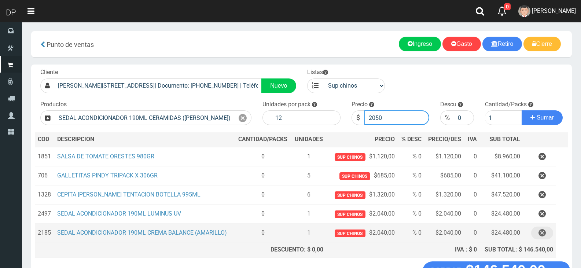
type input "2050"
click at [546, 229] on button "button" at bounding box center [542, 232] width 22 height 13
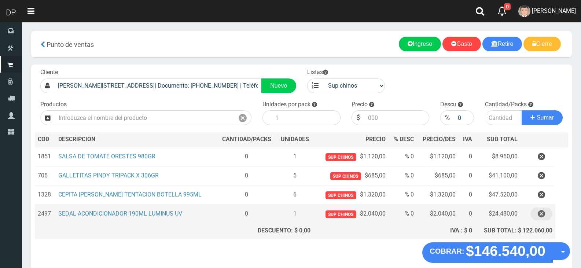
click at [545, 218] on button "button" at bounding box center [541, 213] width 22 height 13
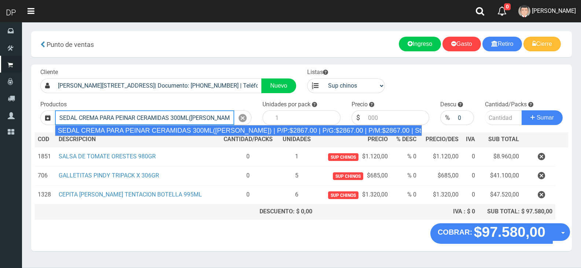
type input "SEDAL CREMA PARA PEINAR CERAMIDAS 300ML(ROSA) | P/P:$2867.00 | P/G:$2867.00 | P…"
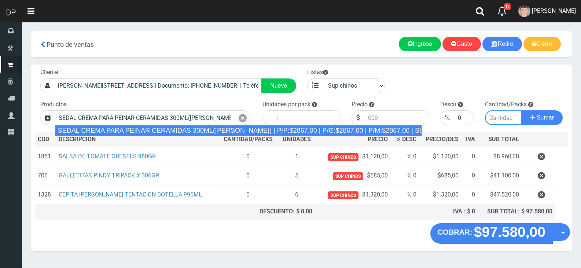
type input "12"
type input "2867.00"
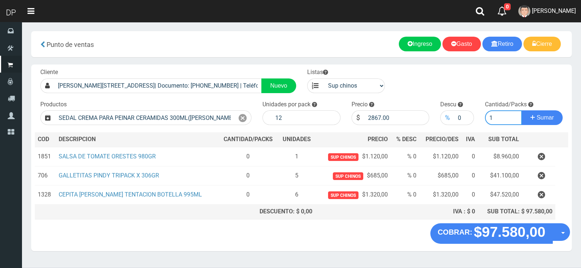
type input "1"
click at [453, 114] on div "%" at bounding box center [447, 117] width 14 height 15
click at [460, 117] on input "0" at bounding box center [463, 117] width 19 height 15
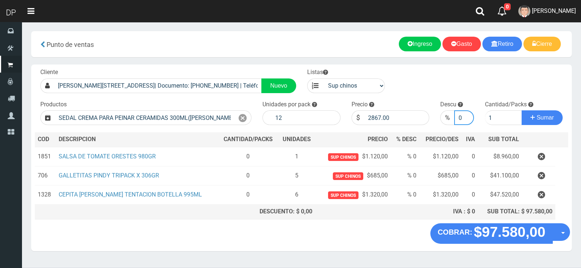
click at [460, 117] on input "0" at bounding box center [463, 117] width 19 height 15
type input "5"
click at [397, 122] on input "2867.00" at bounding box center [396, 117] width 65 height 15
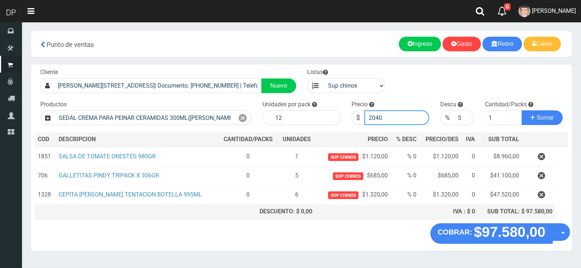
click at [521, 110] on button "Sumar" at bounding box center [541, 117] width 41 height 15
type input "2"
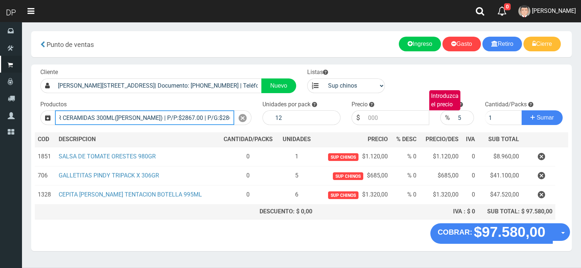
scroll to position [0, 136]
drag, startPoint x: 209, startPoint y: 115, endPoint x: 126, endPoint y: 116, distance: 82.4
click at [126, 116] on input "SEDAL CREMA PARA PEINAR CERAMIDAS 300ML(ROSA) | P/P:$2867.00 | P/G:$2867.00 | P…" at bounding box center [144, 117] width 179 height 15
click at [132, 115] on input "SEDAL CREMA PARA PEINAR CERAMIDAS 300ML(ROSA) | P/P:$2867.00 | P/G:$2867.00 | P…" at bounding box center [144, 117] width 179 height 15
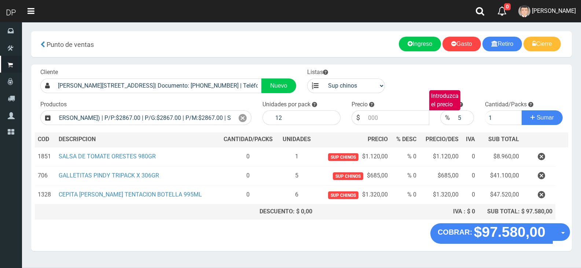
scroll to position [0, 0]
click at [241, 116] on icon at bounding box center [242, 118] width 8 height 11
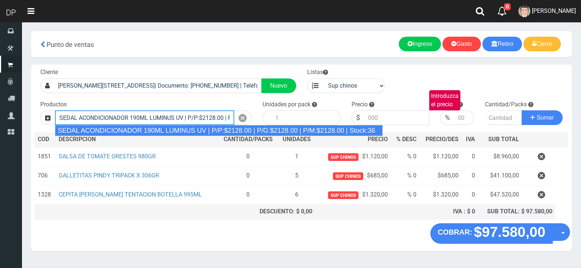
type input "SEDAL ACONDICIONADOR 190ML LUMINUS UV | P/P:$2128.00 | P/G:$2128.00 | P/M:$2128…"
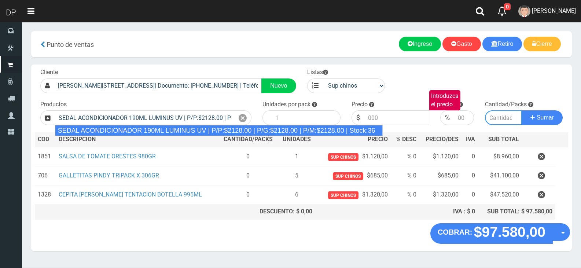
type input "12"
type input "2128.00"
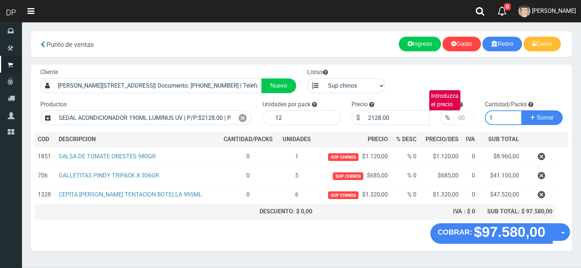
type input "1"
click at [459, 118] on input "number" at bounding box center [463, 117] width 19 height 15
type input "5"
click at [407, 113] on input "2128.00" at bounding box center [396, 117] width 65 height 15
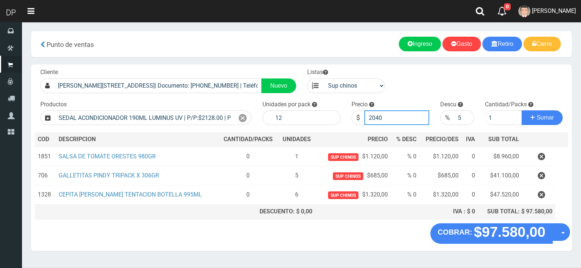
type input "2040"
click at [521, 110] on button "Sumar" at bounding box center [541, 117] width 41 height 15
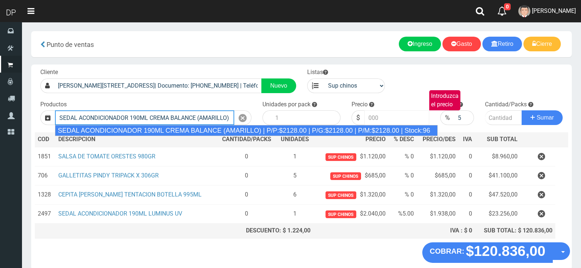
type input "SEDAL ACONDICIONADOR 190ML CREMA BALANCE (AMARILLO) | P/P:$2128.00 | P/G:$2128.…"
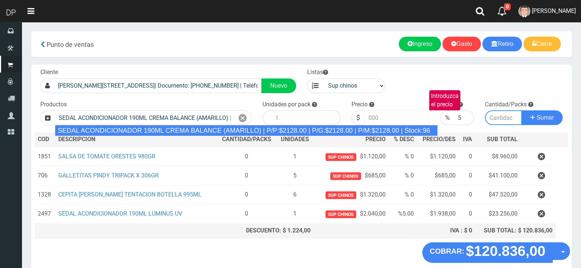
type input "12"
type input "2128.00"
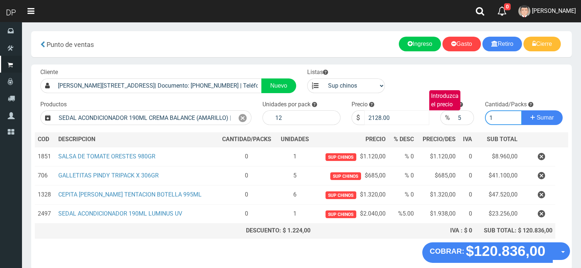
type input "1"
click at [407, 113] on input "2128.00" at bounding box center [396, 117] width 65 height 15
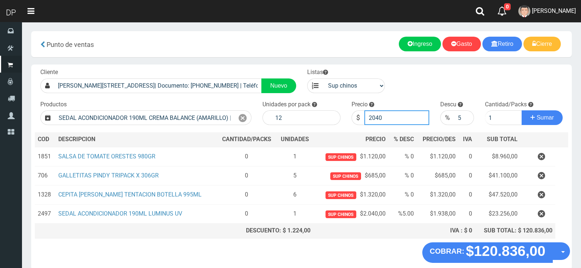
type input "2040"
click at [521, 110] on button "Sumar" at bounding box center [541, 117] width 41 height 15
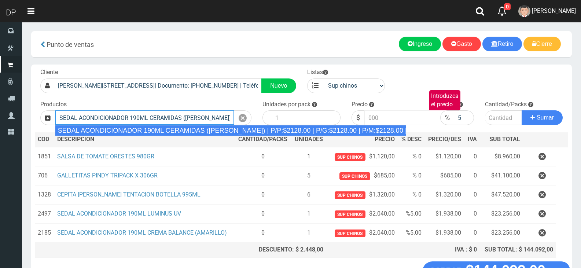
type input "SEDAL ACONDICIONADOR 190ML CERAMIDAS (ROSA) | P/P:$2128.00 | P/G:$2128.00 | P/M…"
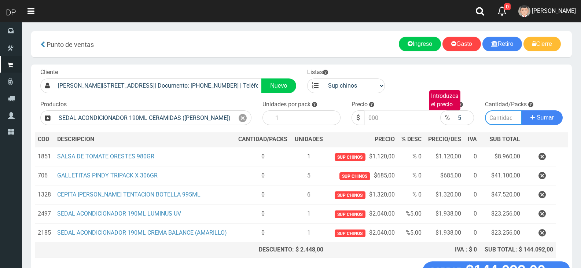
type input "12"
type input "2128.00"
type input "1"
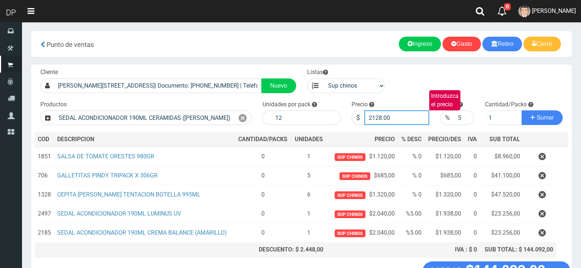
click at [407, 113] on input "2128.00" at bounding box center [396, 117] width 65 height 15
type input "2"
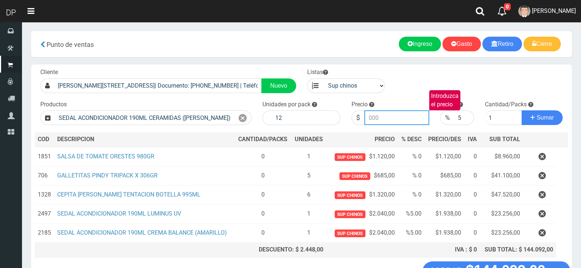
type input "0"
type input "2040"
click at [521, 110] on button "Sumar" at bounding box center [541, 117] width 41 height 15
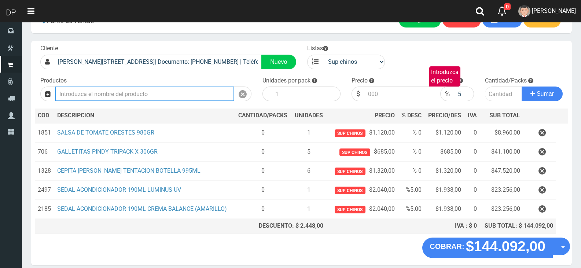
scroll to position [37, 0]
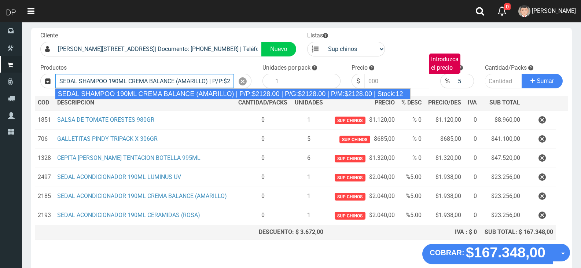
type input "SEDAL SHAMPOO 190ML CREMA BALANCE (AMARILLO) | P/P:$2128.00 | P/G:$2128.00 | P/…"
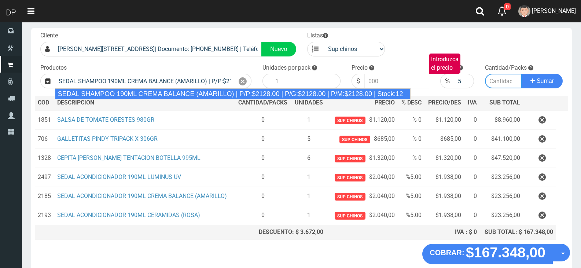
type input "12"
type input "2128.00"
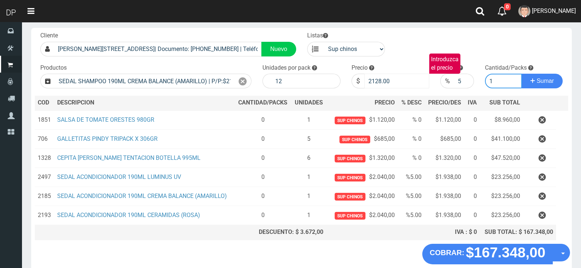
type input "1"
click at [410, 79] on input "2128.00" at bounding box center [396, 81] width 65 height 15
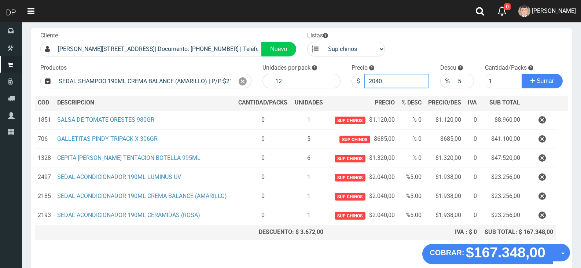
type input "2040"
click at [521, 74] on button "Sumar" at bounding box center [541, 81] width 41 height 15
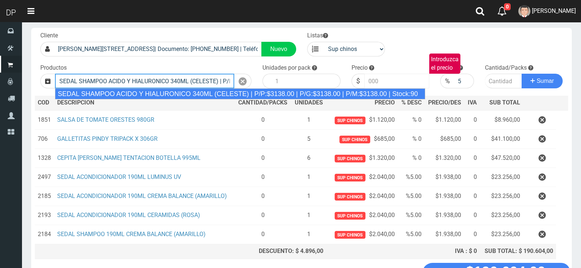
type input "SEDAL SHAMPOO ACIDO Y HIALURONICO 340ML (CELESTE) | P/P:$3138.00 | P/G:$3138.00…"
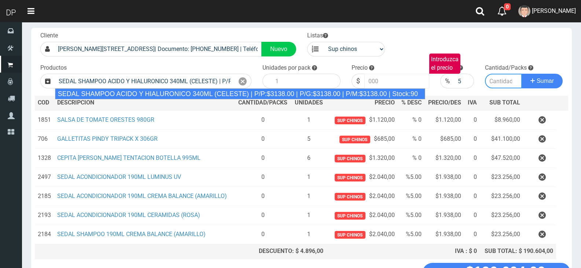
type input "12"
type input "3138.00"
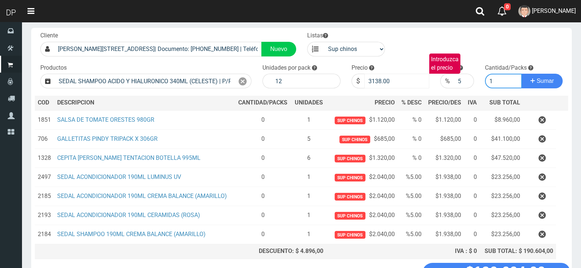
type input "1"
click at [410, 79] on input "3138.00" at bounding box center [396, 81] width 65 height 15
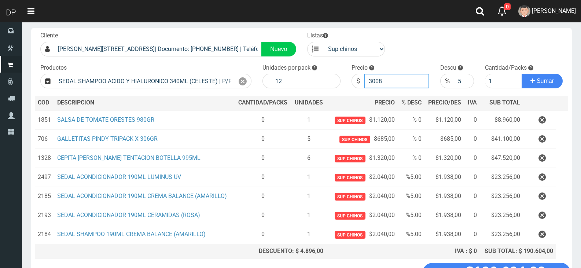
type input "3008"
click at [521, 74] on button "Sumar" at bounding box center [541, 81] width 41 height 15
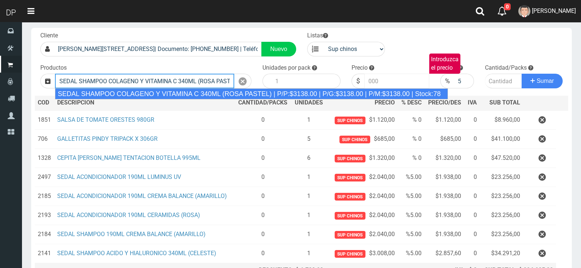
type input "SEDAL SHAMPOO COLAGENO Y VITAMINA C 340ML (ROSA PASTEL) | P/P:$3138.00 | P/G:$3…"
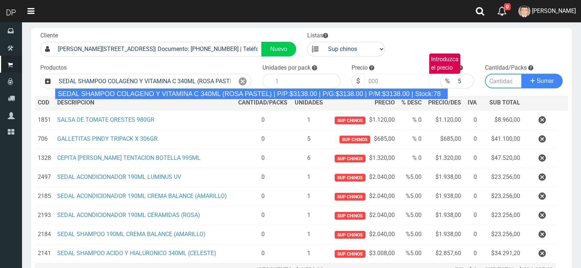
type input "12"
type input "3138.00"
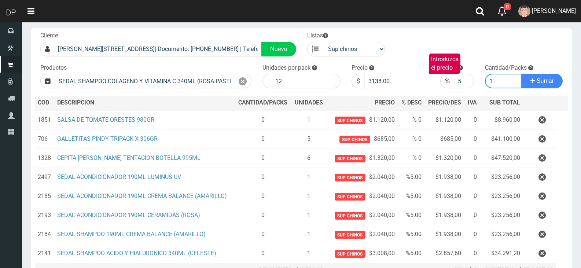
type input "1"
click at [410, 79] on input "3138.00" at bounding box center [396, 81] width 65 height 15
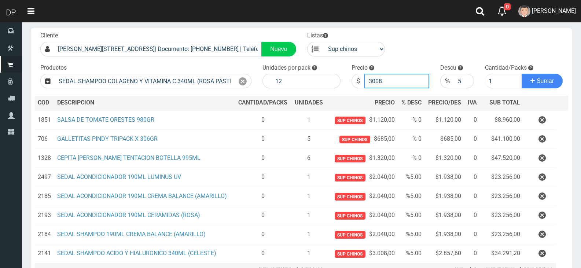
type input "3008"
click at [521, 74] on button "Sumar" at bounding box center [541, 81] width 41 height 15
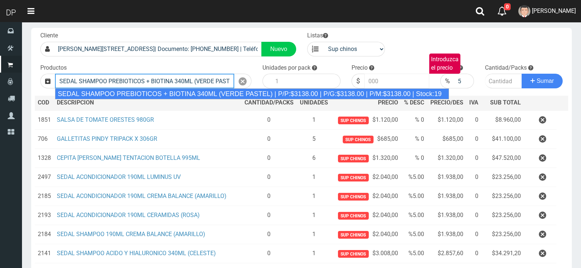
type input "SEDAL SHAMPOO PREBIOTICOS + BIOTINA 340ML (VERDE PASTEL) | P/P:$3138.00 | P/G:$…"
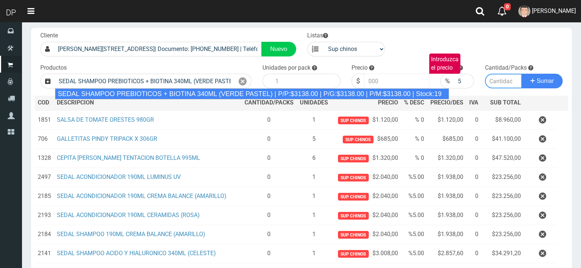
type input "12"
type input "3138.00"
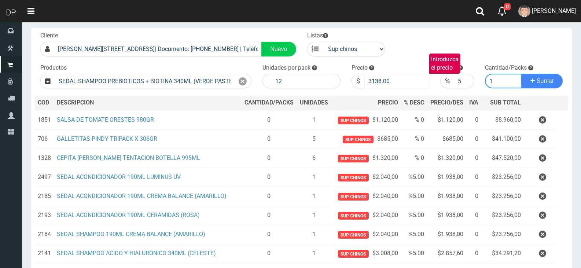
type input "1"
click at [410, 79] on input "3138.00" at bounding box center [396, 81] width 65 height 15
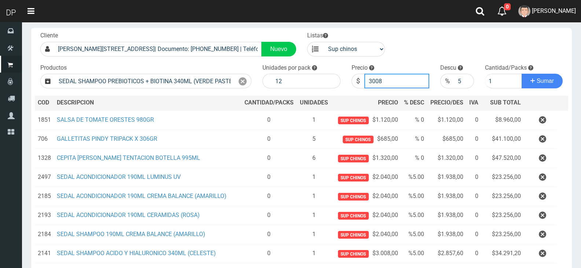
type input "3008"
click at [521, 74] on button "Sumar" at bounding box center [541, 81] width 41 height 15
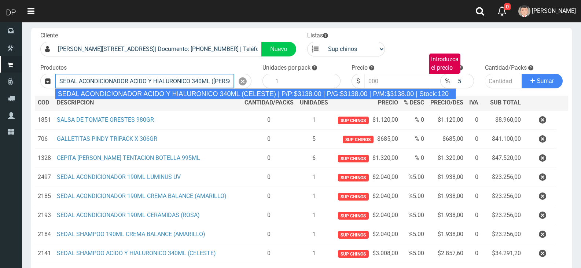
scroll to position [0, 166]
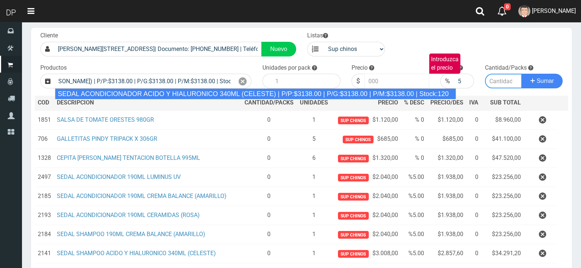
type input "SEDAL ACONDICIONADOR ACIDO Y HIALURONICO 340ML (CELESTE) | P/P:$3138.00 | P/G:$…"
type input "12"
type input "3138.00"
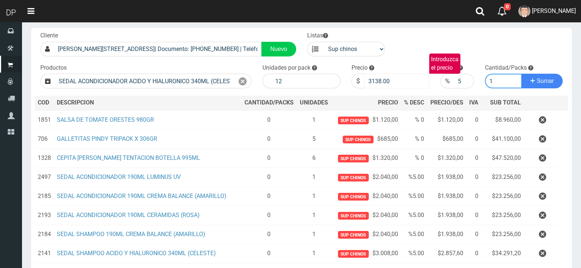
type input "1"
click at [410, 79] on input "3138.00" at bounding box center [396, 81] width 65 height 15
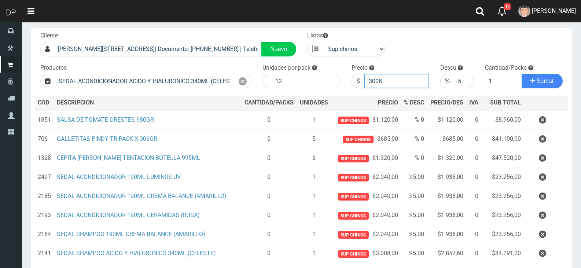
type input "3008"
click at [521, 74] on button "Sumar" at bounding box center [541, 81] width 41 height 15
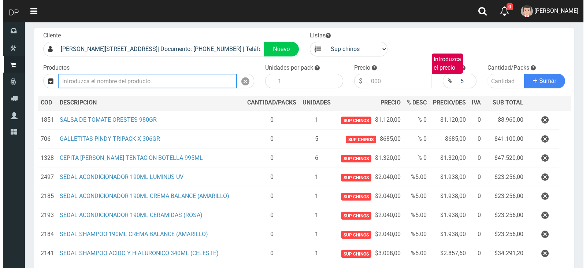
scroll to position [169, 0]
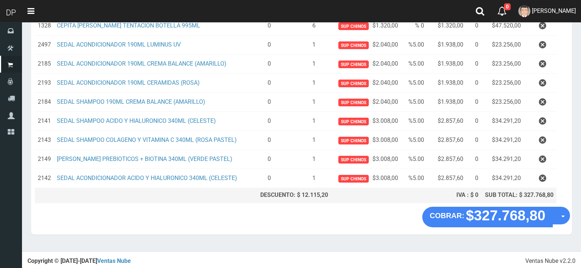
click at [571, 218] on div "COBRAR: $327.768,80 Opciones Hacer Devolucion Crear presupuesto" at bounding box center [301, 221] width 540 height 28
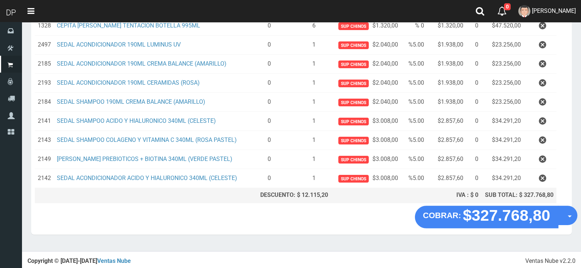
click at [569, 218] on div "COBRAR: $327.768,80 Opciones Hacer Devolucion Crear presupuesto" at bounding box center [496, 217] width 162 height 23
click at [568, 216] on span "button" at bounding box center [569, 216] width 4 height 2
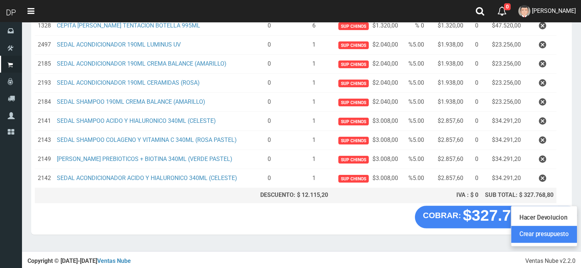
click at [561, 233] on link "Crear presupuesto" at bounding box center [544, 234] width 66 height 17
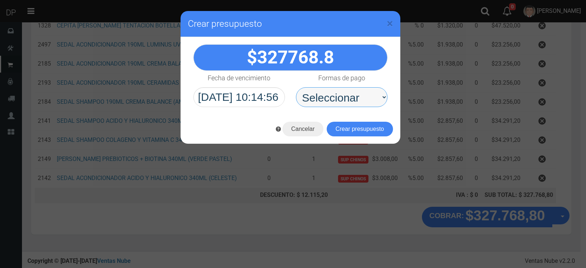
click at [343, 93] on select "Seleccionar Efectivo Tarjeta de Crédito Depósito Débito" at bounding box center [342, 97] width 92 height 20
select select "Efectivo"
click at [296, 87] on select "Seleccionar Efectivo Tarjeta de Crédito Depósito Débito" at bounding box center [342, 97] width 92 height 20
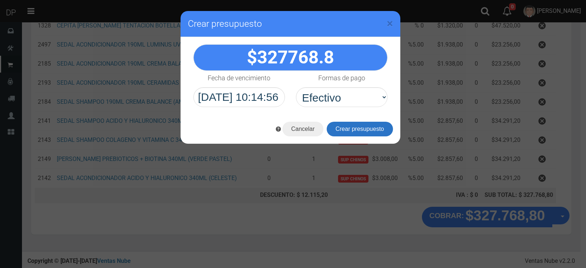
click at [353, 132] on button "Crear presupuesto" at bounding box center [360, 129] width 66 height 15
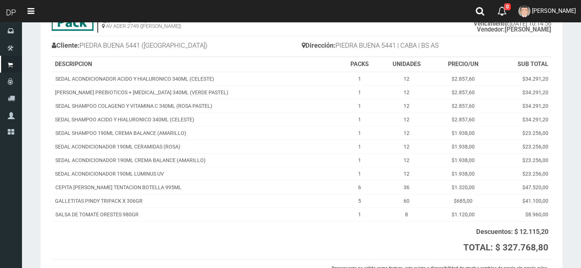
scroll to position [115, 0]
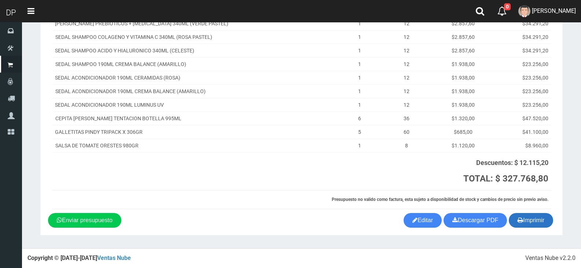
click at [517, 219] on icon "button" at bounding box center [519, 220] width 5 height 10
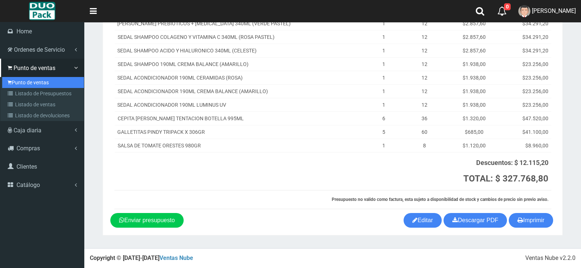
click at [21, 83] on link "Punto de ventas" at bounding box center [43, 82] width 82 height 11
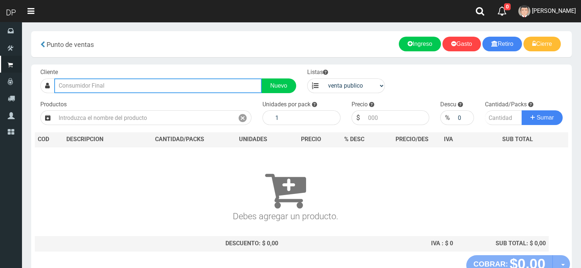
click at [205, 90] on input "text" at bounding box center [157, 85] width 207 height 15
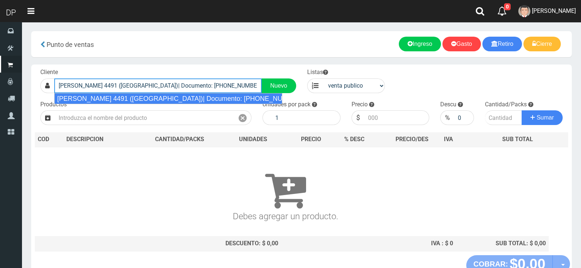
type input "[PERSON_NAME] 4491 ([GEOGRAPHIC_DATA])| Documento: [PHONE_NUMBER] | Teléfono:"
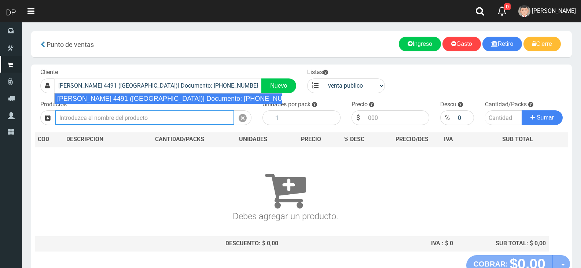
select select "2"
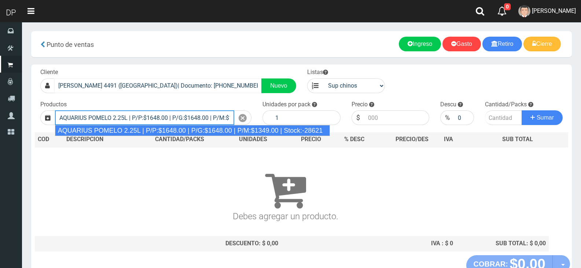
type input "AQUARIUS POMELO 2.25L | P/P:$1648.00 | P/G:$1648.00 | P/M:$1349.00 | Stock:-286…"
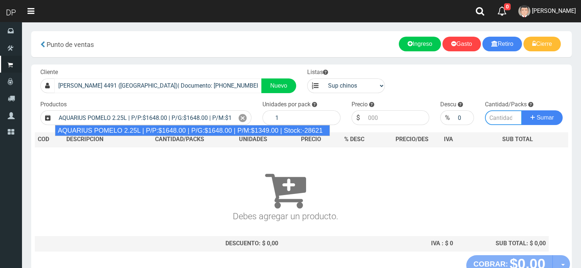
type input "6"
type input "1648.00"
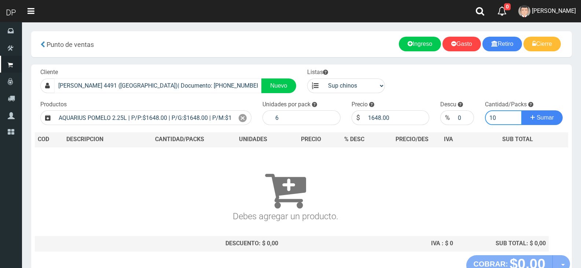
type input "10"
click at [521, 110] on button "Sumar" at bounding box center [541, 117] width 41 height 15
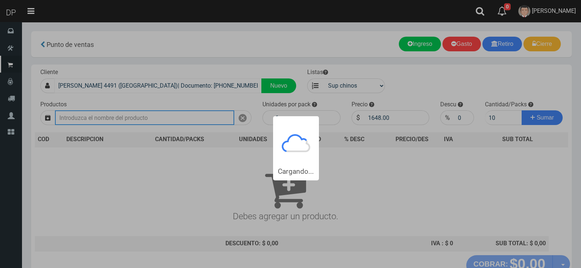
type input "1"
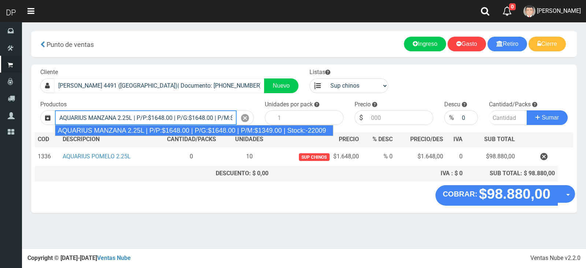
type input "AQUARIUS MANZANA 2.25L | P/P:$1648.00 | P/G:$1648.00 | P/M:$1349.00 | Stock:-22…"
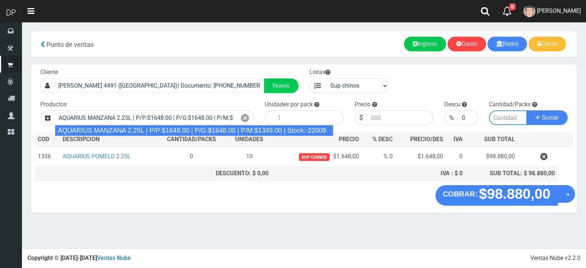
type input "6"
type input "1648.00"
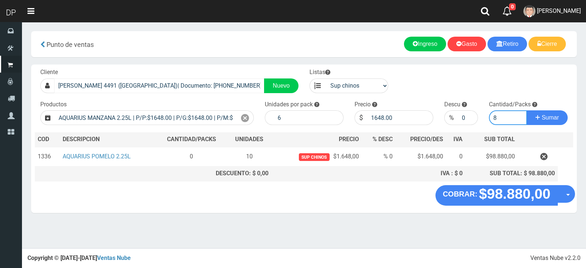
type input "8"
click at [527, 110] on button "Sumar" at bounding box center [547, 117] width 41 height 15
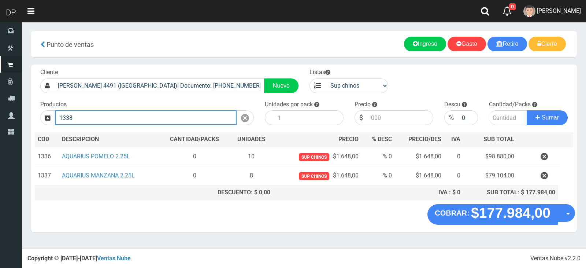
click at [201, 112] on input "1338" at bounding box center [146, 117] width 182 height 15
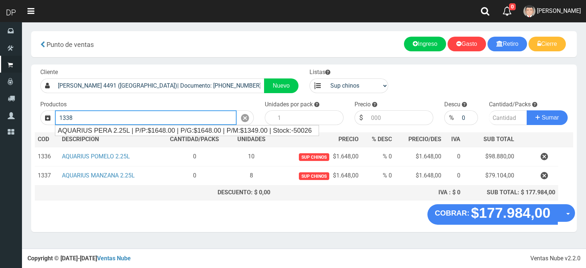
type input "AQUARIUS PERA 2.25L | P/P:$1648.00 | P/G:$1648.00 | P/M:$1349.00 | Stock:-50026"
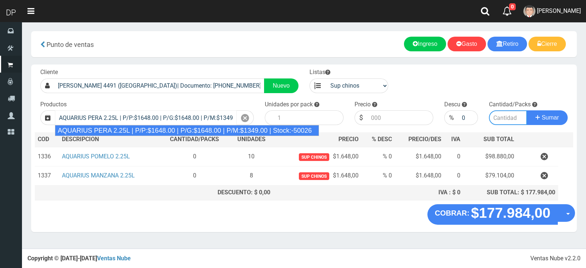
type input "6"
type input "1648.00"
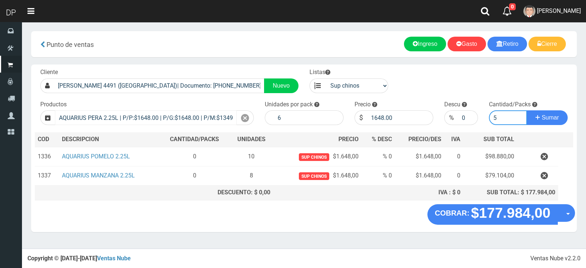
type input "6"
click at [527, 110] on button "Sumar" at bounding box center [547, 117] width 41 height 15
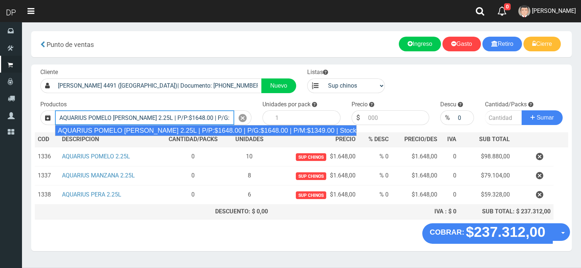
type input "AQUARIUS POMELO [PERSON_NAME] 2.25L | P/P:$1648.00 | P/G:$1648.00 | P/M:$1349.0…"
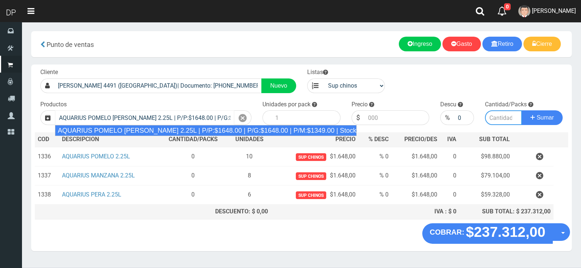
type input "6"
type input "1648.00"
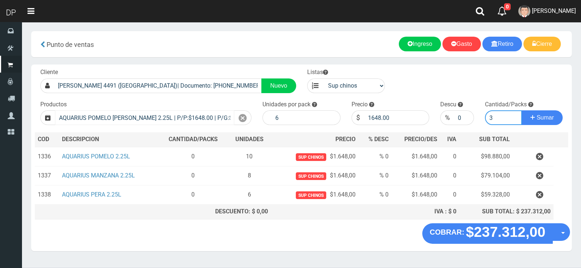
type input "3"
click at [521, 110] on button "Sumar" at bounding box center [541, 117] width 41 height 15
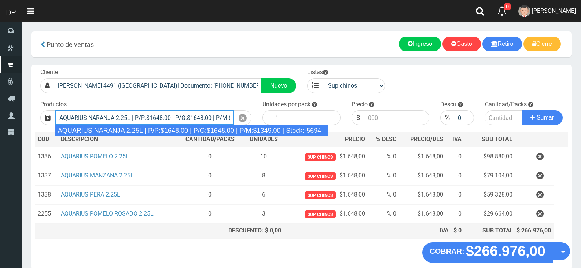
type input "AQUARIUS NARANJA 2.25L | P/P:$1648.00 | P/G:$1648.00 | P/M:$1349.00 | Stock:-56…"
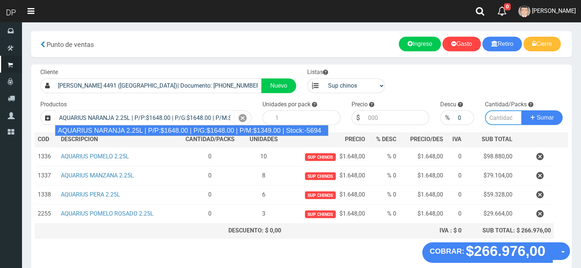
type input "6"
type input "1648.00"
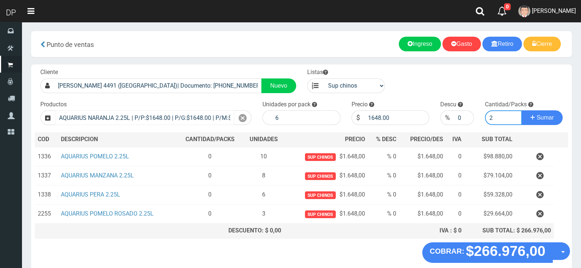
type input "2"
click at [521, 110] on button "Sumar" at bounding box center [541, 117] width 41 height 15
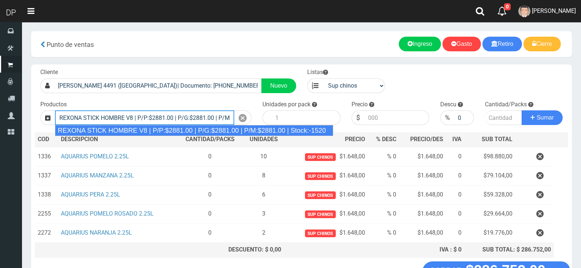
type input "REXONA STICK HOMBRE V8 | P/P:$2881.00 | P/G:$2881.00 | P/M:$2881.00 | Stock:-15…"
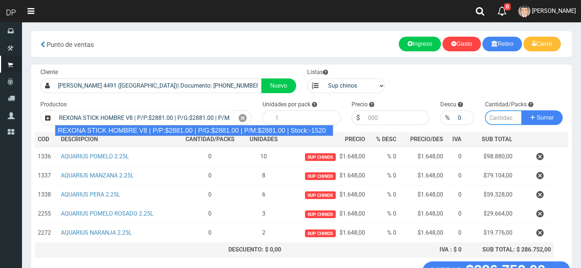
type input "12"
type input "2881.00"
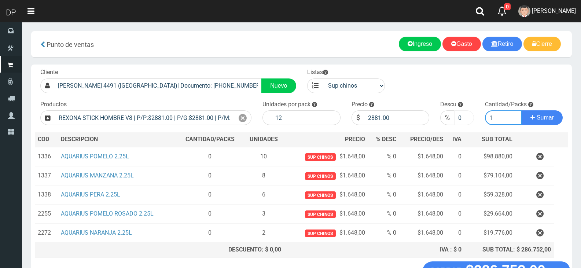
type input "1"
click at [458, 118] on input "0" at bounding box center [463, 117] width 19 height 15
type input "10"
click at [521, 110] on button "Sumar" at bounding box center [541, 117] width 41 height 15
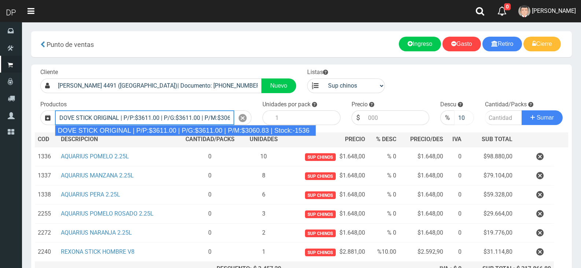
type input "DOVE STICK ORIGINAL | P/P:$3611.00 | P/G:$3611.00 | P/M:$3060.83 | Stock:-1536"
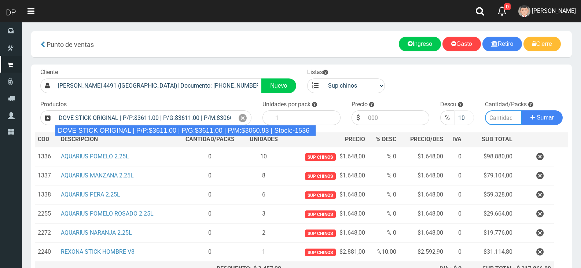
type input "12"
type input "3611.00"
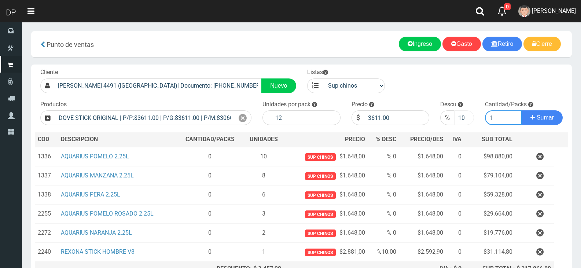
type input "1"
click at [521, 110] on button "Sumar" at bounding box center [541, 117] width 41 height 15
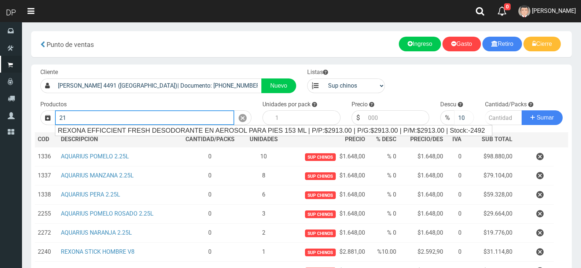
type input "2"
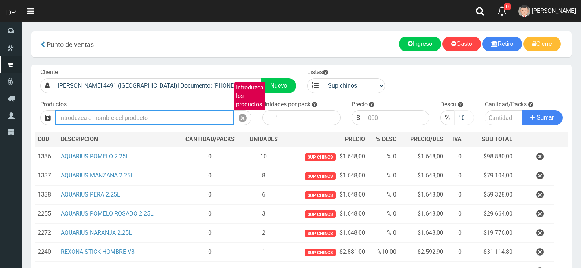
type input "4"
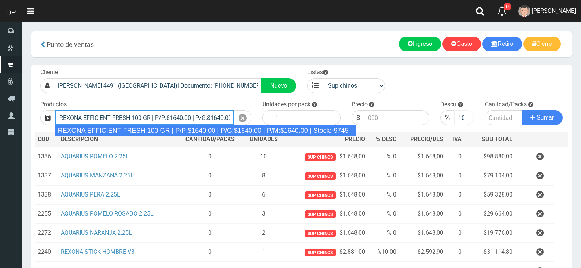
type input "REXONA EFFICIENT FRESH 100 GR | P/P:$1640.00 | P/G:$1640.00 | P/M:$1640.00 | St…"
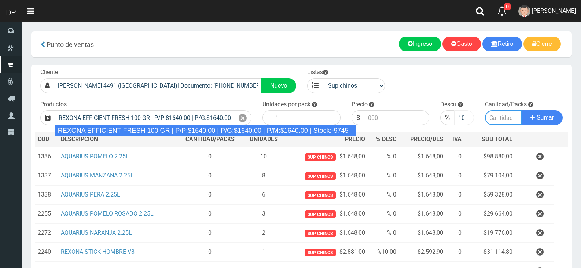
type input "12"
type input "1640.00"
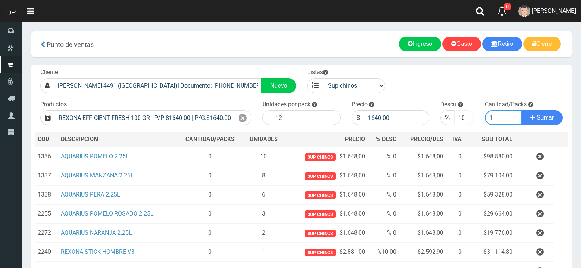
type input "1"
click at [458, 118] on input "10" at bounding box center [463, 117] width 19 height 15
type input "5"
click at [521, 110] on button "Sumar" at bounding box center [541, 117] width 41 height 15
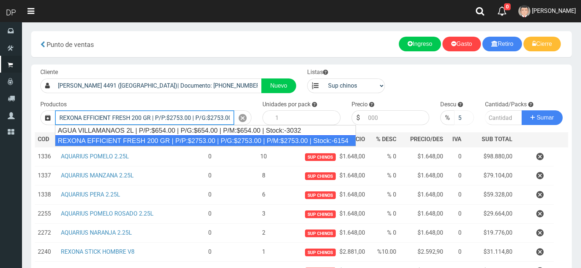
type input "REXONA EFFICIENT FRESH 200 GR | P/P:$2753.00 | P/G:$2753.00 | P/M:$2753.00 | St…"
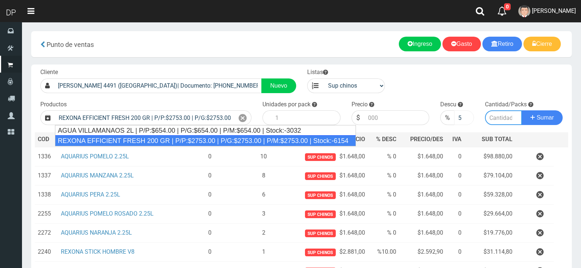
type input "12"
type input "2753.00"
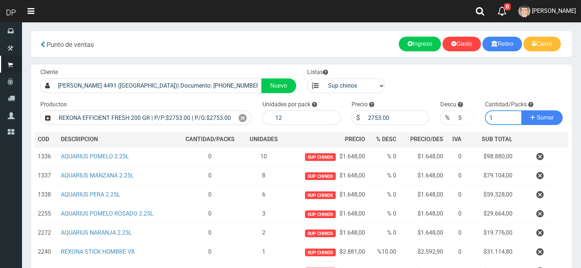
type input "1"
click at [521, 110] on button "Sumar" at bounding box center [541, 117] width 41 height 15
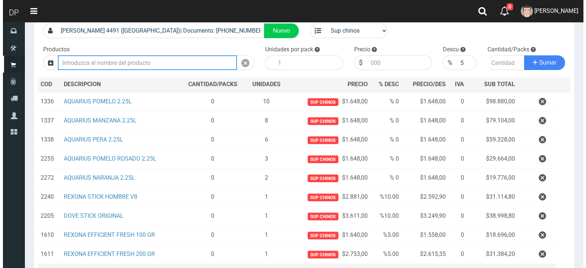
scroll to position [131, 0]
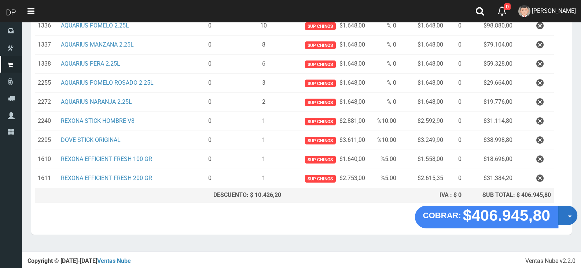
click at [565, 216] on button "Opciones" at bounding box center [567, 215] width 19 height 19
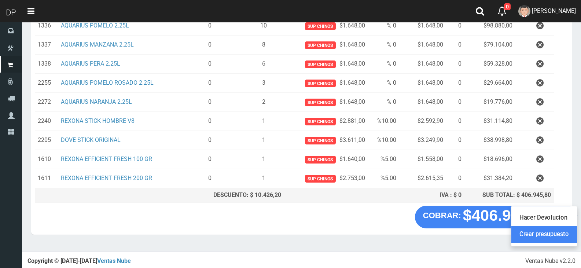
click at [547, 230] on link "Crear presupuesto" at bounding box center [544, 234] width 66 height 17
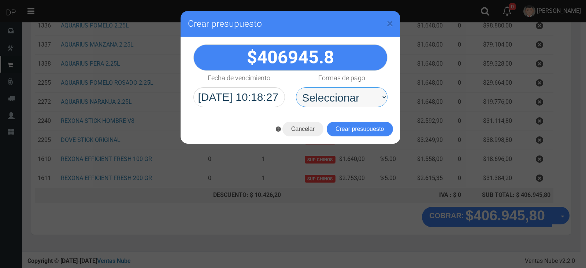
click at [358, 97] on select "Seleccionar Efectivo Tarjeta de Crédito Depósito Débito" at bounding box center [342, 97] width 92 height 20
select select "Efectivo"
click at [296, 87] on select "Seleccionar Efectivo Tarjeta de Crédito Depósito Débito" at bounding box center [342, 97] width 92 height 20
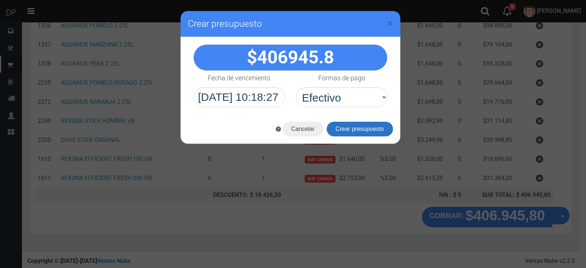
click at [355, 131] on button "Crear presupuesto" at bounding box center [360, 129] width 66 height 15
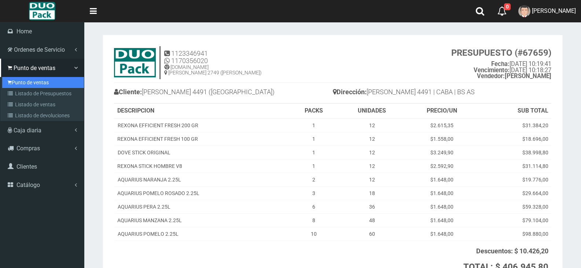
click at [42, 83] on link "Punto de ventas" at bounding box center [43, 82] width 82 height 11
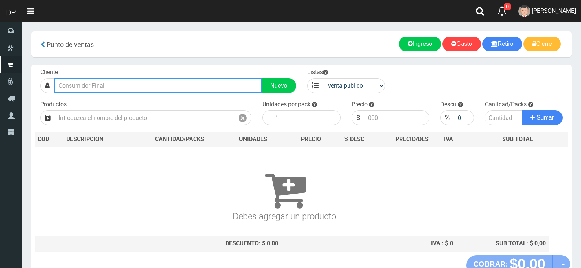
click at [122, 90] on input "text" at bounding box center [157, 85] width 207 height 15
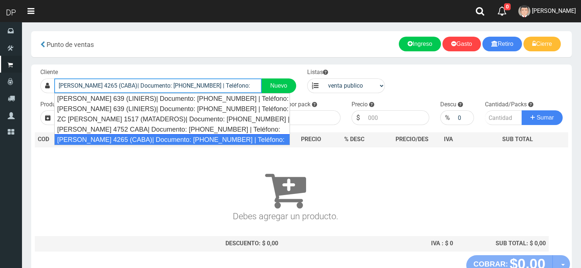
type input "[PERSON_NAME] 4265 (CABA)| Documento: [PHONE_NUMBER] | Teléfono:"
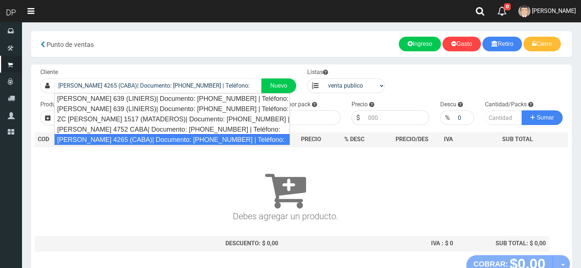
select select "2"
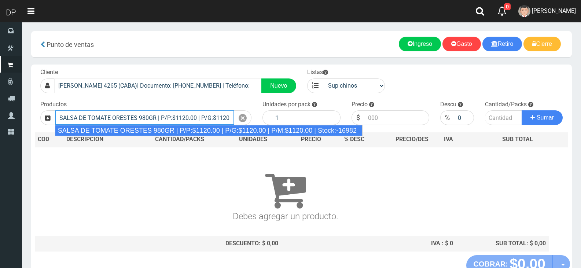
type input "SALSA DE TOMATE ORESTES 980GR | P/P:$1120.00 | P/G:$1120.00 | P/M:$1120.00 | St…"
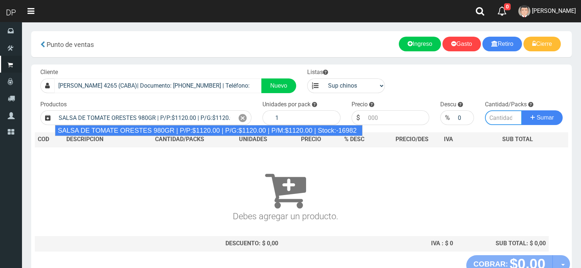
type input "8"
type input "1120.00"
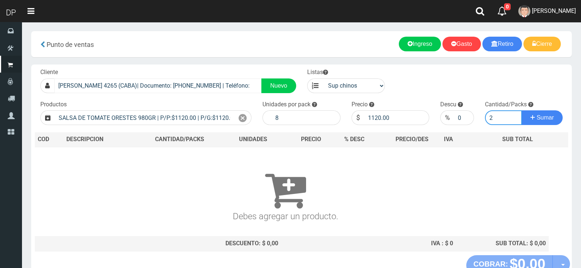
type input "2"
click at [521, 110] on button "Sumar" at bounding box center [541, 117] width 41 height 15
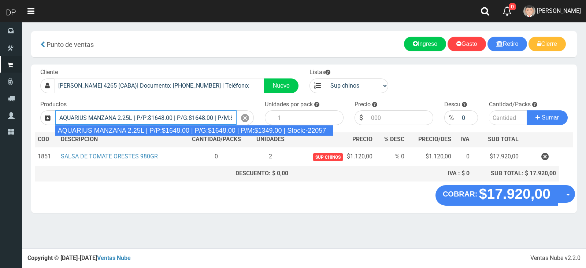
type input "AQUARIUS MANZANA 2.25L | P/P:$1648.00 | P/G:$1648.00 | P/M:$1349.00 | Stock:-22…"
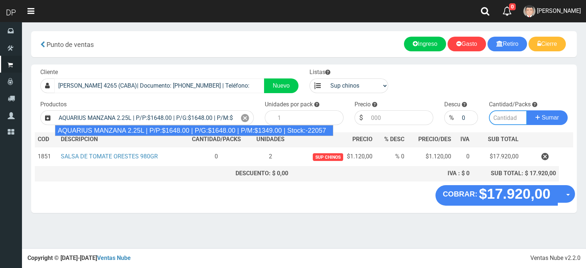
type input "6"
type input "1648.00"
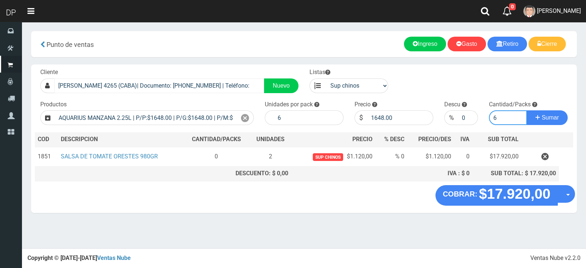
click at [527, 110] on button "Sumar" at bounding box center [547, 117] width 41 height 15
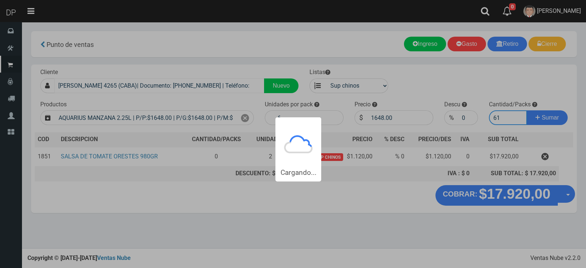
type input "613"
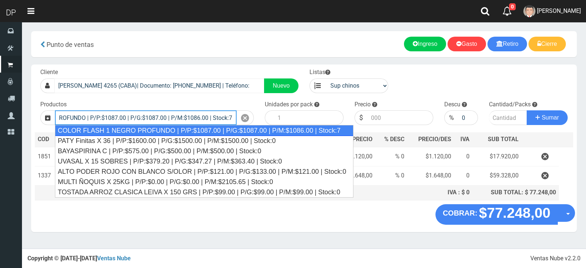
scroll to position [0, 68]
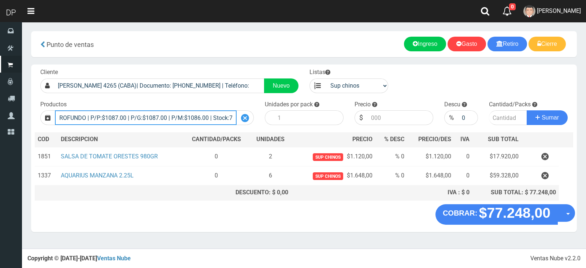
type input "COLOR FLASH 1 NEGRO PROFUNDO | P/P:$1087.00 | P/G:$1087.00 | P/M:$1086.00 | Sto…"
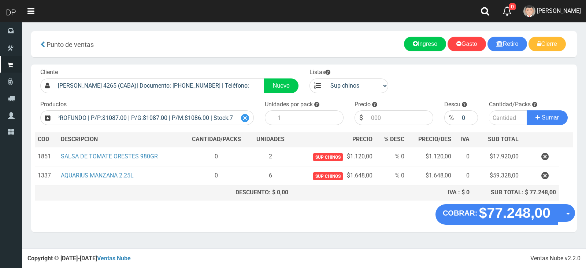
click at [247, 123] on icon at bounding box center [245, 118] width 8 height 11
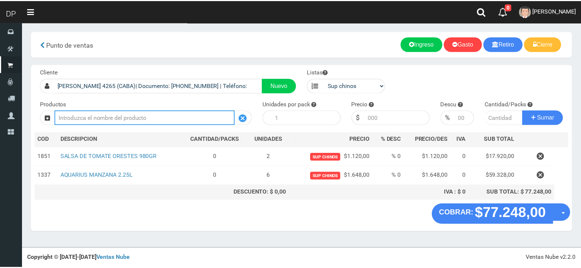
scroll to position [0, 0]
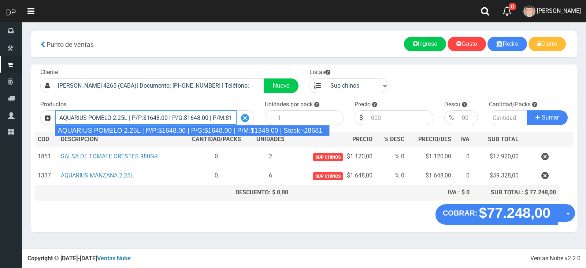
type input "AQUARIUS POMELO 2.25L | P/P:$1648.00 | P/G:$1648.00 | P/M:$1349.00 | Stock:-286…"
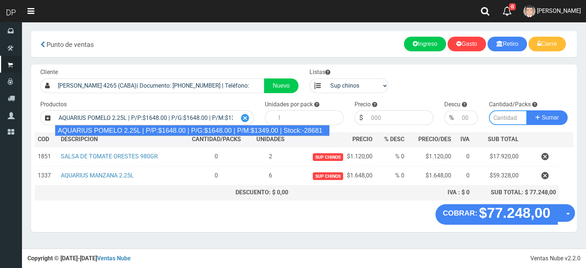
type input "6"
type input "1648.00"
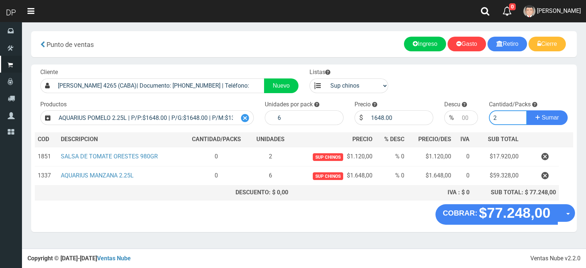
type input "2"
click at [527, 110] on button "Sumar" at bounding box center [547, 117] width 41 height 15
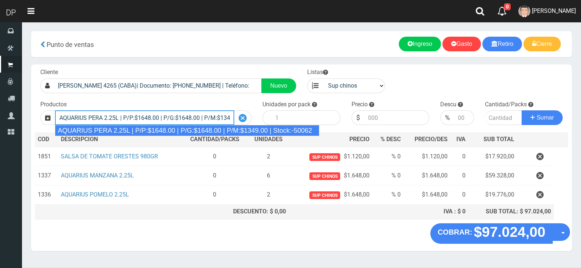
type input "AQUARIUS PERA 2.25L | P/P:$1648.00 | P/G:$1648.00 | P/M:$1349.00 | Stock:-50062"
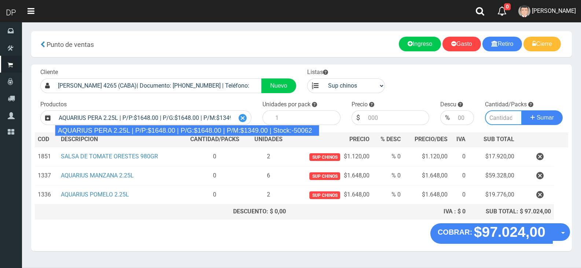
type input "6"
type input "1648.00"
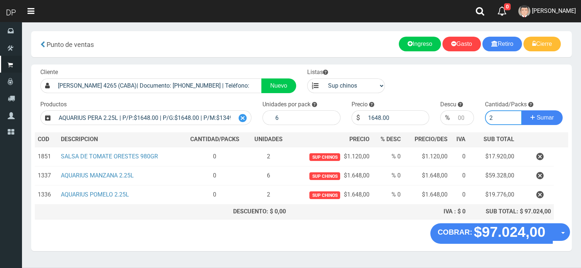
type input "2"
click at [521, 110] on button "Sumar" at bounding box center [541, 117] width 41 height 15
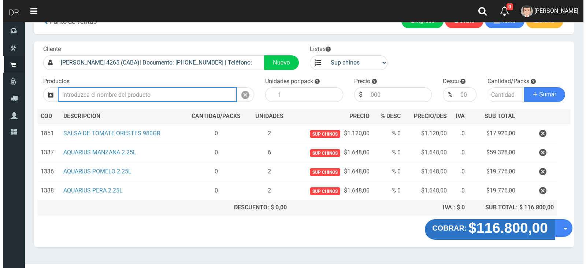
scroll to position [36, 0]
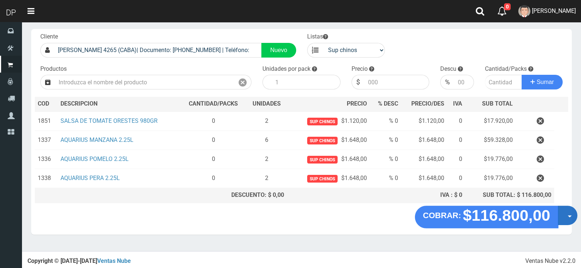
click at [563, 219] on button "Opciones" at bounding box center [567, 215] width 19 height 19
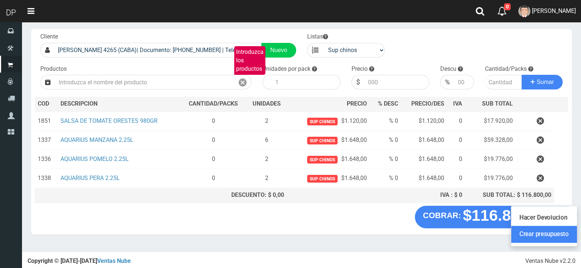
click at [557, 230] on link "Crear presupuesto" at bounding box center [544, 234] width 66 height 17
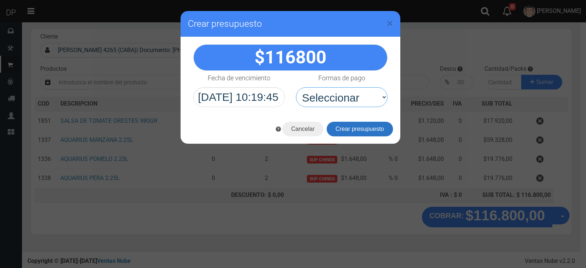
drag, startPoint x: 326, startPoint y: 93, endPoint x: 336, endPoint y: 121, distance: 30.5
click at [326, 92] on select "Seleccionar Efectivo Tarjeta de Crédito Depósito Débito" at bounding box center [342, 97] width 92 height 20
drag, startPoint x: 345, startPoint y: 99, endPoint x: 346, endPoint y: 105, distance: 6.3
click at [345, 99] on select "Seleccionar Efectivo Tarjeta de Crédito Depósito Débito" at bounding box center [342, 97] width 92 height 20
select select "Efectivo"
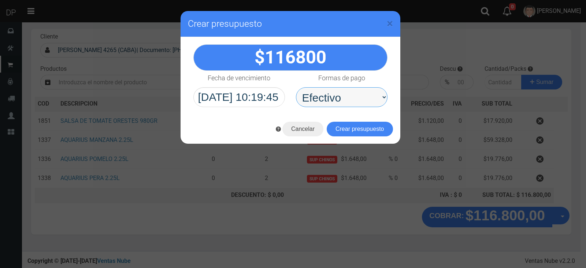
click at [296, 87] on select "Seleccionar Efectivo Tarjeta de Crédito Depósito Débito" at bounding box center [342, 97] width 92 height 20
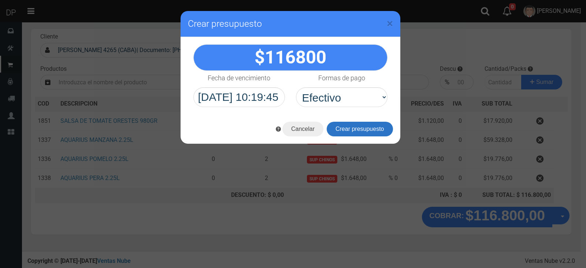
click at [351, 123] on button "Crear presupuesto" at bounding box center [360, 129] width 66 height 15
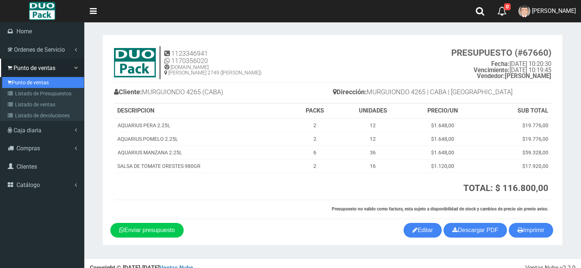
drag, startPoint x: 8, startPoint y: 82, endPoint x: 15, endPoint y: 85, distance: 8.5
click at [8, 82] on icon at bounding box center [10, 82] width 4 height 6
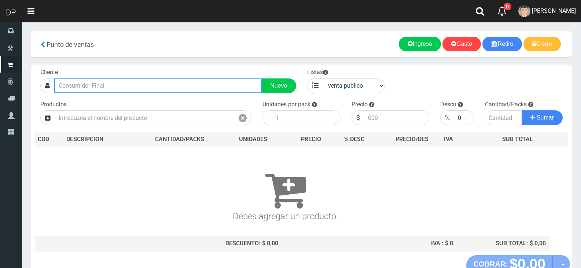
click at [169, 82] on input "text" at bounding box center [157, 85] width 207 height 15
type input "[PERSON_NAME] 5"
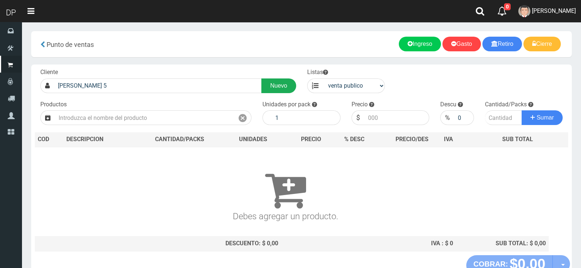
click at [266, 83] on link "Nuevo" at bounding box center [278, 85] width 34 height 15
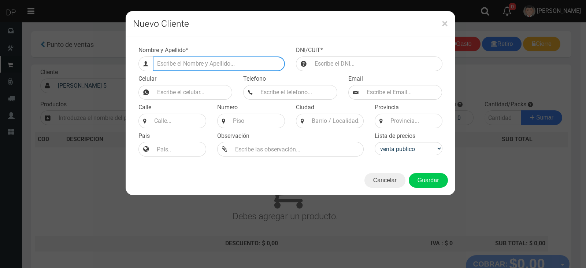
click at [259, 58] on input "Efectivo a retirar" at bounding box center [219, 63] width 132 height 15
type input "[PERSON_NAME] 5547 ([GEOGRAPHIC_DATA])"
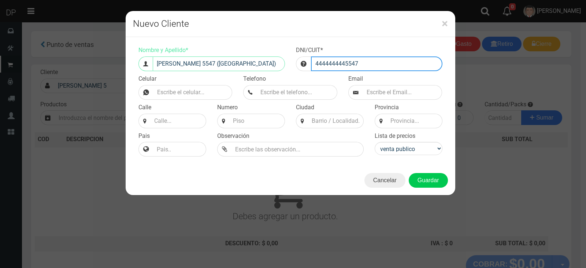
type input "4444444445547"
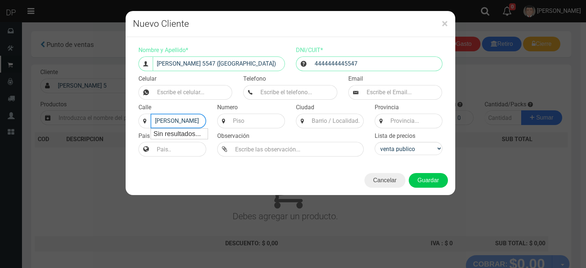
type input "[PERSON_NAME]"
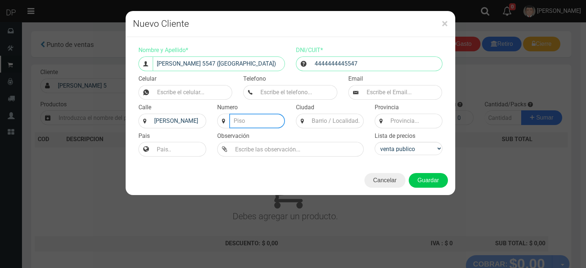
type input "4"
type input "5547"
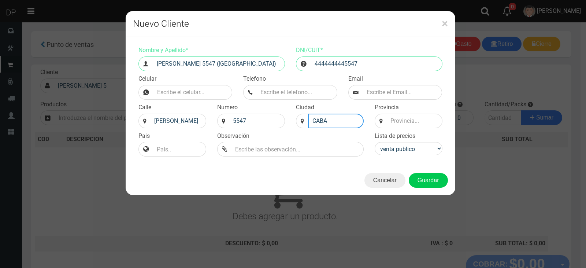
type input "CABA"
type input "BS AS"
select select "2"
click at [409, 173] on button "Guardar" at bounding box center [428, 180] width 39 height 15
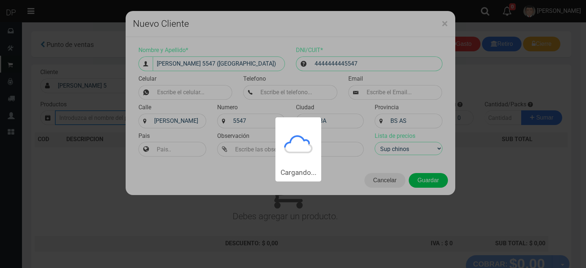
type input "[PERSON_NAME] 5547 ([GEOGRAPHIC_DATA]) | Documento: 4444444445547"
select select "2"
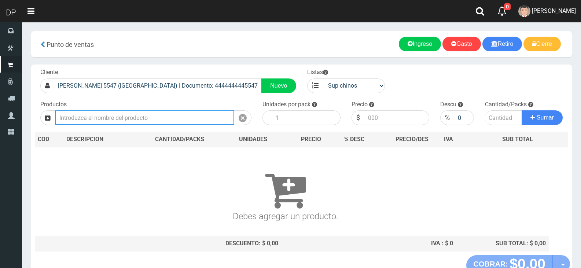
click at [196, 122] on input "text" at bounding box center [144, 117] width 179 height 15
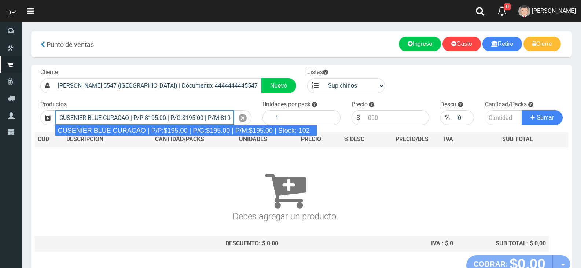
type input "CUSENIER BLUE CURACAO | P/P:$195.00 | P/G:$195.00 | P/M:$195.00 | Stock:-102"
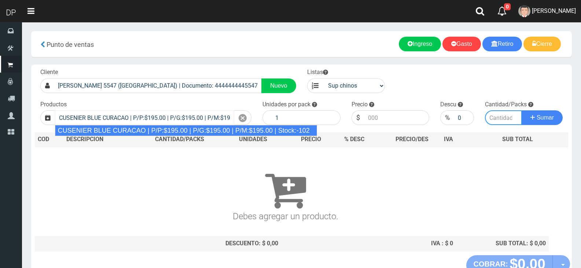
type input "6"
type input "195.00"
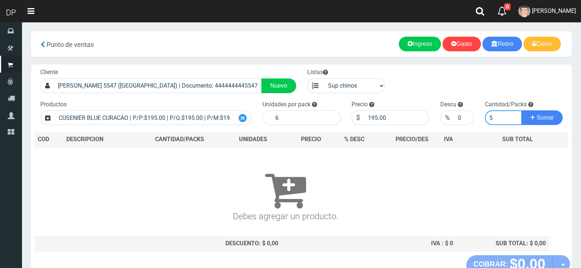
type input "5"
click at [248, 120] on div at bounding box center [242, 117] width 17 height 15
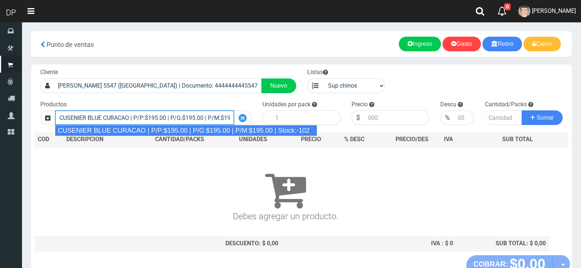
type input "CUSENIER BLUE CURACAO | P/P:$195.00 | P/G:$195.00 | P/M:$195.00 | Stock:-102"
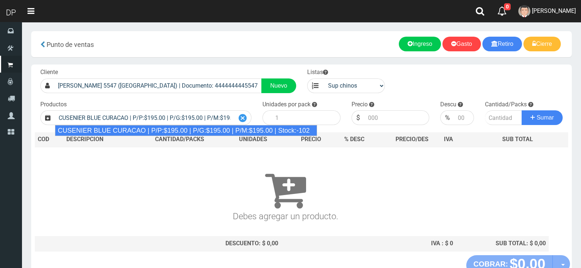
click at [248, 120] on div at bounding box center [242, 117] width 17 height 15
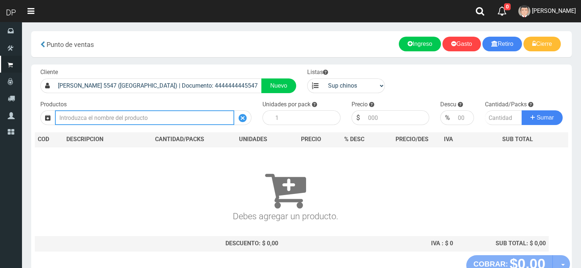
type input "4"
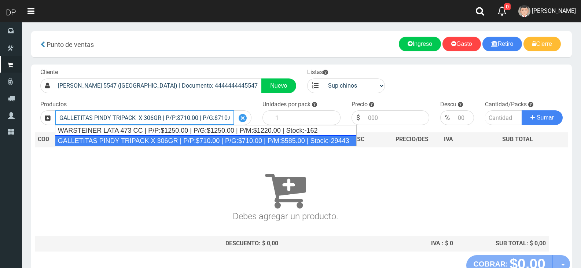
type input "GALLETITAS PINDY TRIPACK X 306GR | P/P:$710.00 | P/G:$710.00 | P/M:$585.00 | St…"
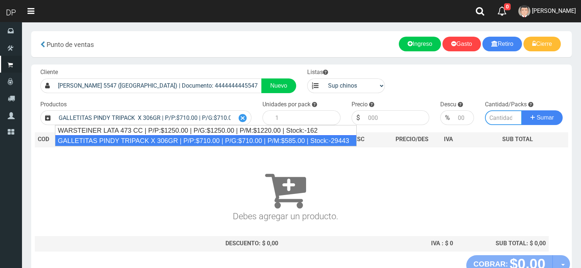
type input "12"
type input "710.00"
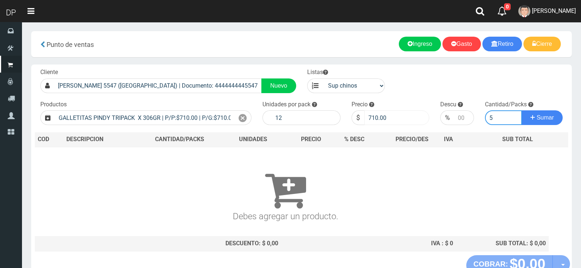
type input "5"
click at [378, 120] on input "710.00" at bounding box center [396, 117] width 65 height 15
type input "685"
click at [521, 110] on button "Sumar" at bounding box center [541, 117] width 41 height 15
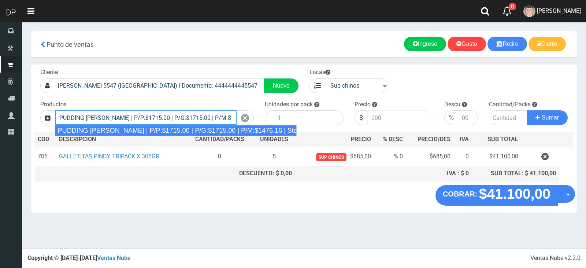
type input "PUDDING [PERSON_NAME] | P/P:$1715.00 | P/G:$1715.00 | P/M:$1476.16 | Stock:-8722"
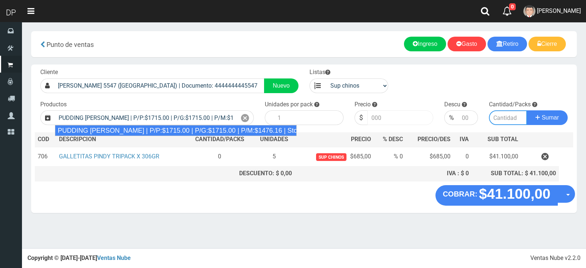
type input "8"
type input "1715.00"
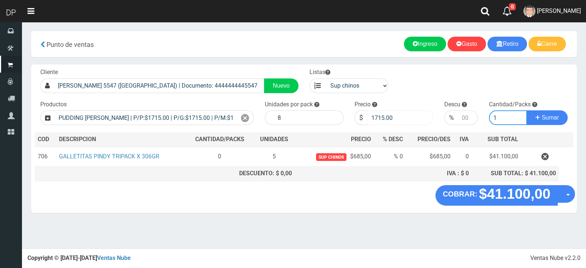
type input "1"
click at [527, 110] on button "Sumar" at bounding box center [547, 117] width 41 height 15
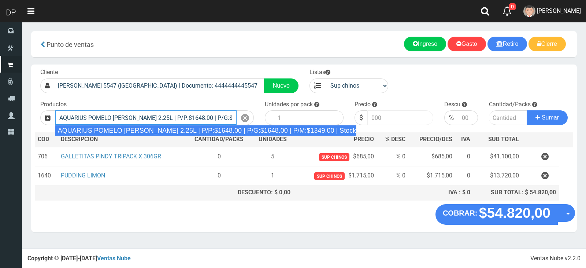
type input "AQUARIUS POMELO [PERSON_NAME] 2.25L | P/P:$1648.00 | P/G:$1648.00 | P/M:$1349.0…"
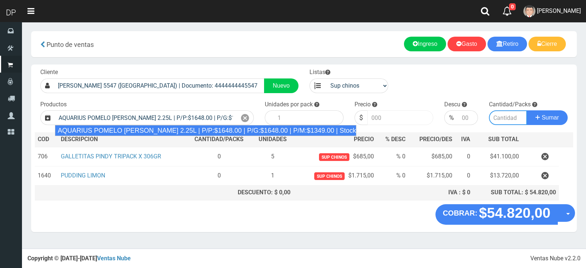
type input "6"
type input "1648.00"
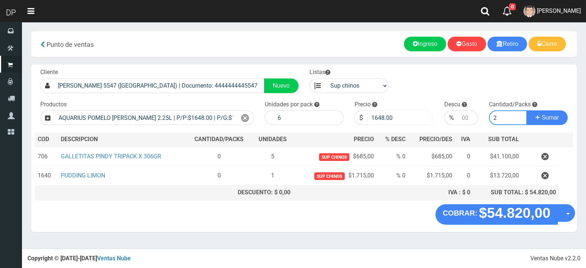
type input "2"
click at [527, 110] on button "Sumar" at bounding box center [547, 117] width 41 height 15
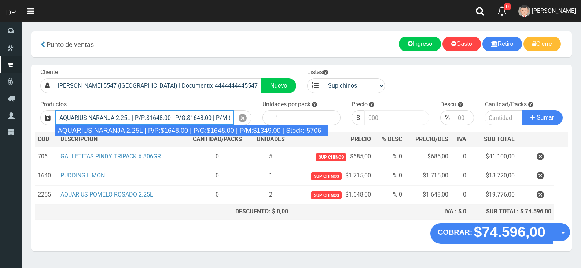
type input "AQUARIUS NARANJA 2.25L | P/P:$1648.00 | P/G:$1648.00 | P/M:$1349.00 | Stock:-57…"
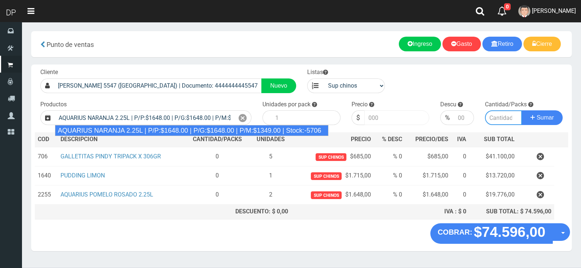
type input "6"
type input "1648.00"
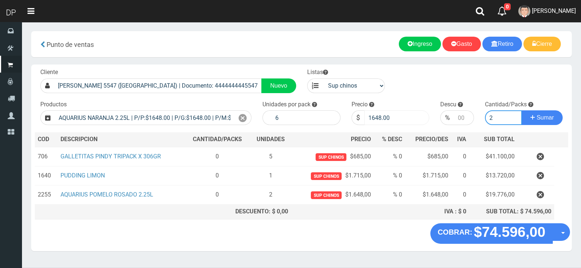
type input "2"
click at [521, 110] on button "Sumar" at bounding box center [541, 117] width 41 height 15
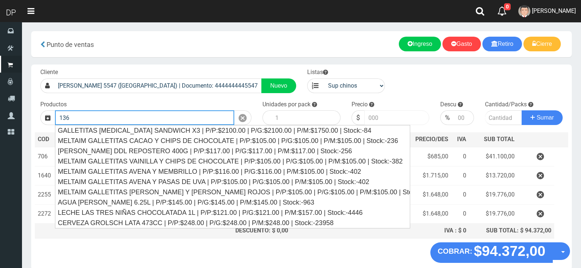
click at [521, 110] on button "Sumar" at bounding box center [541, 117] width 41 height 15
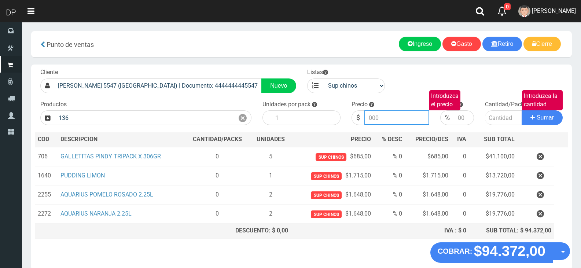
type input "CERVEZA GROLSCH LATA 473CC | P/P:$248.00 | P/G:$248.00 | P/M:$248.00 | Stock:-2…"
type input "248.00"
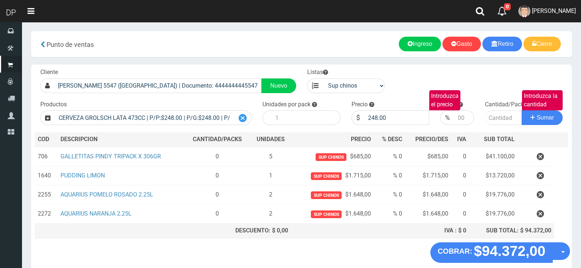
click at [241, 118] on icon at bounding box center [242, 118] width 8 height 11
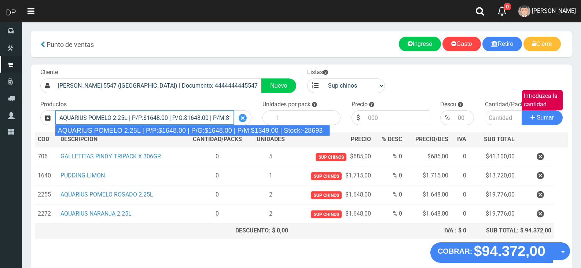
type input "AQUARIUS POMELO 2.25L | P/P:$1648.00 | P/G:$1648.00 | P/M:$1349.00 | Stock:-286…"
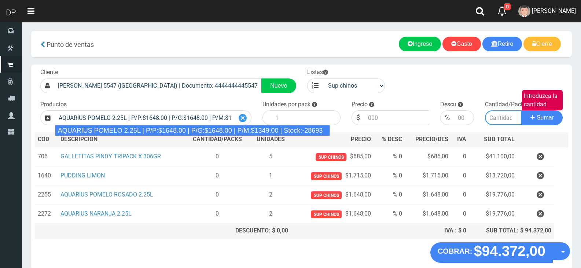
type input "6"
type input "1648.00"
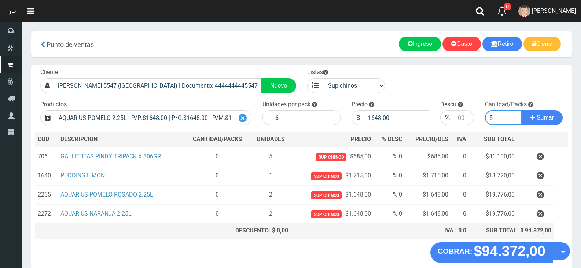
type input "5"
click at [521, 110] on button "Sumar" at bounding box center [541, 117] width 41 height 15
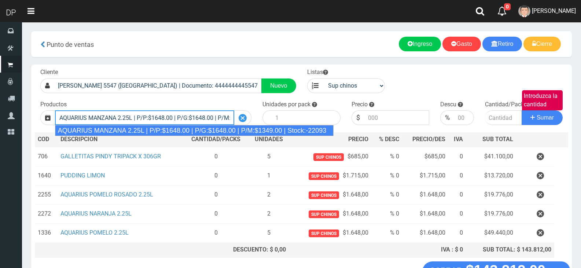
type input "AQUARIUS MANZANA 2.25L | P/P:$1648.00 | P/G:$1648.00 | P/M:$1349.00 | Stock:-22…"
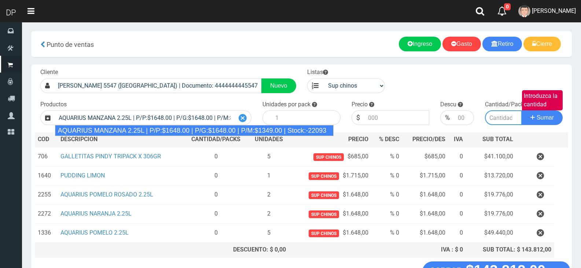
type input "6"
type input "1648.00"
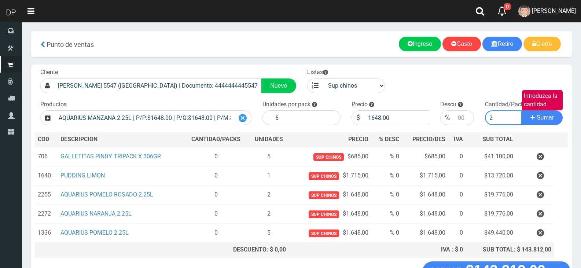
type input "2"
click at [521, 110] on button "Sumar" at bounding box center [541, 117] width 41 height 15
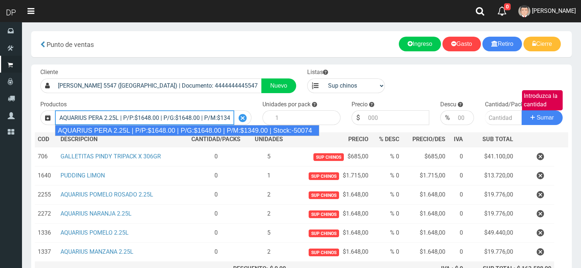
type input "AQUARIUS PERA 2.25L | P/P:$1648.00 | P/G:$1648.00 | P/M:$1349.00 | Stock:-50074"
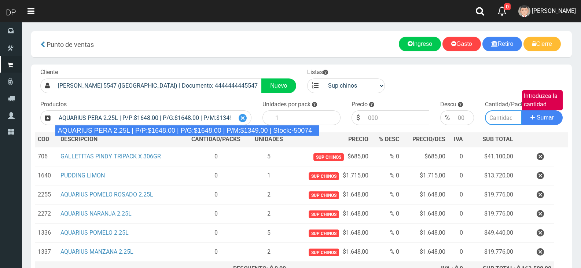
type input "6"
type input "1648.00"
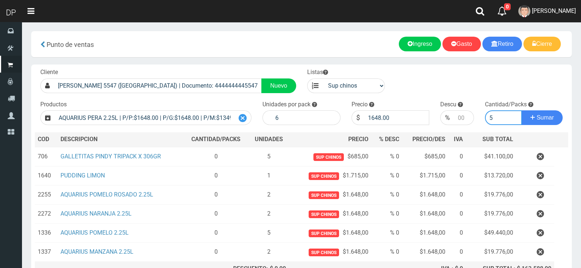
type input "5"
click at [521, 110] on button "Sumar" at bounding box center [541, 117] width 41 height 15
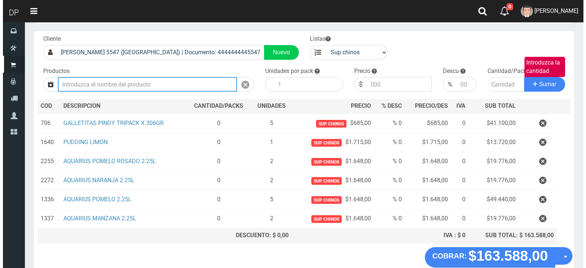
scroll to position [74, 0]
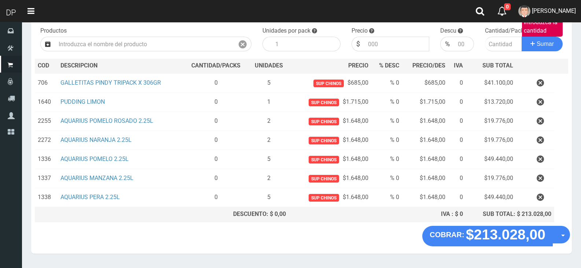
click at [570, 228] on div "COBRAR: $213.028,00 Opciones Hacer Devolucion Crear presupuesto" at bounding box center [301, 240] width 540 height 28
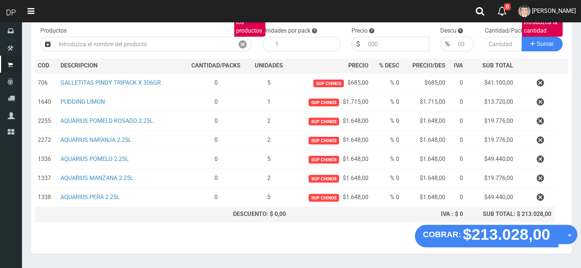
drag, startPoint x: 567, startPoint y: 235, endPoint x: 566, endPoint y: 243, distance: 8.6
click at [566, 235] on button "Opciones" at bounding box center [567, 234] width 19 height 19
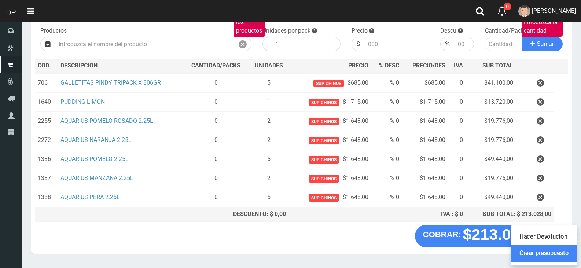
click at [563, 251] on link "Crear presupuesto" at bounding box center [544, 253] width 66 height 17
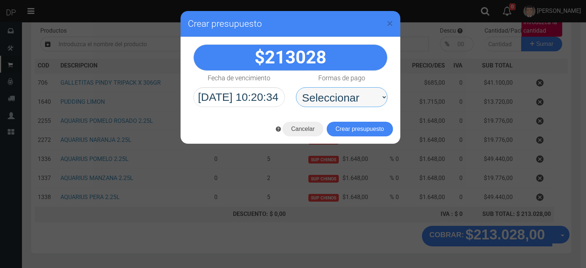
click at [384, 103] on select "Seleccionar Efectivo Tarjeta de Crédito Depósito Débito" at bounding box center [342, 97] width 92 height 20
select select "Efectivo"
click at [296, 87] on select "Seleccionar Efectivo Tarjeta de Crédito Depósito Débito" at bounding box center [342, 97] width 92 height 20
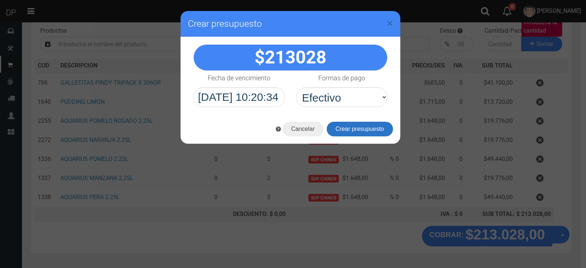
click at [354, 129] on button "Crear presupuesto" at bounding box center [360, 129] width 66 height 15
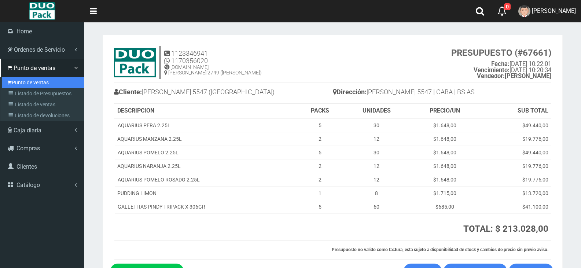
click at [13, 77] on link "Punto de ventas" at bounding box center [43, 82] width 82 height 11
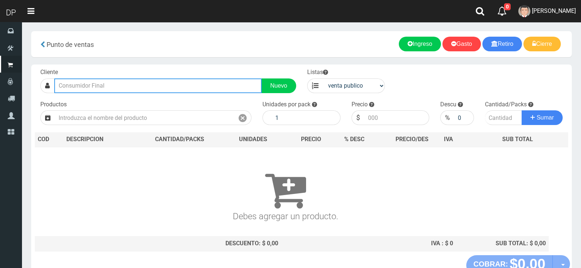
click at [138, 88] on input "text" at bounding box center [157, 85] width 207 height 15
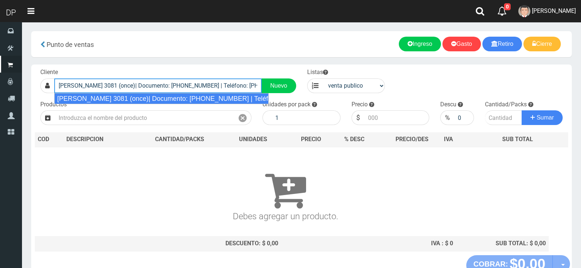
type input "[PERSON_NAME] 3081 (once)| Documento: [PHONE_NUMBER] | Teléfono: [PHONE_NUMBER]"
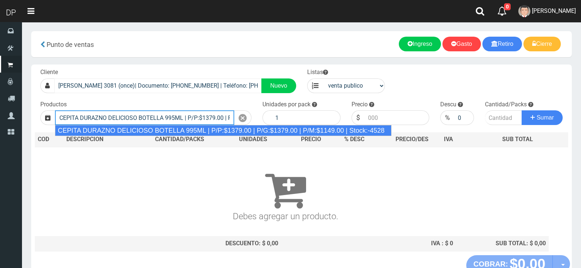
type input "CEPITA DURAZNO DELICIOSO BOTELLA 995ML | P/P:$1379.00 | P/G:$1379.00 | P/M:$114…"
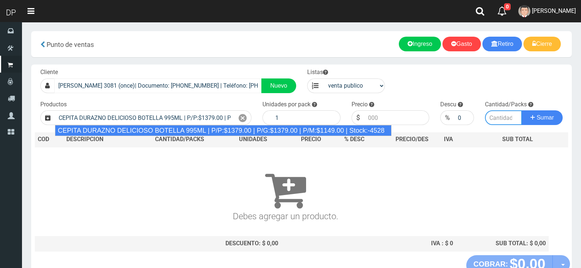
type input "6"
type input "1379.00"
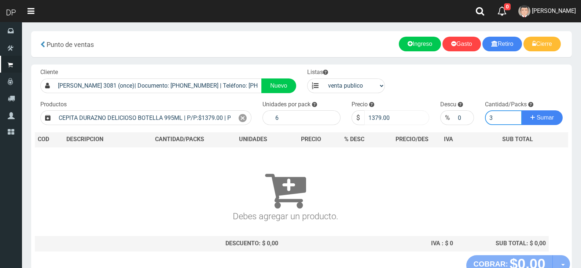
type input "3"
drag, startPoint x: 373, startPoint y: 117, endPoint x: 403, endPoint y: 118, distance: 29.7
click at [403, 118] on input "1379.00" at bounding box center [396, 117] width 65 height 15
type input "1320"
click at [521, 110] on button "Sumar" at bounding box center [541, 117] width 41 height 15
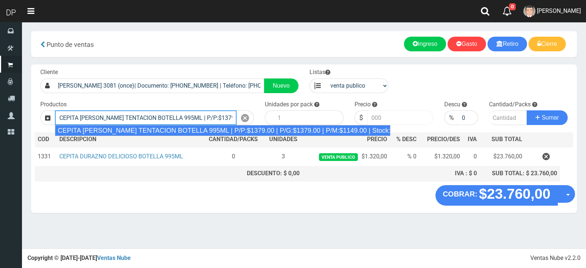
type input "CEPITA [PERSON_NAME] TENTACION BOTELLA 995ML | P/P:$1379.00 | P/G:$1379.00 | P/…"
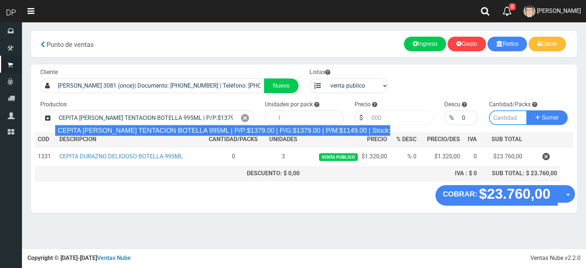
type input "6"
type input "1379.00"
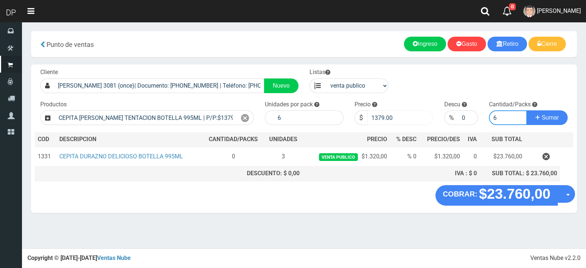
type input "6"
click at [403, 118] on input "1379.00" at bounding box center [400, 117] width 66 height 15
type input "1320"
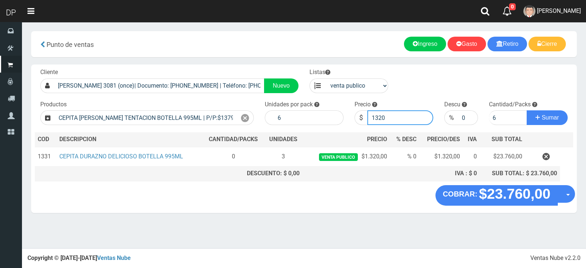
click at [527, 110] on button "Sumar" at bounding box center [547, 117] width 41 height 15
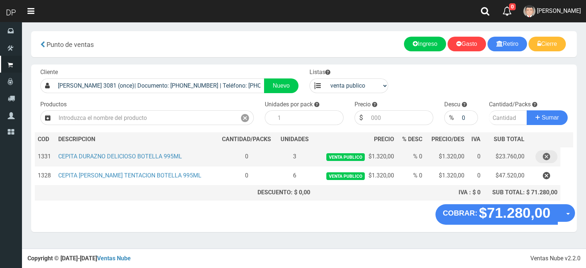
click at [544, 158] on icon "button" at bounding box center [546, 156] width 7 height 13
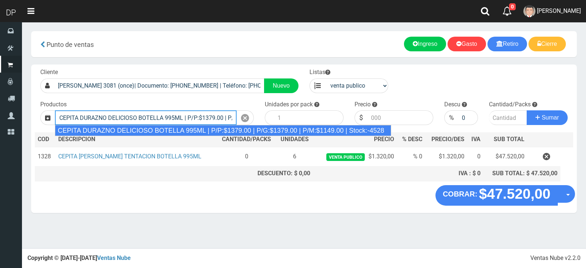
type input "CEPITA DURAZNO DELICIOSO BOTELLA 995ML | P/P:$1379.00 | P/G:$1379.00 | P/M:$114…"
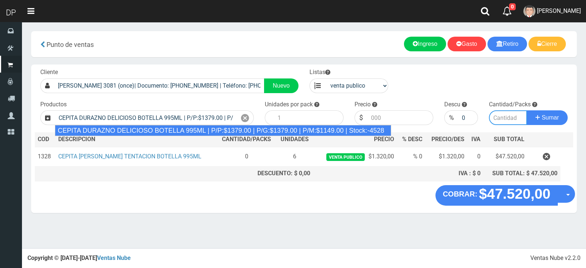
type input "6"
type input "1379.00"
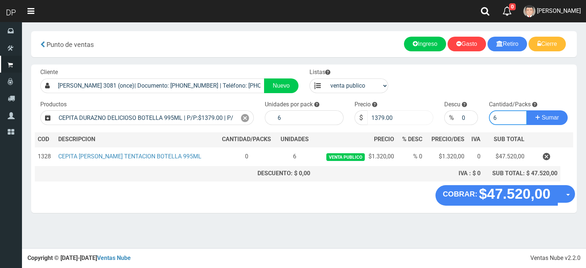
type input "6"
click at [393, 113] on input "1379.00" at bounding box center [400, 117] width 66 height 15
click at [394, 113] on input "1379.00" at bounding box center [400, 117] width 66 height 15
type input "1320"
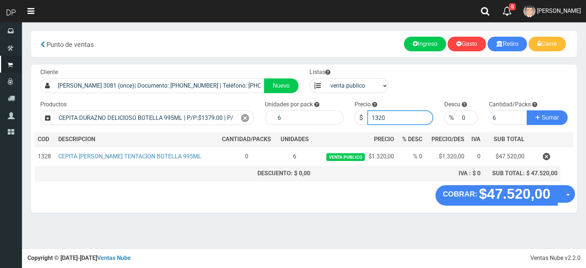
click at [527, 110] on button "Sumar" at bounding box center [547, 117] width 41 height 15
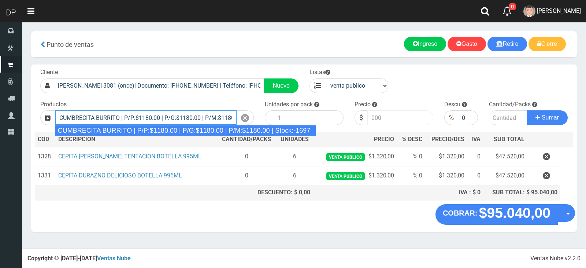
type input "CUMBRECITA BURRITO | P/P:$1180.00 | P/G:$1180.00 | P/M:$1180.00 | Stock:-1697"
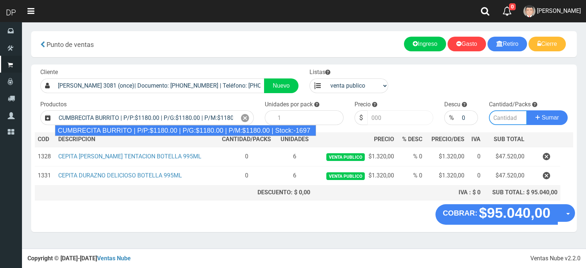
type input "10"
type input "1180.00"
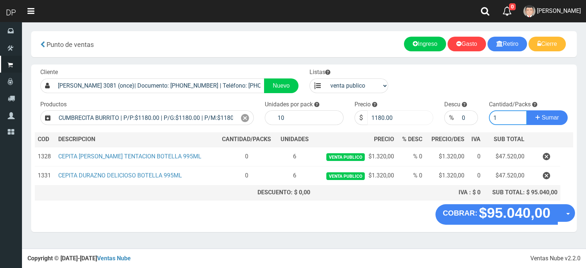
type input "1"
click at [527, 110] on button "Sumar" at bounding box center [547, 117] width 41 height 15
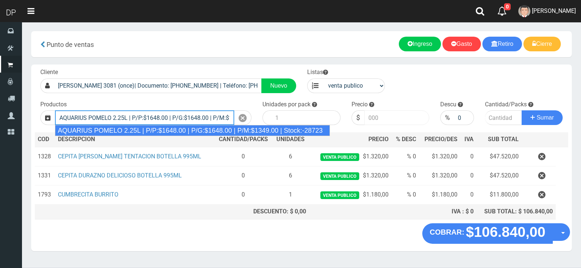
type input "AQUARIUS POMELO 2.25L | P/P:$1648.00 | P/G:$1648.00 | P/M:$1349.00 | Stock:-287…"
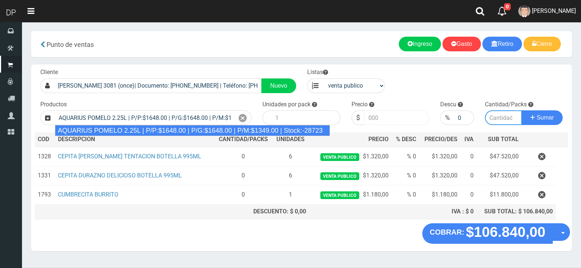
type input "6"
type input "1648.00"
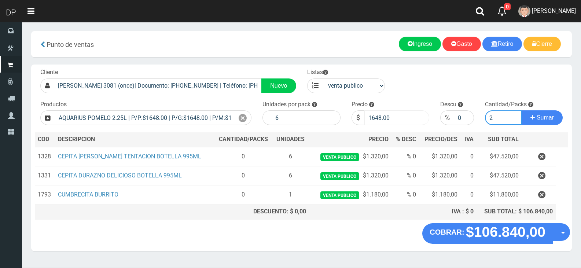
type input "2"
click at [521, 110] on button "Sumar" at bounding box center [541, 117] width 41 height 15
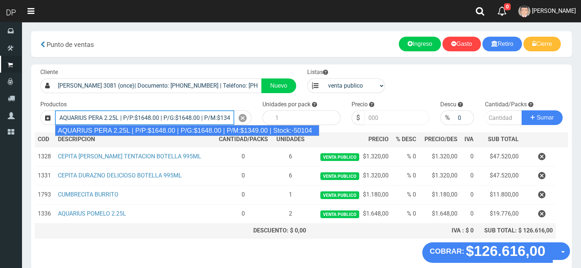
type input "AQUARIUS PERA 2.25L | P/P:$1648.00 | P/G:$1648.00 | P/M:$1349.00 | Stock:-50104"
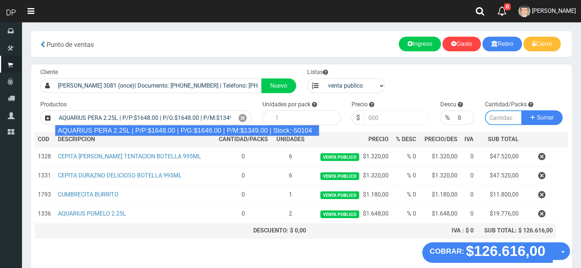
type input "6"
type input "1648.00"
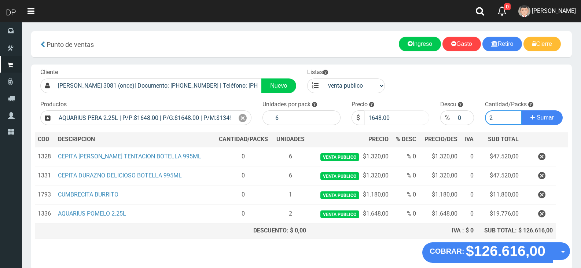
type input "2"
click at [521, 110] on button "Sumar" at bounding box center [541, 117] width 41 height 15
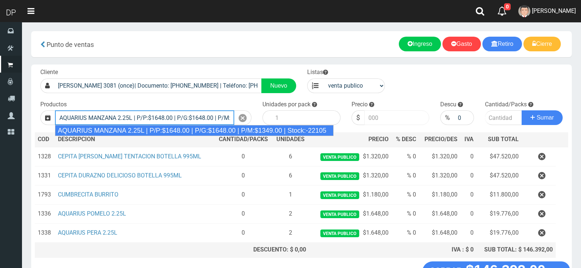
type input "AQUARIUS MANZANA 2.25L | P/P:$1648.00 | P/G:$1648.00 | P/M:$1349.00 | Stock:-22…"
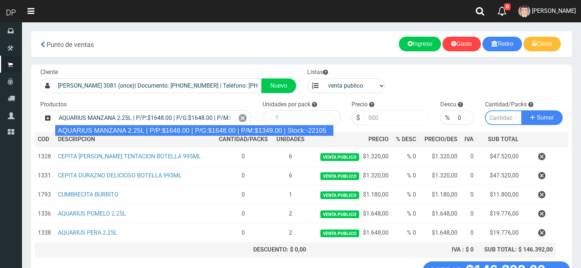
type input "6"
type input "1648.00"
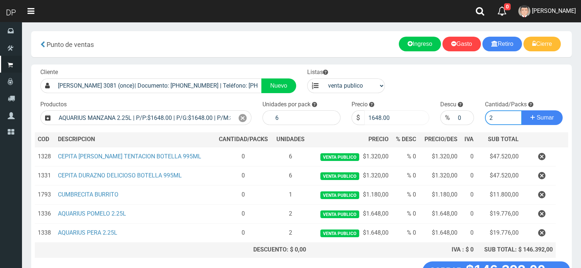
type input "2"
click at [521, 110] on button "Sumar" at bounding box center [541, 117] width 41 height 15
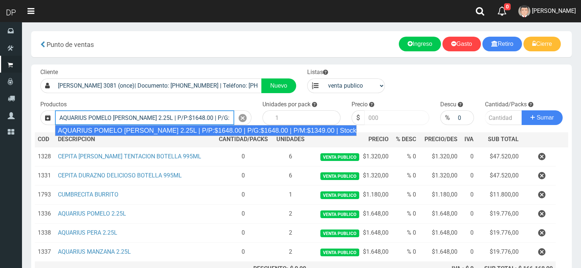
type input "AQUARIUS POMELO ROSADO 2.25L | P/P:$1648.00 | P/G:$1648.00 | P/M:$1349.00 | Sto…"
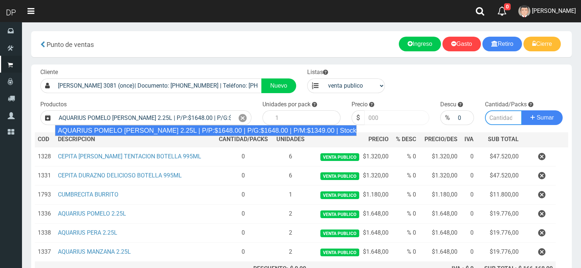
type input "6"
type input "1648.00"
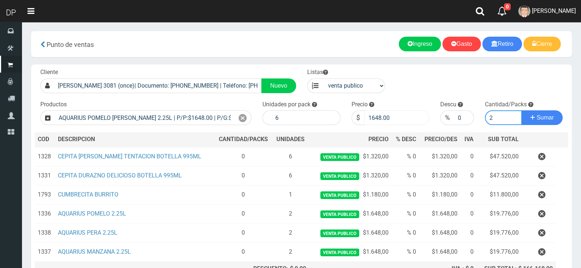
type input "2"
click at [521, 110] on button "Sumar" at bounding box center [541, 117] width 41 height 15
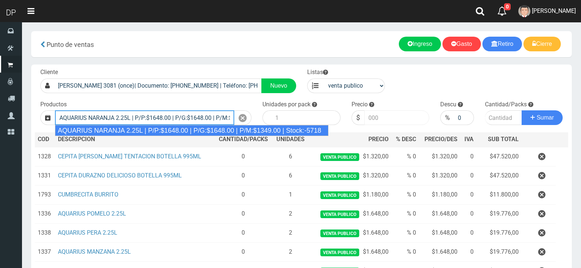
type input "AQUARIUS NARANJA 2.25L | P/P:$1648.00 | P/G:$1648.00 | P/M:$1349.00 | Stock:-57…"
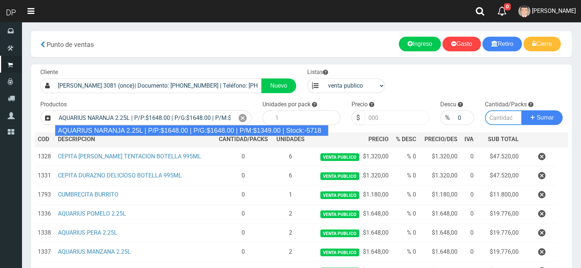
type input "6"
type input "1648.00"
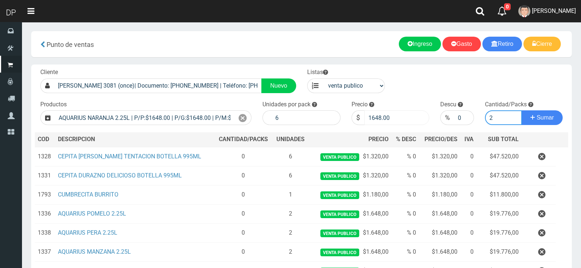
type input "2"
click at [521, 110] on button "Sumar" at bounding box center [541, 117] width 41 height 15
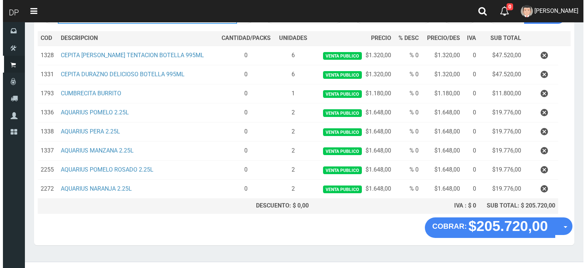
scroll to position [112, 0]
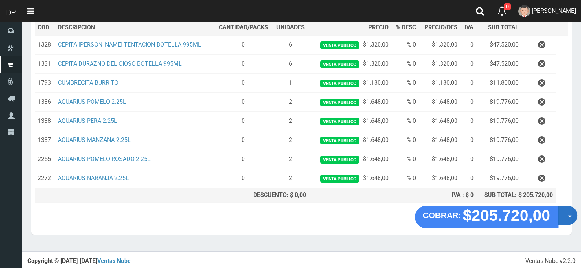
click at [564, 214] on button "Opciones" at bounding box center [567, 215] width 19 height 19
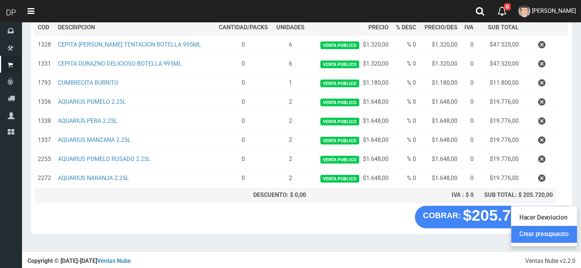
click at [559, 233] on link "Crear presupuesto" at bounding box center [544, 234] width 66 height 17
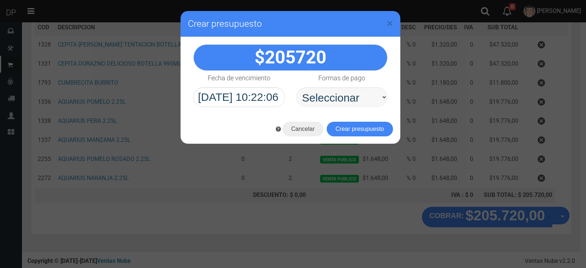
select select "Efectivo"
click at [296, 87] on select "Seleccionar Efectivo Tarjeta de Crédito Depósito Débito" at bounding box center [342, 97] width 92 height 20
click at [349, 133] on button "Crear presupuesto" at bounding box center [360, 129] width 66 height 15
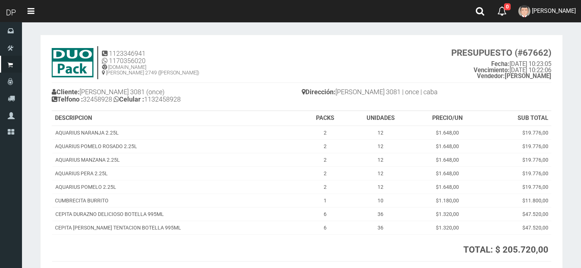
click at [0, 0] on link "Punto de ventas" at bounding box center [0, 0] width 0 height 0
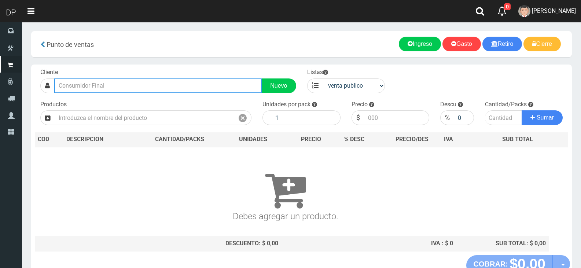
click at [181, 84] on input "text" at bounding box center [157, 85] width 207 height 15
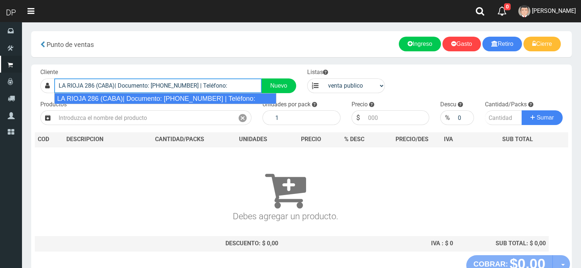
type input "LA RIOJA 286 (CABA)| Documento: [PHONE_NUMBER] | Teléfono:"
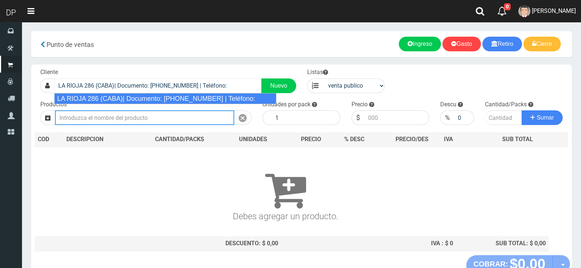
select select "2"
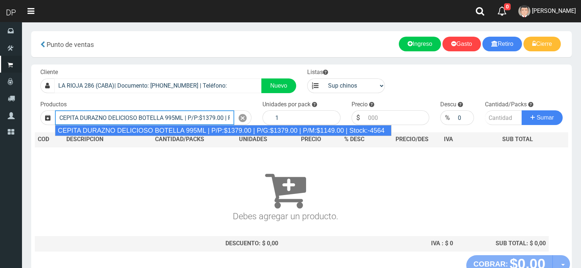
type input "CEPITA DURAZNO DELICIOSO BOTELLA 995ML | P/P:$1379.00 | P/G:$1379.00 | P/M:$114…"
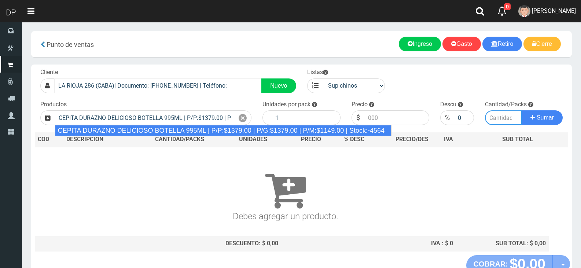
type input "6"
type input "1379.00"
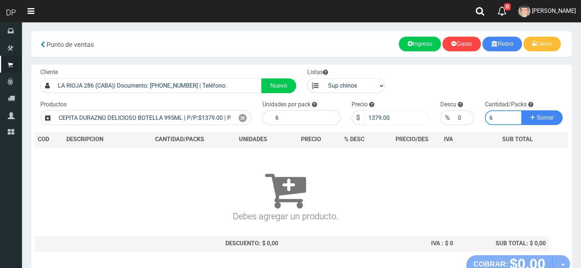
type input "6"
drag, startPoint x: 377, startPoint y: 116, endPoint x: 397, endPoint y: 119, distance: 20.1
click at [397, 119] on input "1379.00" at bounding box center [396, 117] width 65 height 15
type input "1320"
click at [521, 110] on button "Sumar" at bounding box center [541, 117] width 41 height 15
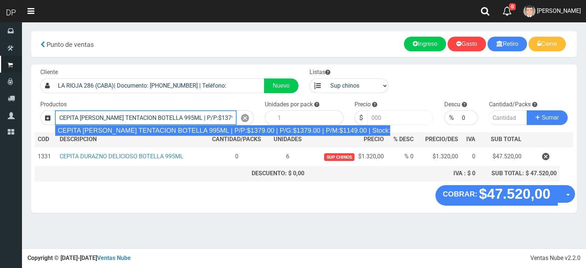
type input "CEPITA [PERSON_NAME] TENTACION BOTELLA 995ML | P/P:$1379.00 | P/G:$1379.00 | P/…"
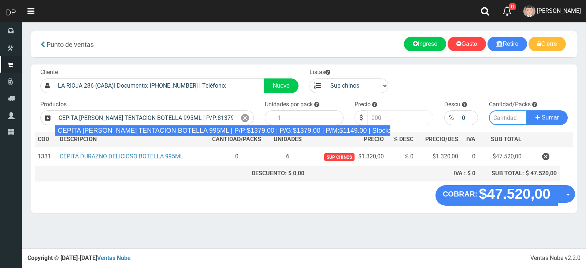
type input "6"
type input "1379.00"
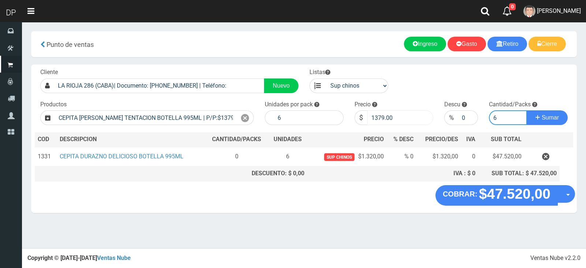
type input "6"
drag, startPoint x: 378, startPoint y: 116, endPoint x: 414, endPoint y: 121, distance: 36.3
click at [414, 121] on input "1379.00" at bounding box center [400, 117] width 66 height 15
type input "1320"
click at [527, 110] on button "Sumar" at bounding box center [547, 117] width 41 height 15
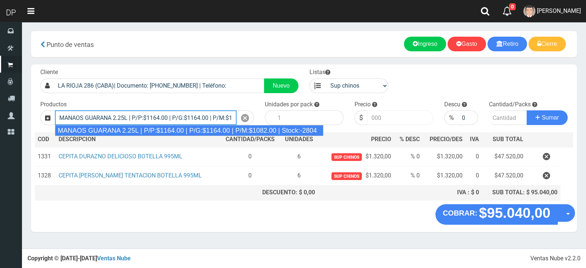
type input "MANAOS GUARANA 2.25L | P/P:$1164.00 | P/G:$1164.00 | P/M:$1082.00 | Stock:-2804"
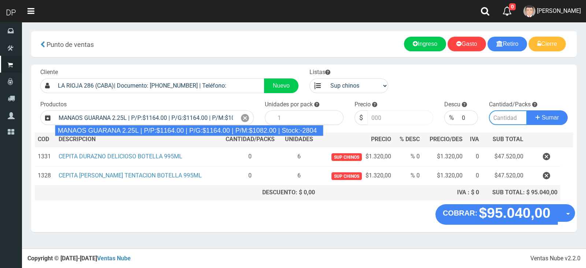
type input "6"
type input "1164.00"
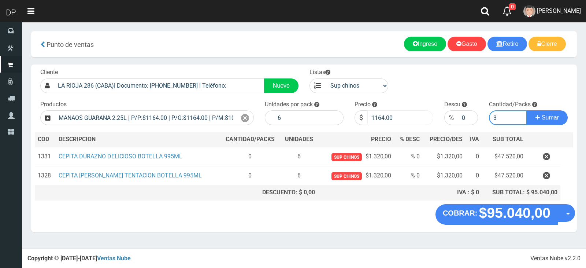
type input "3"
click at [527, 110] on button "Sumar" at bounding box center [547, 117] width 41 height 15
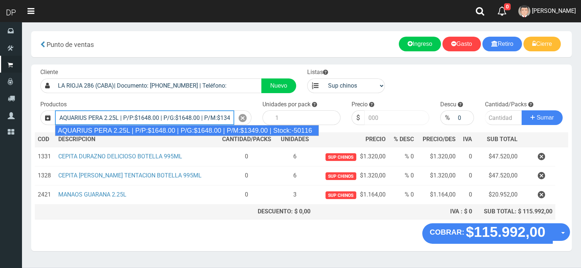
type input "AQUARIUS PERA 2.25L | P/P:$1648.00 | P/G:$1648.00 | P/M:$1349.00 | Stock:-50116"
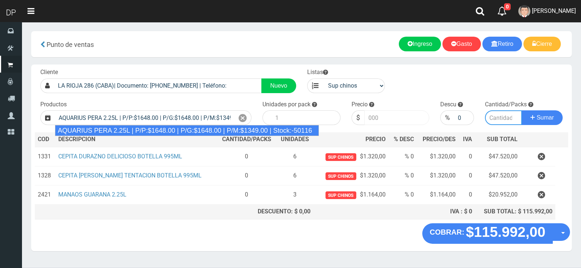
type input "6"
type input "1648.00"
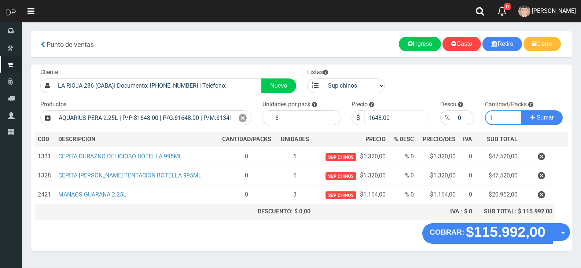
type input "1"
click at [521, 110] on button "Sumar" at bounding box center [541, 117] width 41 height 15
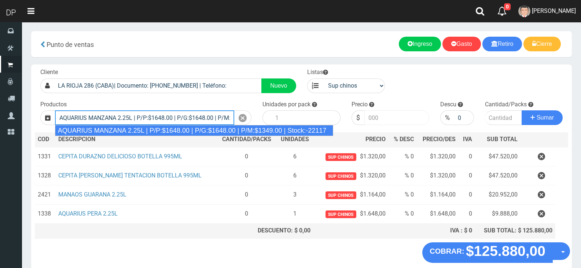
type input "AQUARIUS MANZANA 2.25L | P/P:$1648.00 | P/G:$1648.00 | P/M:$1349.00 | Stock:-22…"
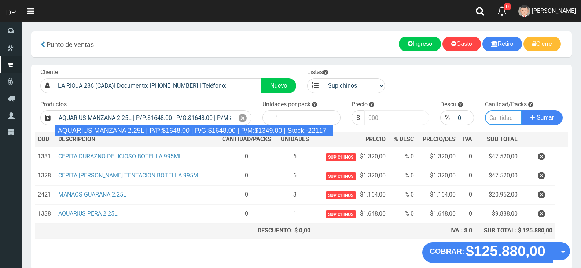
type input "6"
type input "1648.00"
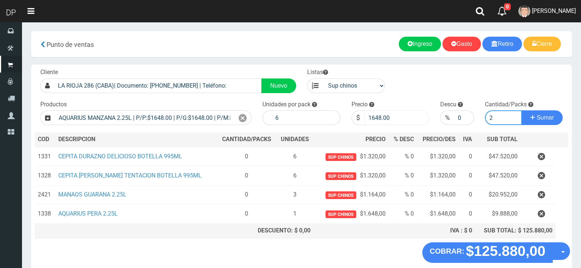
type input "2"
click at [521, 110] on button "Sumar" at bounding box center [541, 117] width 41 height 15
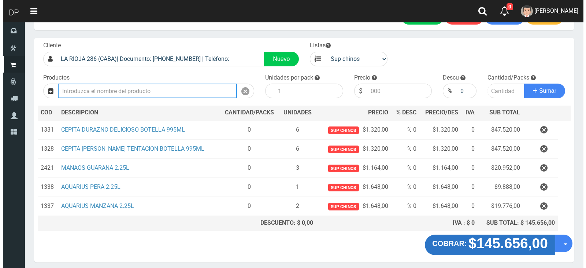
scroll to position [55, 0]
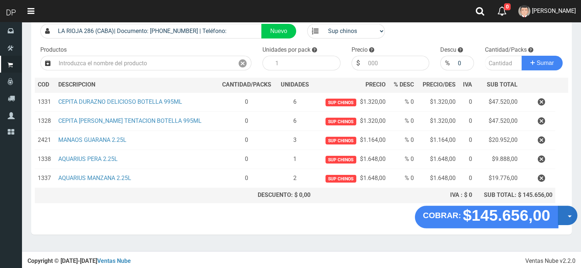
click at [567, 217] on span "button" at bounding box center [569, 216] width 4 height 2
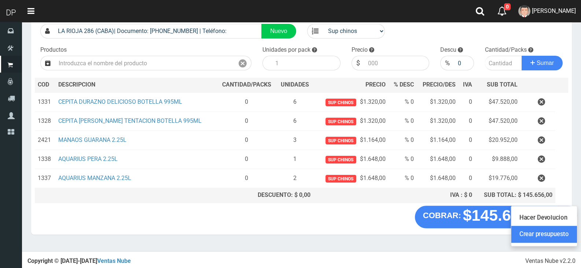
click at [556, 233] on link "Crear presupuesto" at bounding box center [544, 234] width 66 height 17
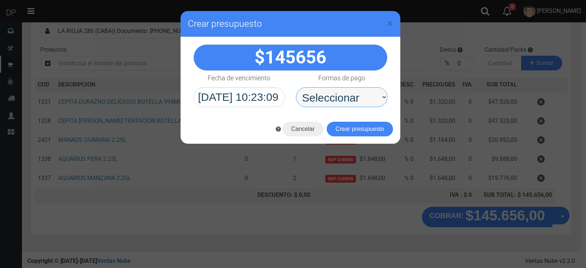
click at [360, 97] on select "Seleccionar Efectivo Tarjeta de Crédito Depósito Débito" at bounding box center [342, 97] width 92 height 20
select select "Efectivo"
click at [296, 87] on select "Seleccionar Efectivo Tarjeta de Crédito Depósito Débito" at bounding box center [342, 97] width 92 height 20
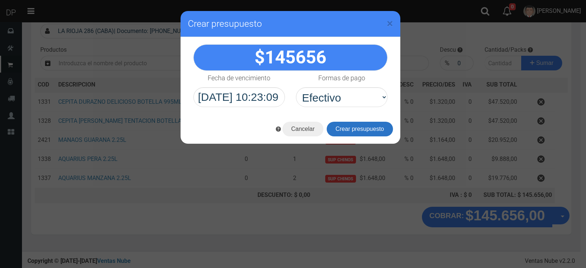
click at [354, 134] on button "Crear presupuesto" at bounding box center [360, 129] width 66 height 15
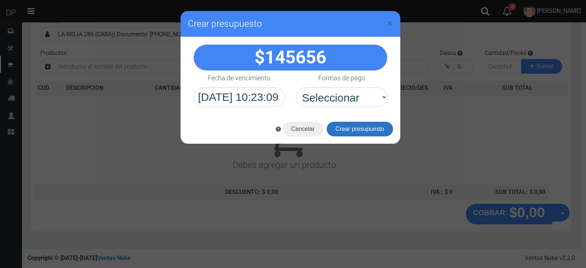
scroll to position [48, 0]
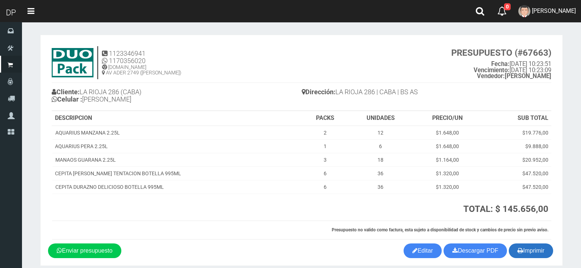
click at [520, 250] on icon "button" at bounding box center [519, 250] width 5 height 10
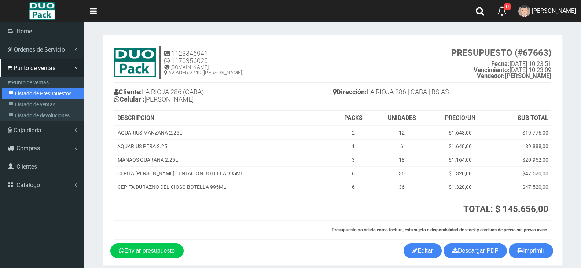
click at [13, 93] on icon at bounding box center [11, 93] width 7 height 5
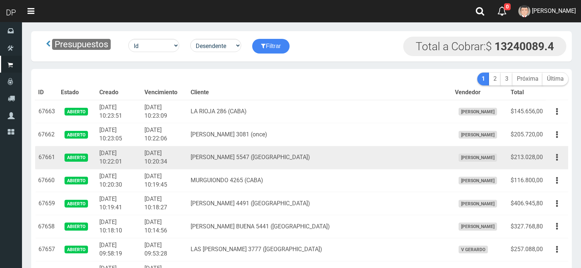
click at [497, 156] on td "[PERSON_NAME]" at bounding box center [480, 157] width 56 height 23
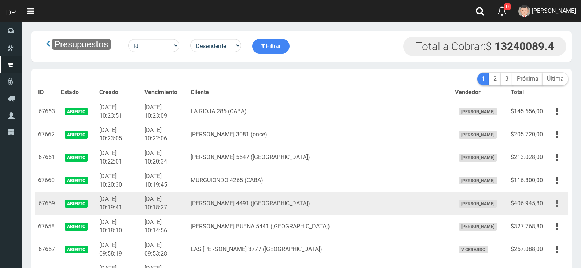
click at [560, 208] on button "button" at bounding box center [556, 203] width 16 height 13
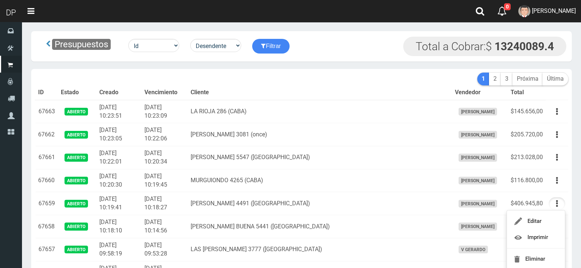
click at [525, 87] on th "Total" at bounding box center [526, 92] width 38 height 15
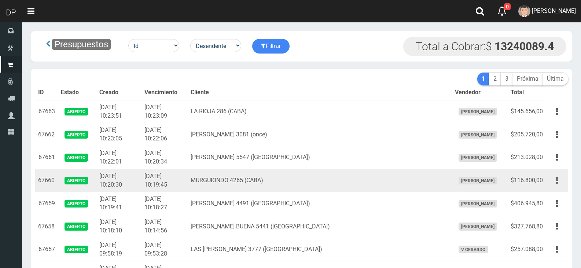
click at [556, 182] on icon "button" at bounding box center [557, 180] width 2 height 13
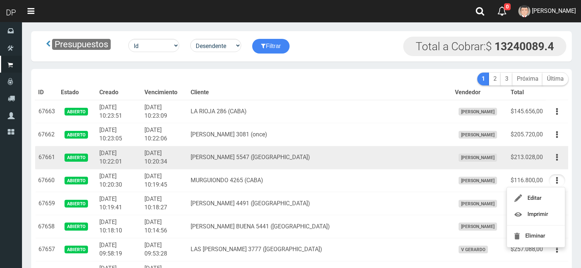
drag, startPoint x: 560, startPoint y: 153, endPoint x: 549, endPoint y: 178, distance: 27.6
click at [560, 152] on button "button" at bounding box center [556, 157] width 16 height 13
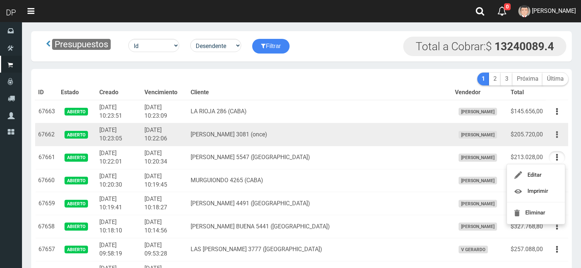
click at [560, 132] on button "button" at bounding box center [556, 134] width 16 height 13
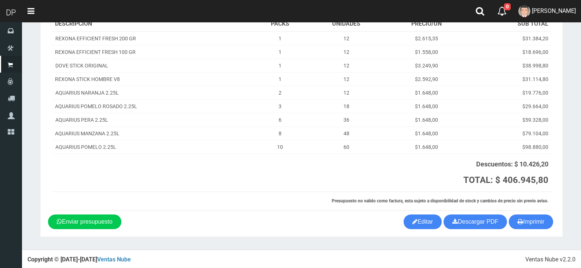
scroll to position [88, 0]
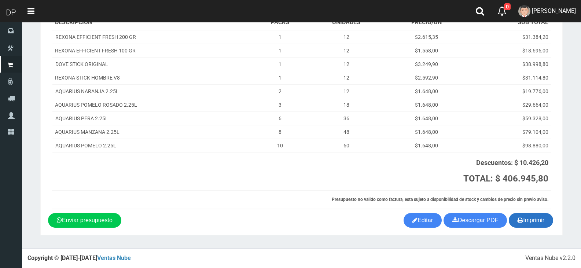
click at [529, 218] on button "Imprimir" at bounding box center [530, 220] width 44 height 15
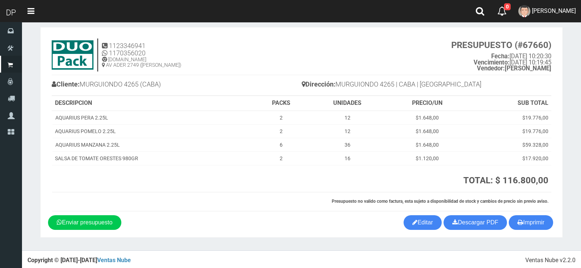
scroll to position [10, 0]
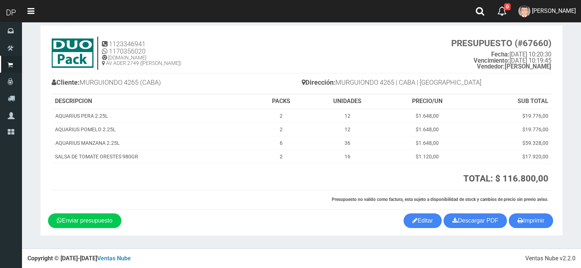
click at [462, 71] on h4 "1123346941 1170356020 [DOMAIN_NAME] AV ADER 2749 ([PERSON_NAME]) PRESUPUESTO (#…" at bounding box center [301, 55] width 499 height 37
click at [540, 216] on button "Imprimir" at bounding box center [530, 220] width 44 height 15
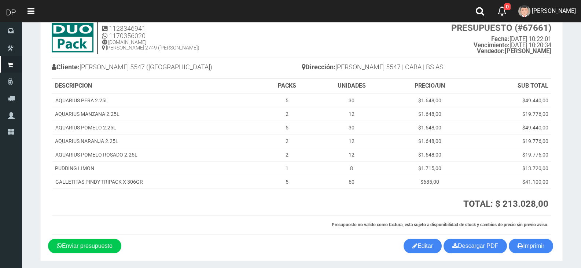
scroll to position [50, 0]
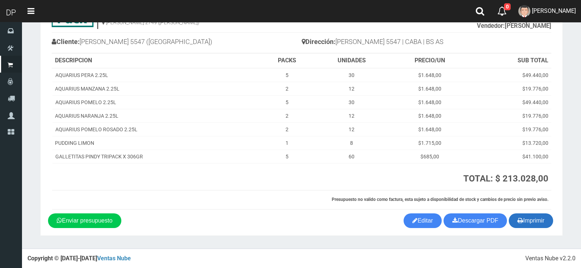
click at [532, 224] on button "Imprimir" at bounding box center [530, 220] width 44 height 15
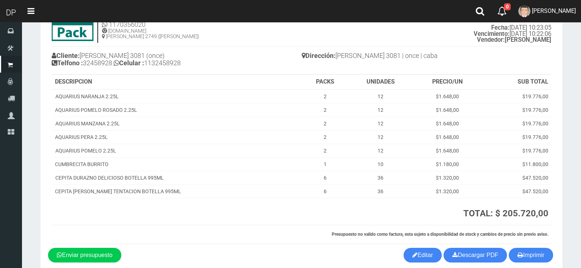
scroll to position [71, 0]
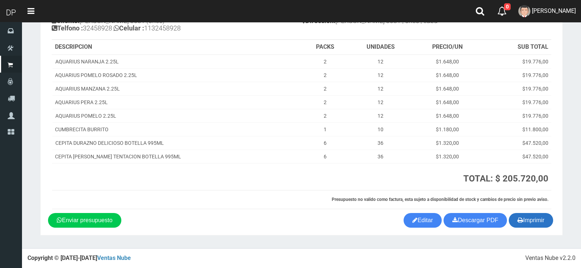
click at [528, 218] on button "Imprimir" at bounding box center [530, 220] width 44 height 15
